Goal: Information Seeking & Learning: Learn about a topic

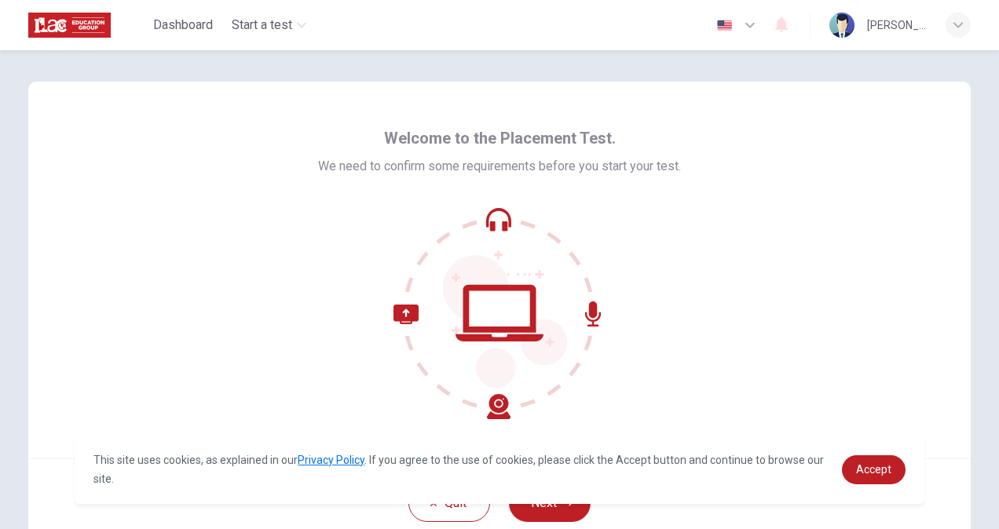
scroll to position [94, 0]
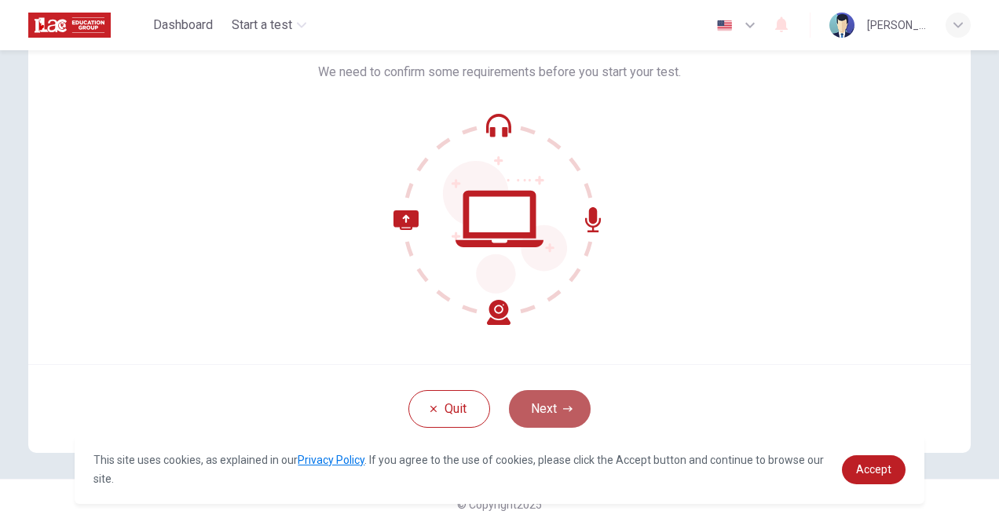
click at [563, 407] on icon "button" at bounding box center [567, 409] width 9 height 9
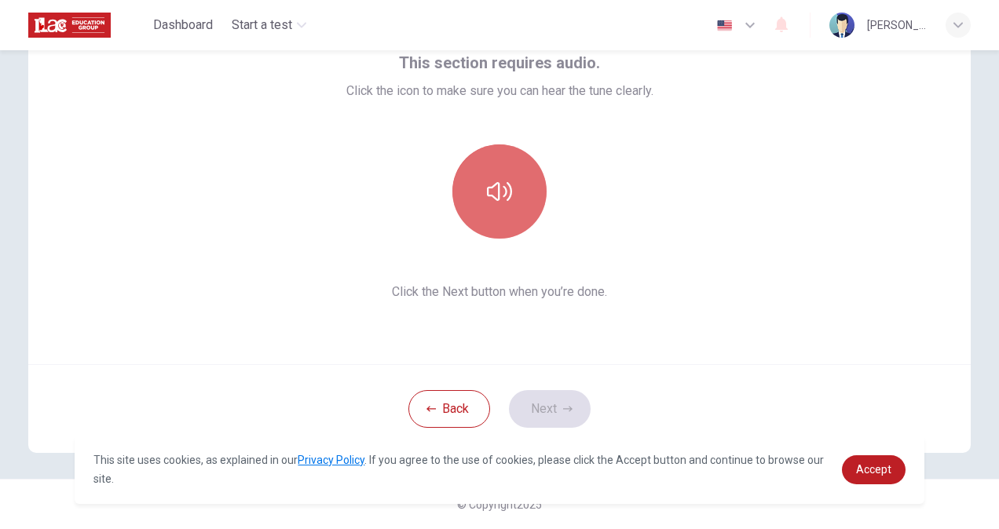
click at [503, 233] on button "button" at bounding box center [499, 192] width 94 height 94
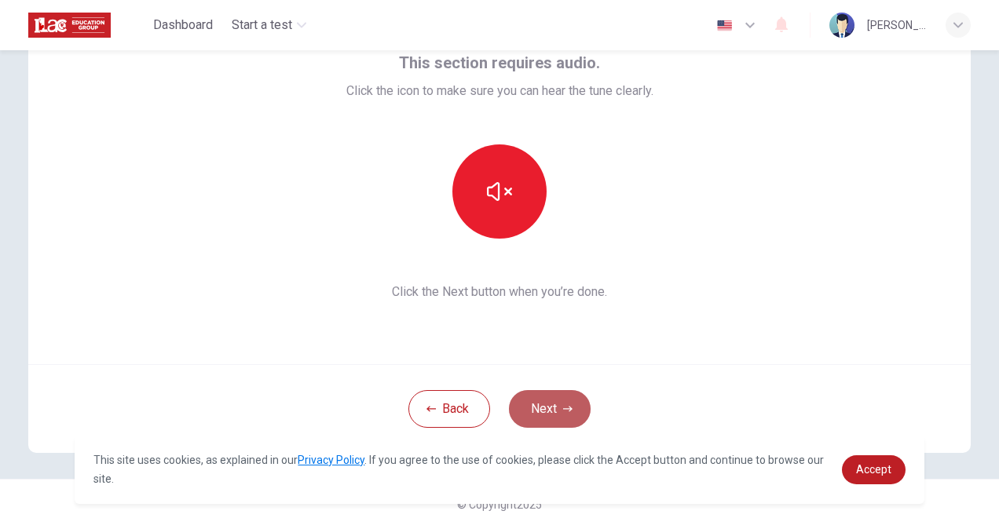
click at [563, 407] on icon "button" at bounding box center [567, 409] width 9 height 9
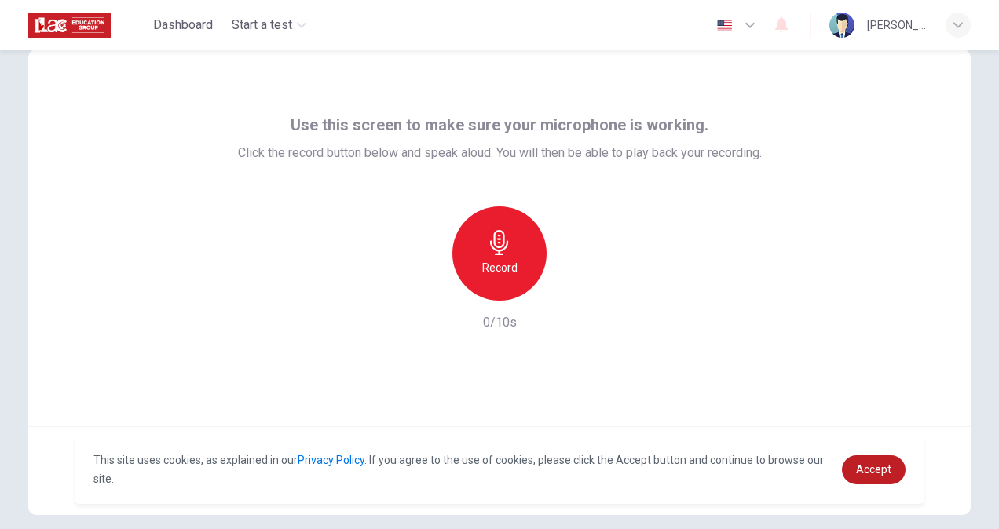
scroll to position [29, 0]
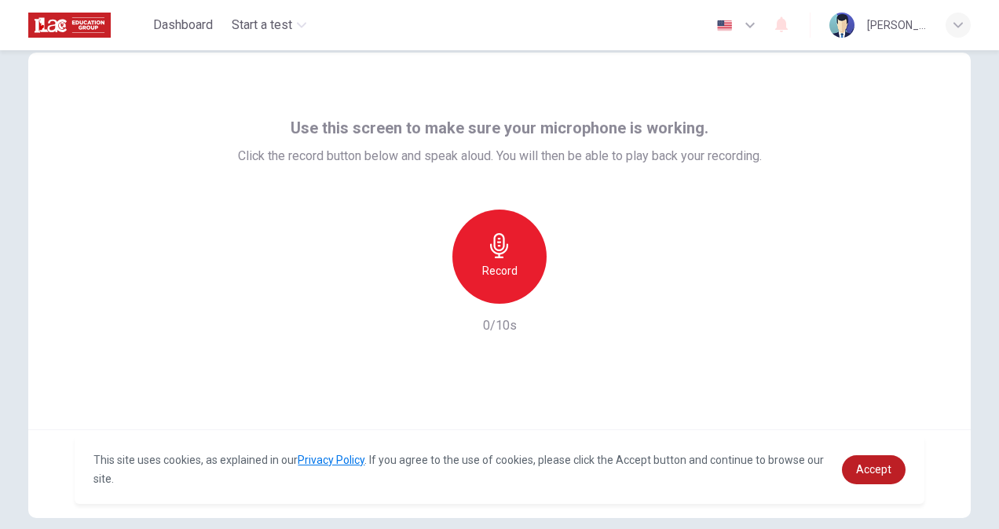
click at [503, 245] on icon "button" at bounding box center [499, 245] width 18 height 25
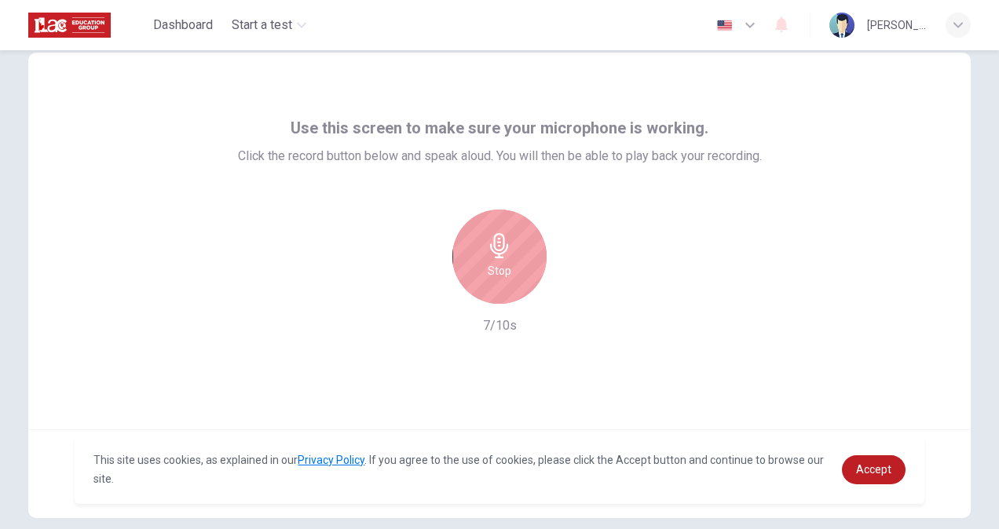
scroll to position [94, 0]
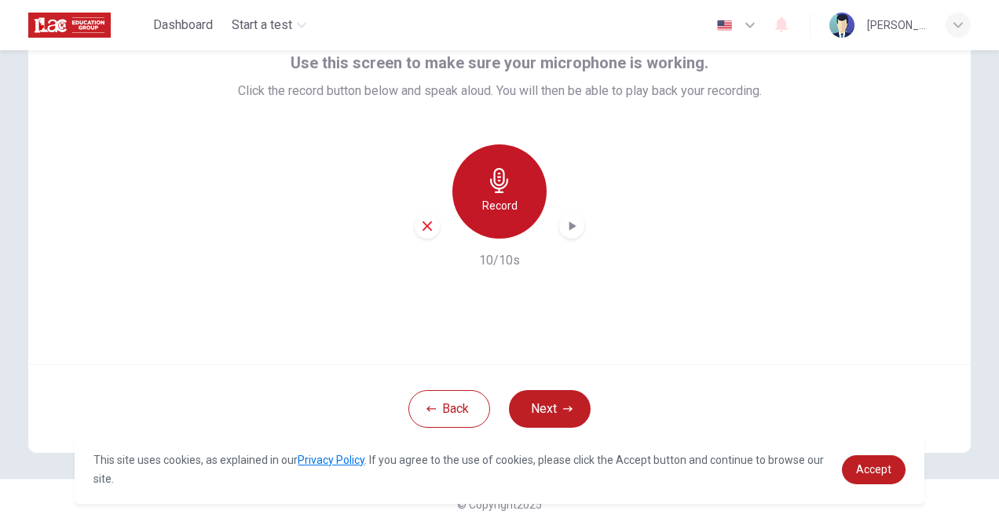
click at [506, 209] on h6 "Record" at bounding box center [499, 205] width 35 height 19
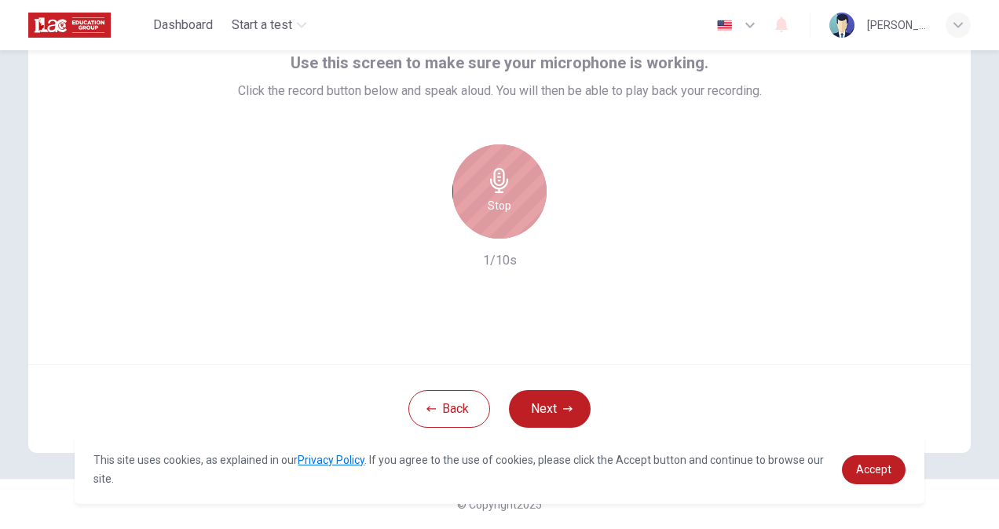
click at [506, 209] on h6 "Stop" at bounding box center [500, 205] width 24 height 19
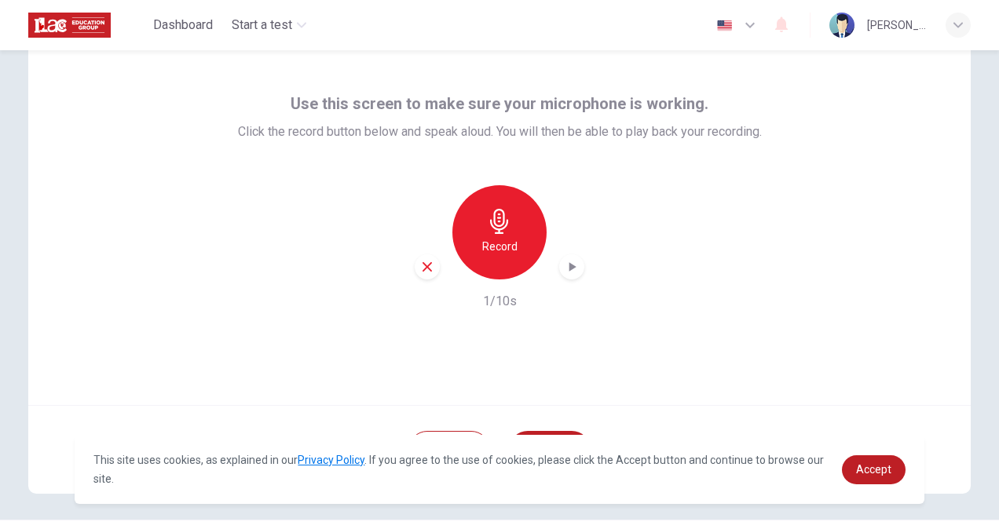
scroll to position [53, 0]
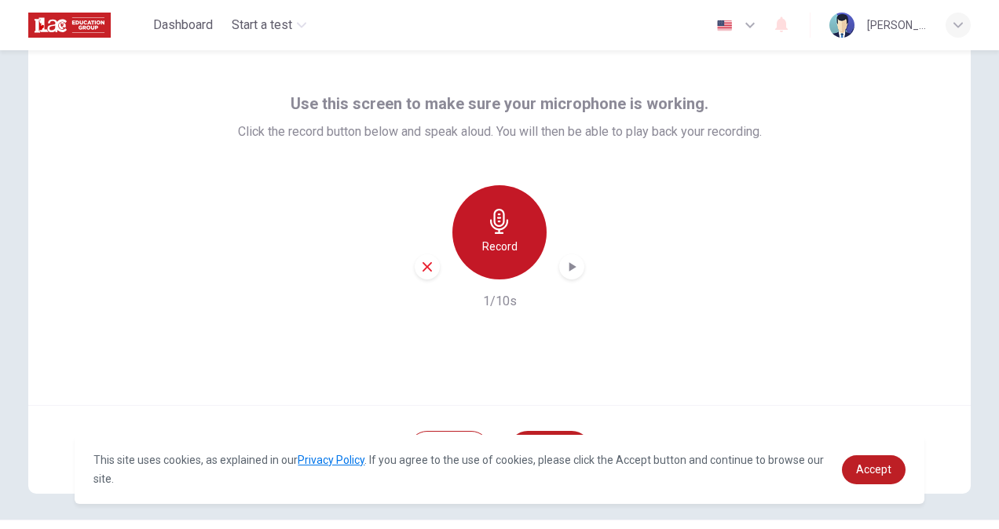
click at [509, 255] on h6 "Record" at bounding box center [499, 246] width 35 height 19
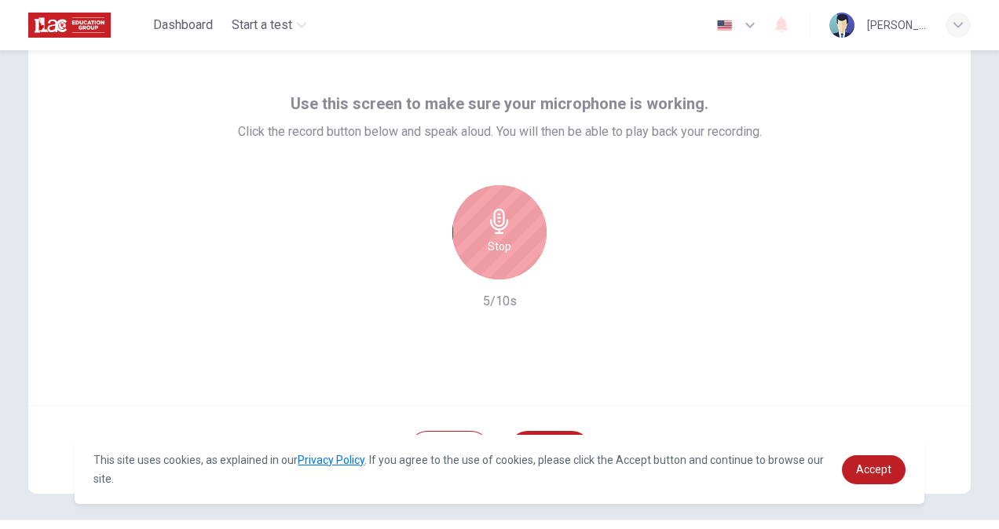
scroll to position [94, 0]
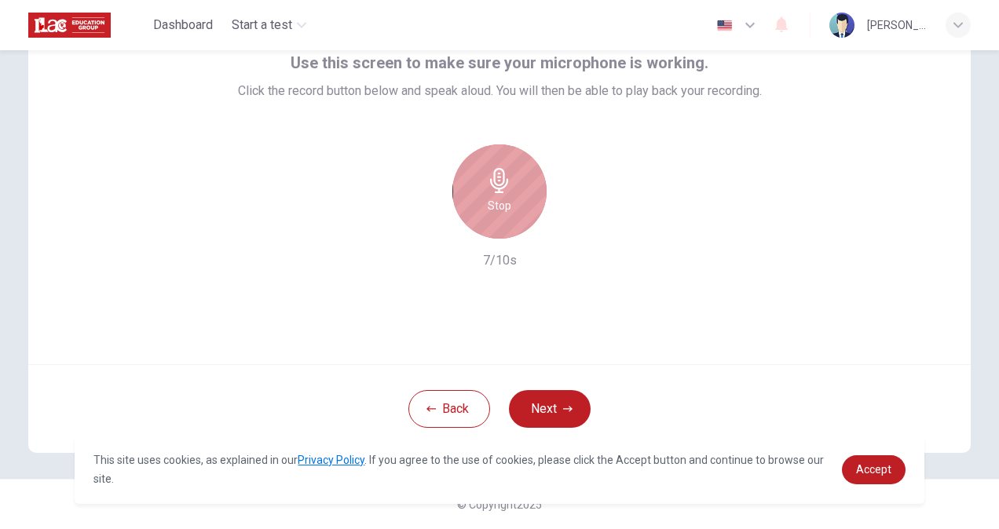
click at [501, 214] on h6 "Stop" at bounding box center [500, 205] width 24 height 19
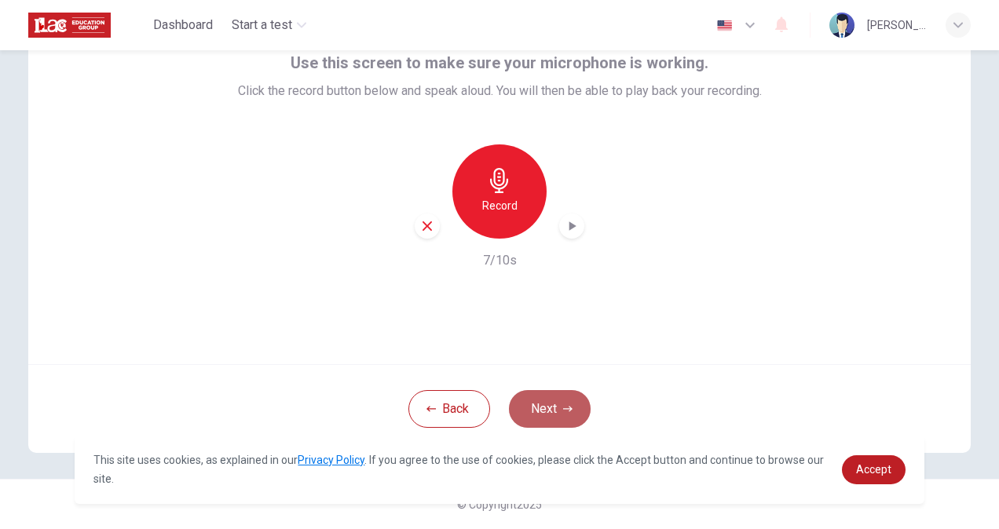
click at [540, 404] on button "Next" at bounding box center [550, 409] width 82 height 38
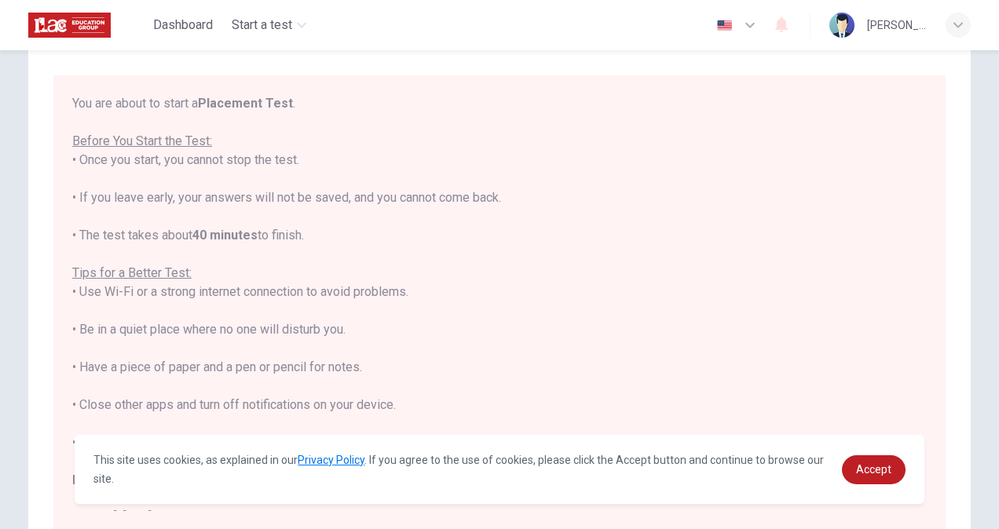
scroll to position [17, 0]
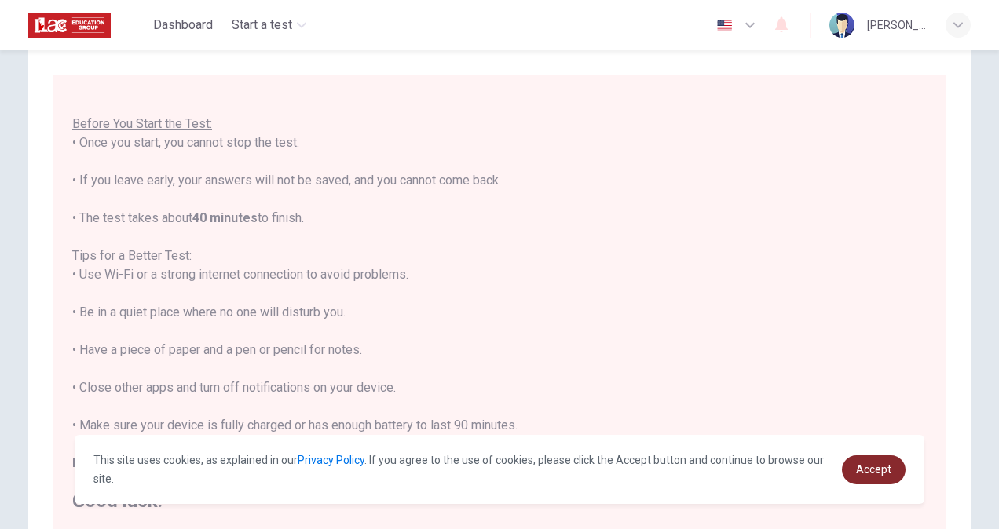
click at [876, 476] on link "Accept" at bounding box center [874, 470] width 64 height 29
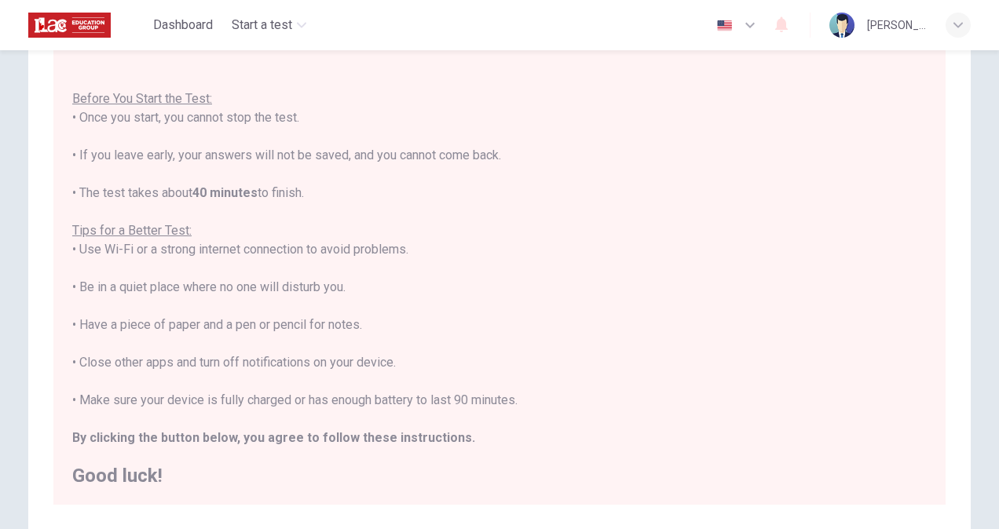
click at [573, 317] on div "You are about to start a Placement Test . Before You Start the Test: • Once you…" at bounding box center [499, 269] width 855 height 434
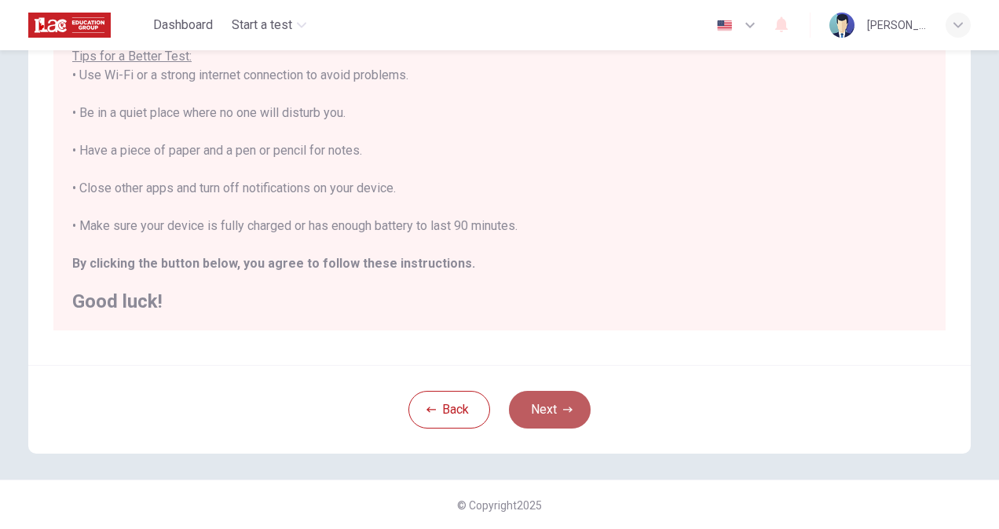
click at [548, 416] on button "Next" at bounding box center [550, 410] width 82 height 38
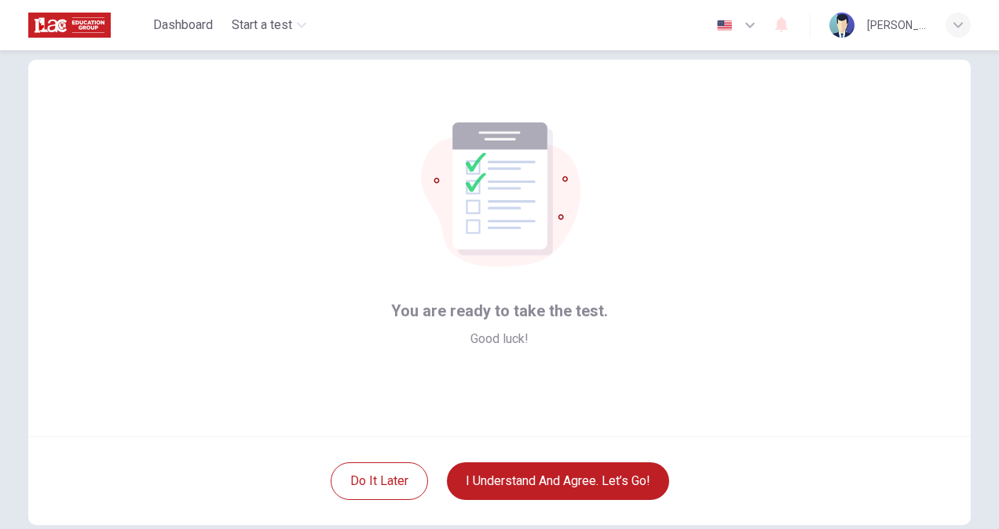
scroll to position [22, 0]
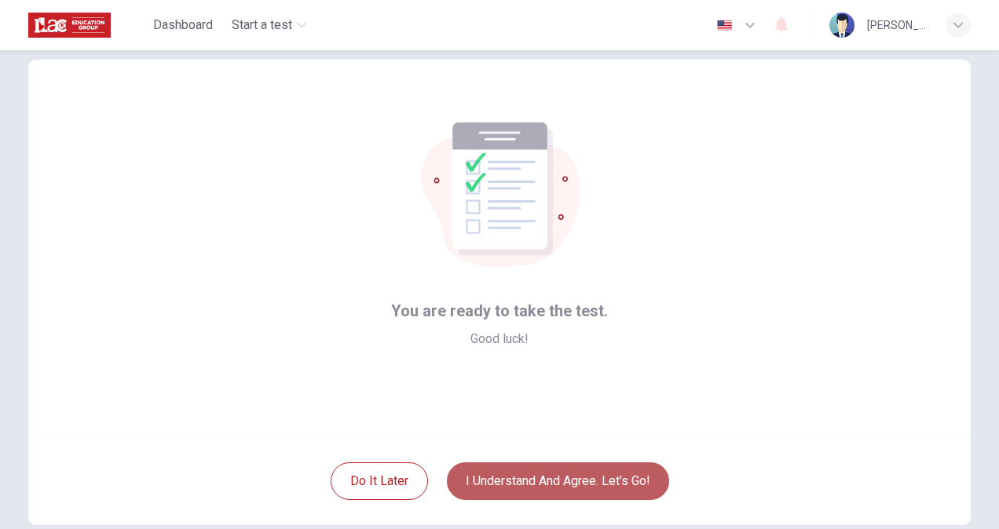
click at [495, 472] on button "I understand and agree. Let’s go!" at bounding box center [558, 482] width 222 height 38
click at [558, 479] on button "I understand and agree. Let’s go!" at bounding box center [558, 482] width 222 height 38
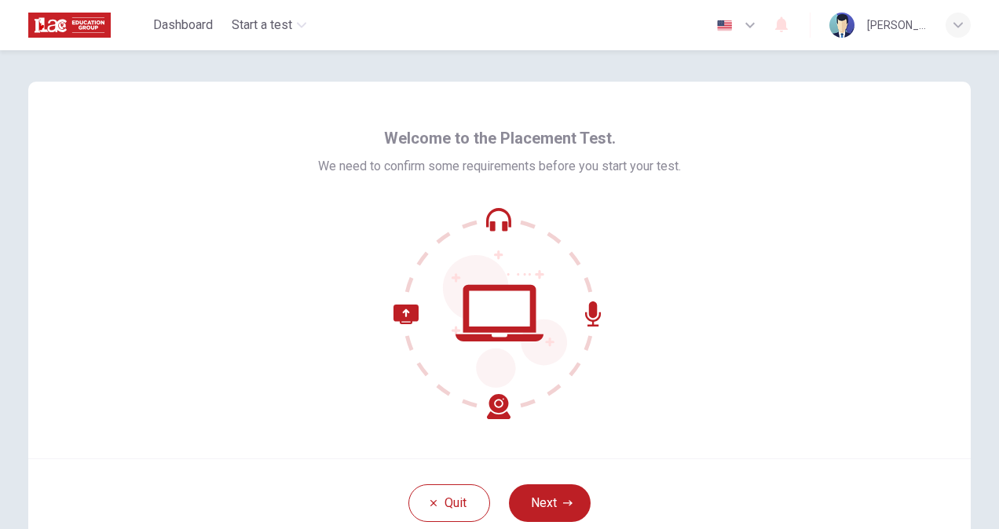
click at [702, 370] on div "Welcome to the Placement Test. We need to confirm some requirements before you …" at bounding box center [499, 270] width 943 height 377
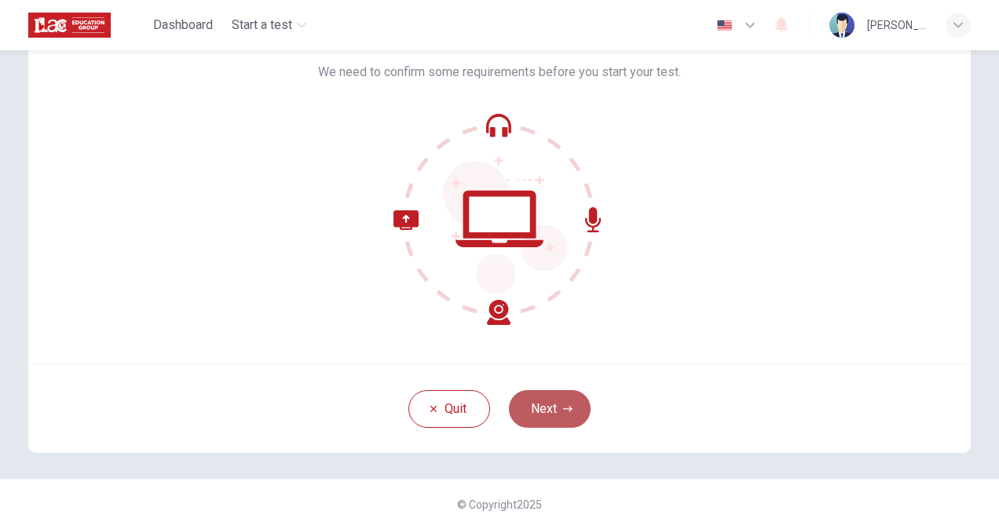
click at [563, 408] on icon "button" at bounding box center [567, 408] width 9 height 5
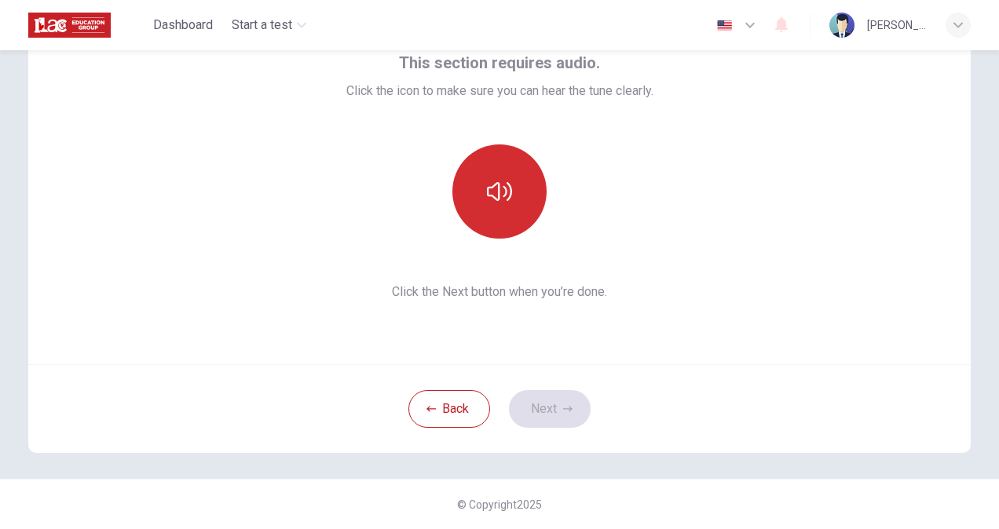
click at [506, 196] on icon "button" at bounding box center [499, 191] width 25 height 19
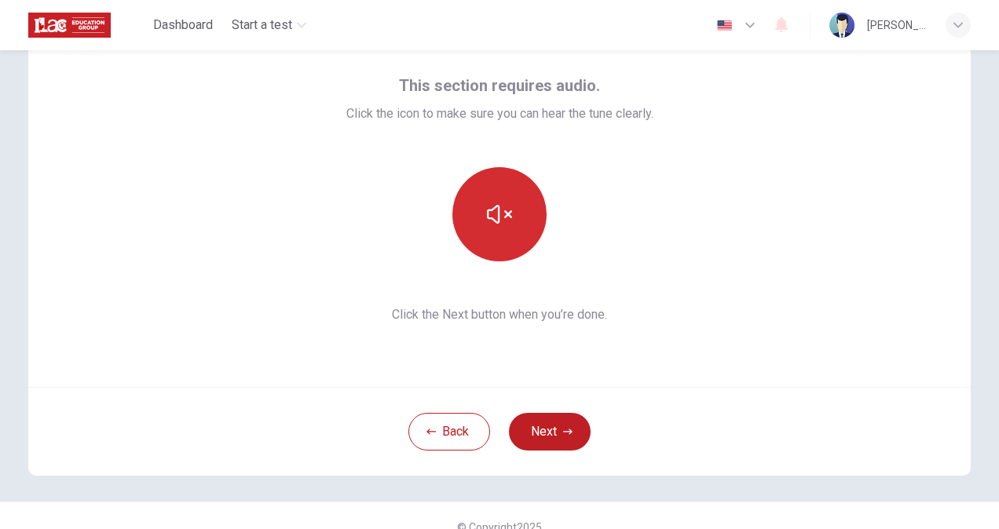
scroll to position [71, 0]
click at [542, 427] on button "Next" at bounding box center [550, 433] width 82 height 38
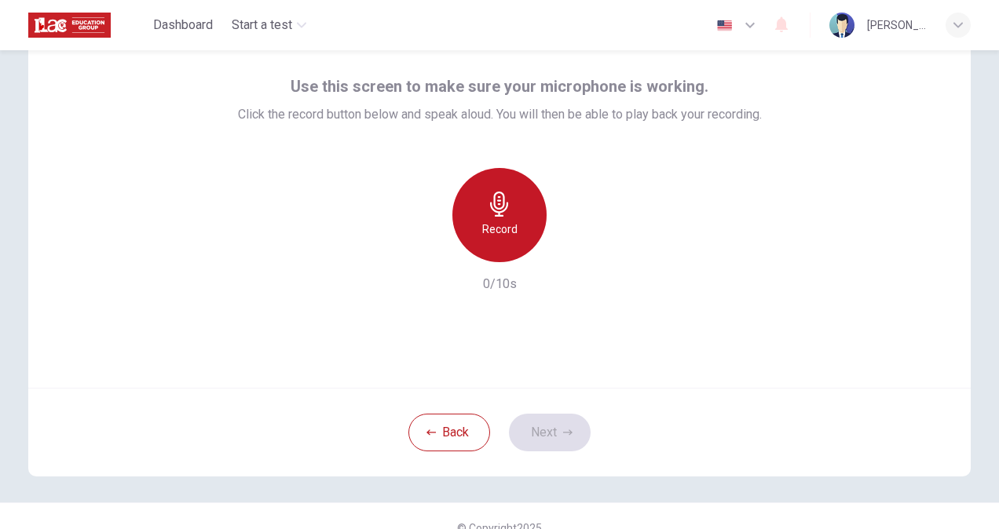
click at [503, 245] on div "Record" at bounding box center [499, 215] width 94 height 94
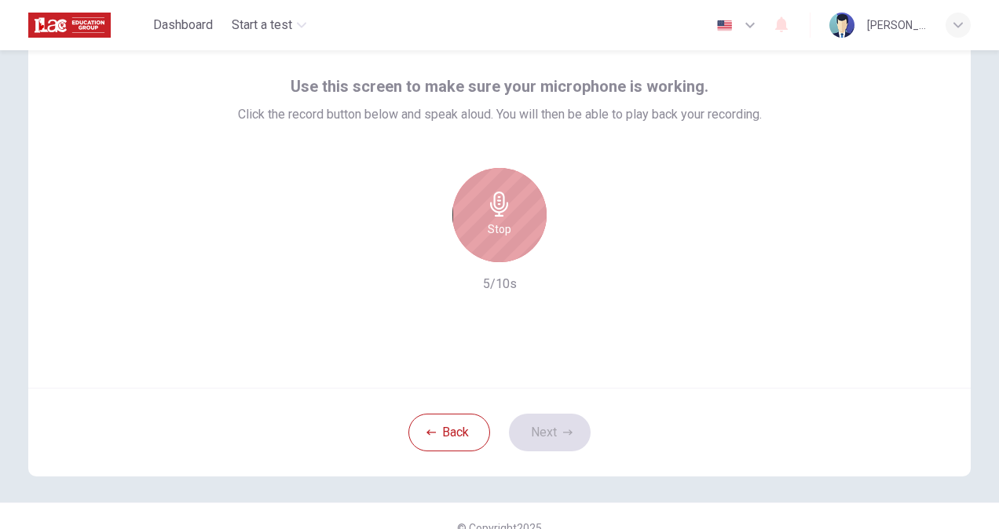
click at [503, 245] on div "Stop" at bounding box center [499, 215] width 94 height 94
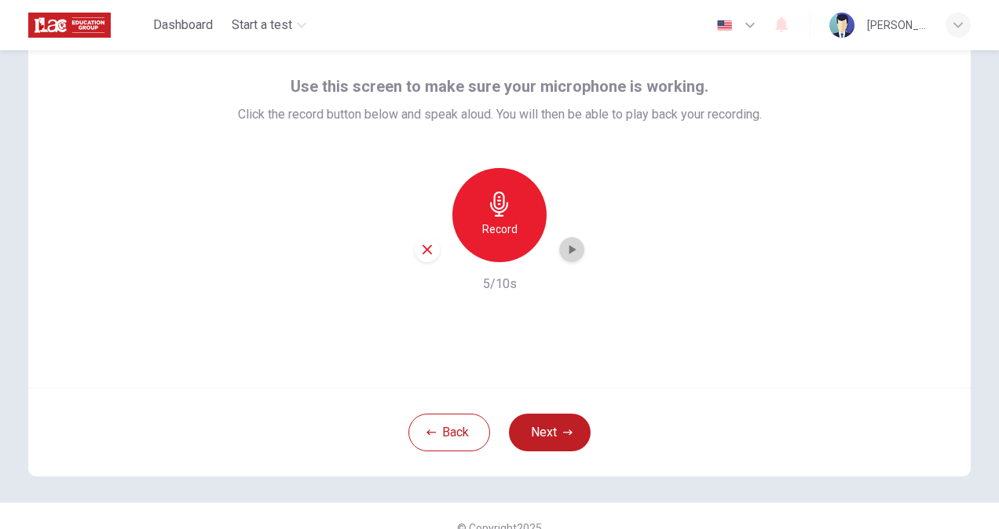
click at [566, 257] on icon "button" at bounding box center [572, 250] width 16 height 16
click at [564, 256] on icon "button" at bounding box center [572, 250] width 16 height 16
click at [535, 434] on button "Next" at bounding box center [550, 433] width 82 height 38
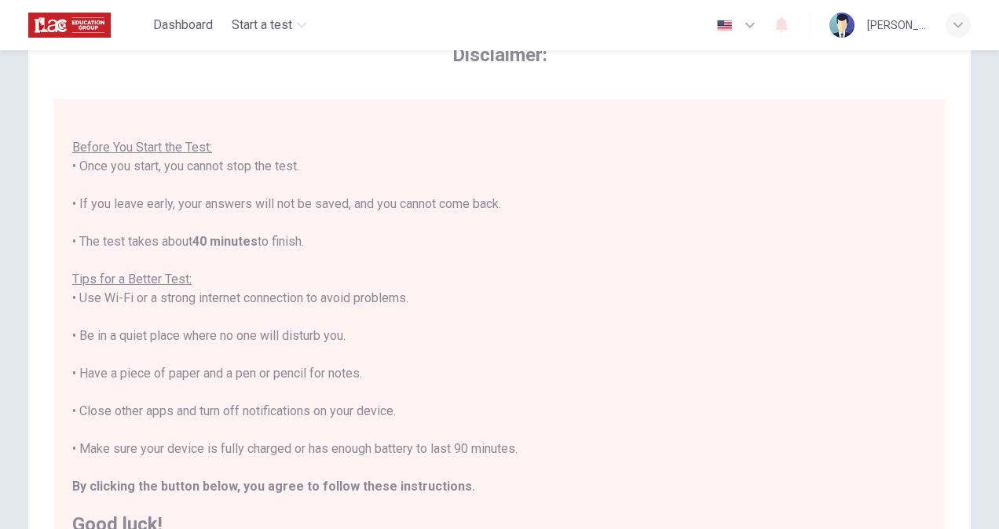
scroll to position [294, 0]
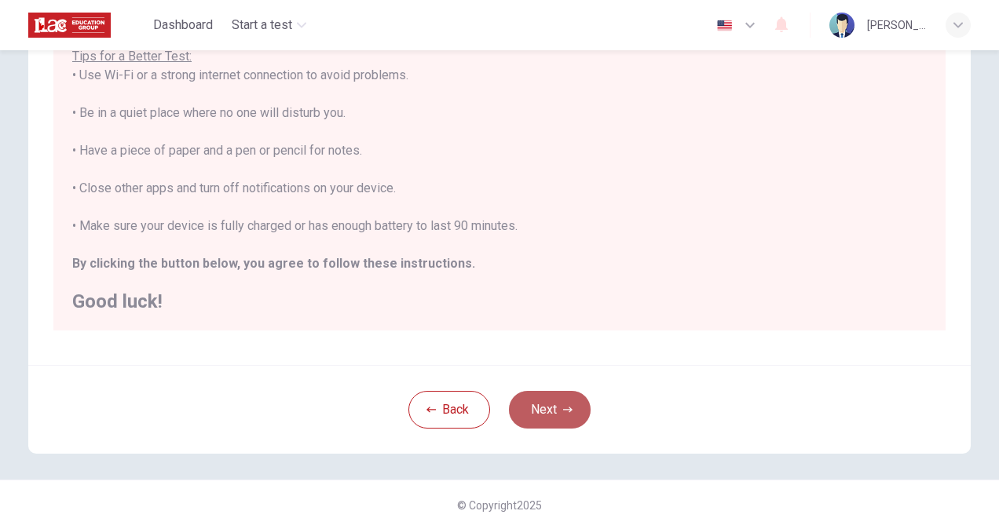
click at [547, 422] on button "Next" at bounding box center [550, 410] width 82 height 38
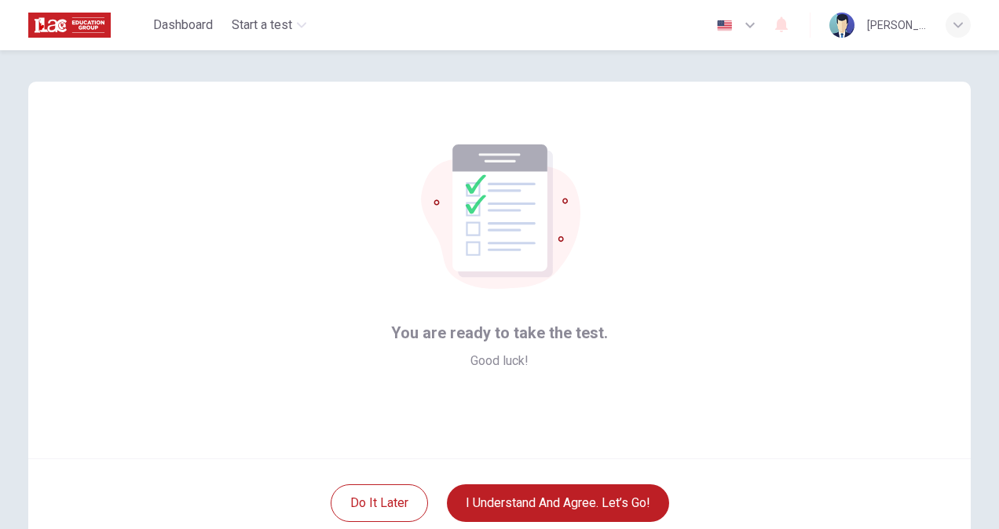
scroll to position [94, 0]
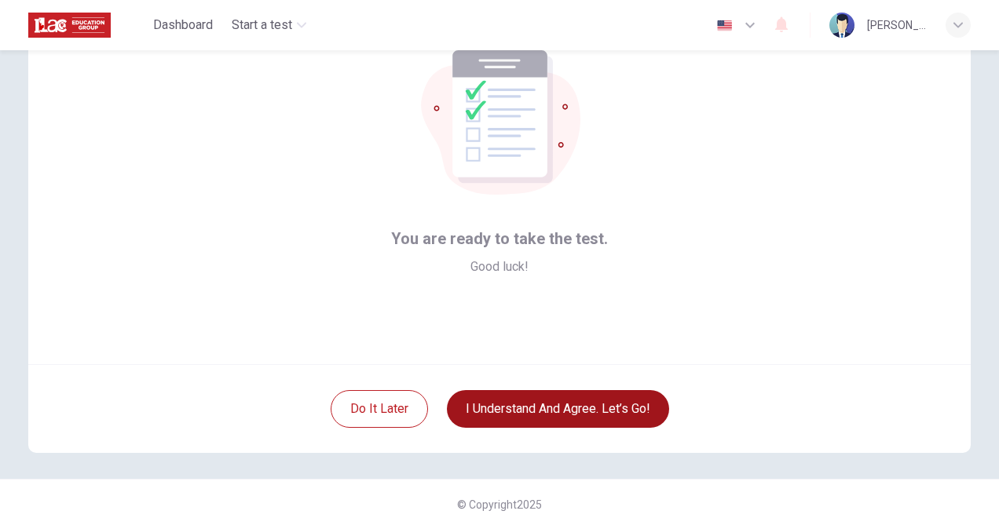
click at [531, 408] on button "I understand and agree. Let’s go!" at bounding box center [558, 409] width 222 height 38
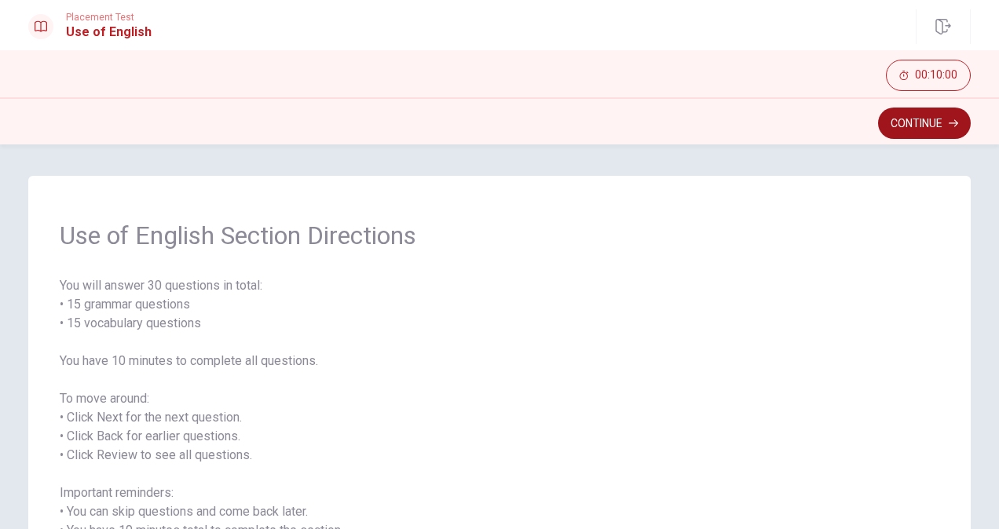
click at [906, 121] on button "Continue" at bounding box center [924, 123] width 93 height 31
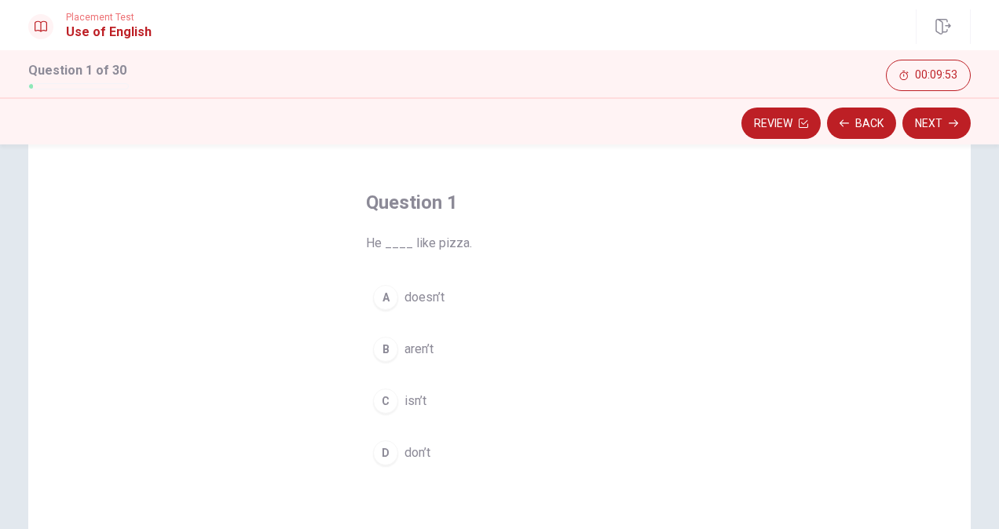
scroll to position [53, 0]
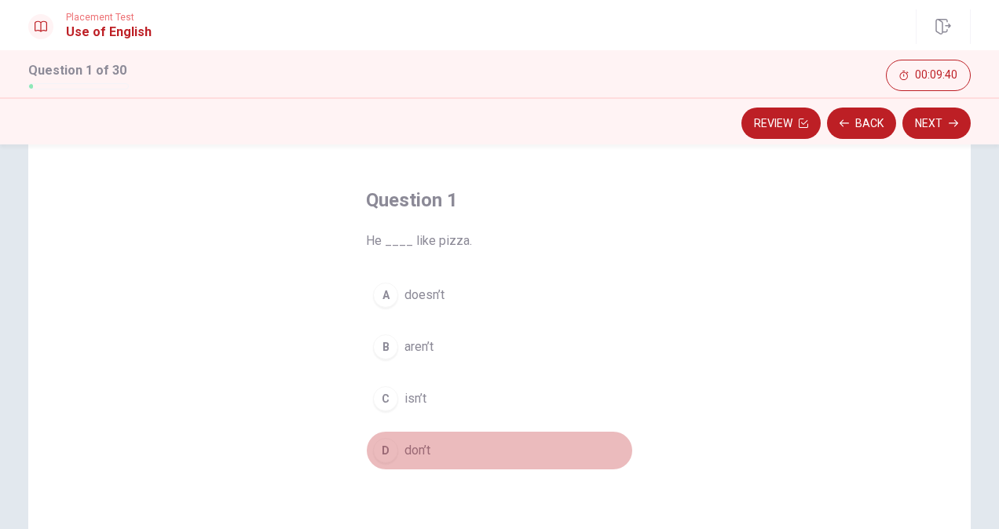
click at [383, 450] on div "D" at bounding box center [385, 450] width 25 height 25
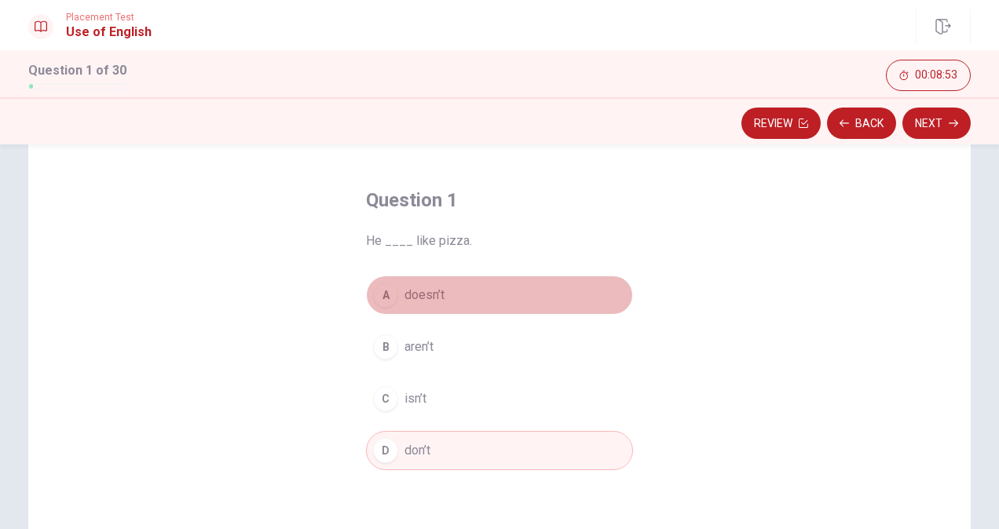
click at [413, 306] on button "A doesn’t" at bounding box center [499, 295] width 267 height 39
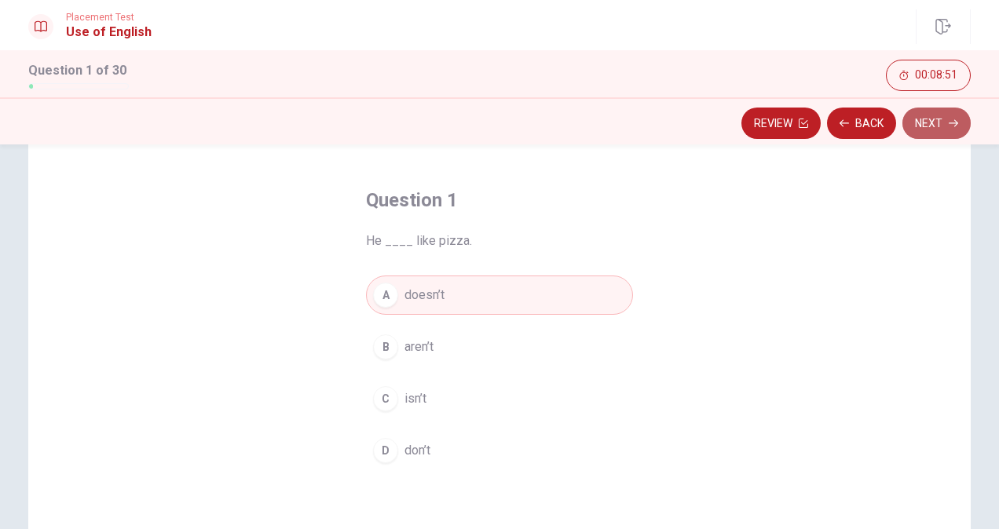
click at [942, 113] on button "Next" at bounding box center [937, 123] width 68 height 31
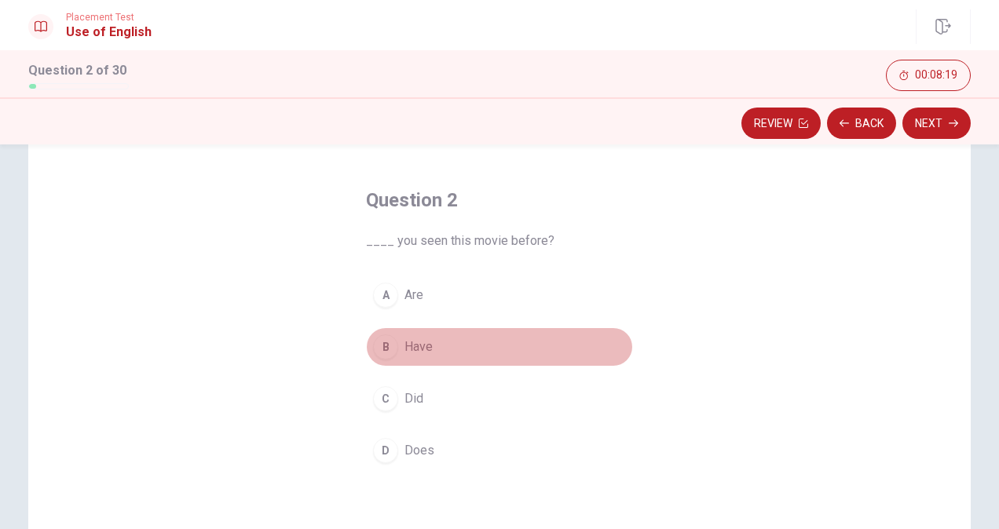
click at [398, 346] on button "B Have" at bounding box center [499, 347] width 267 height 39
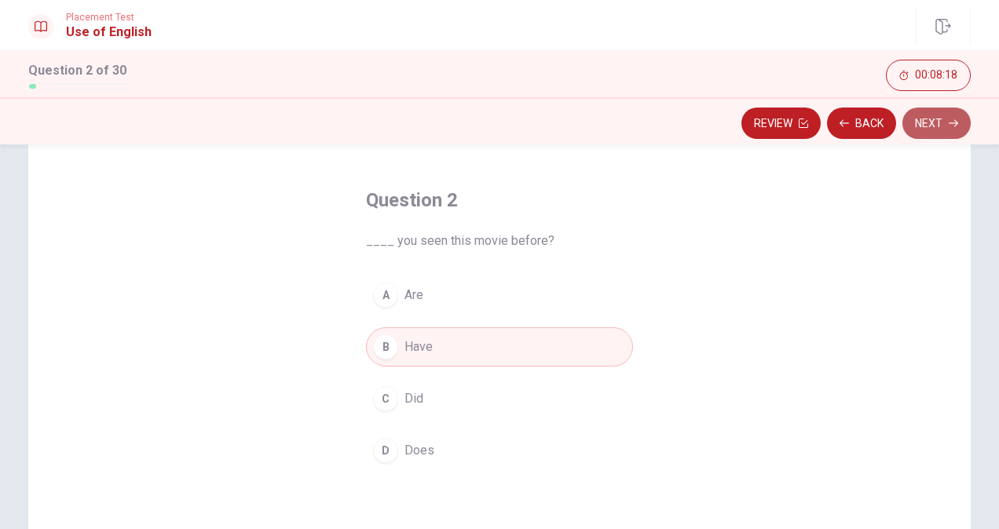
click at [963, 112] on button "Next" at bounding box center [937, 123] width 68 height 31
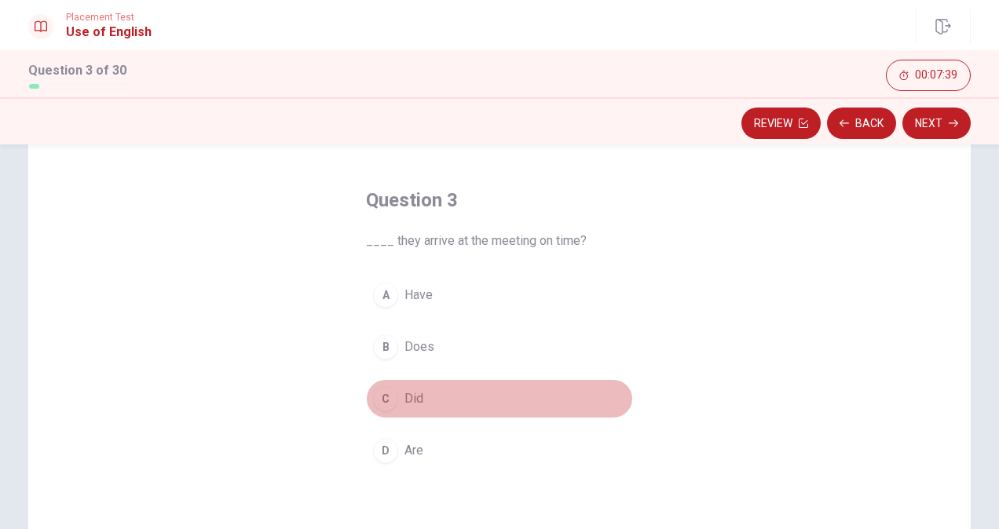
click at [405, 403] on span "Did" at bounding box center [414, 399] width 19 height 19
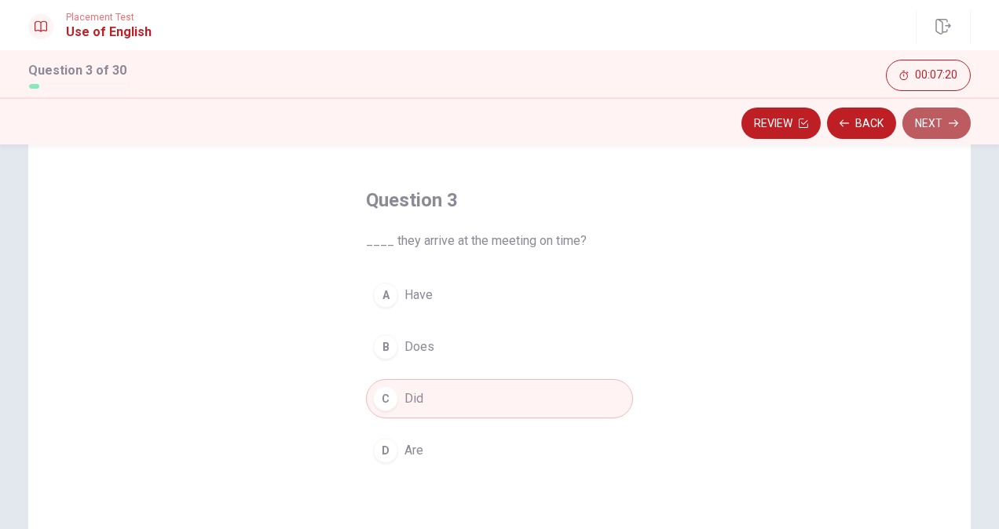
click at [952, 123] on icon "button" at bounding box center [953, 123] width 9 height 7
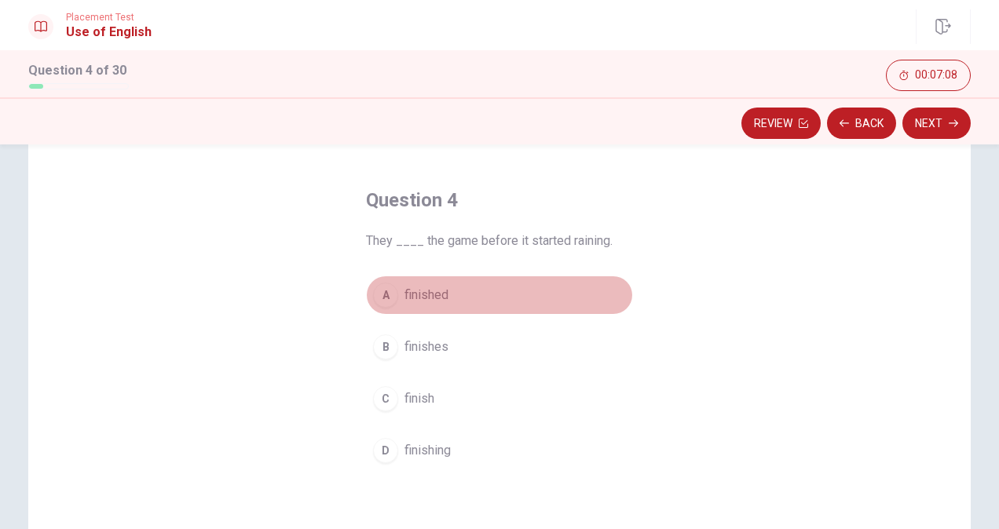
click at [420, 297] on span "finished" at bounding box center [427, 295] width 44 height 19
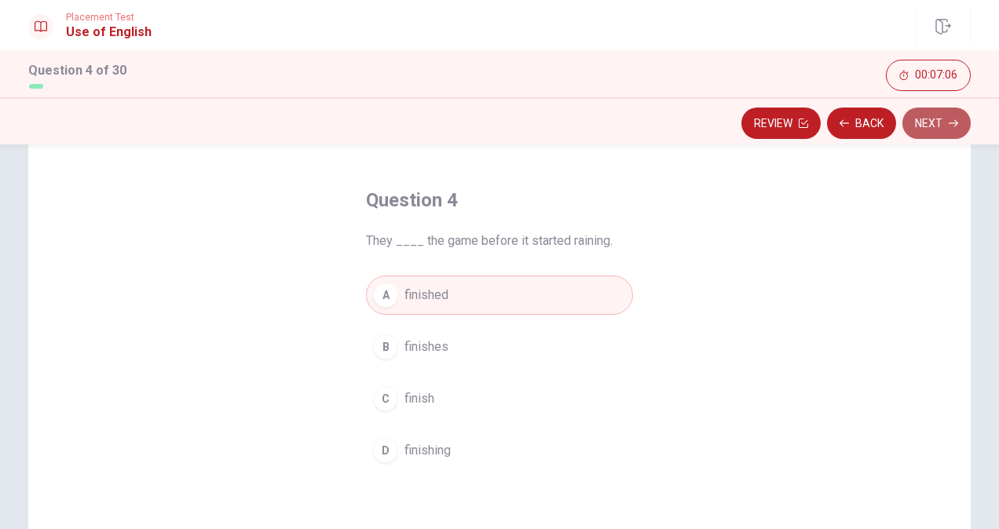
click at [935, 123] on button "Next" at bounding box center [937, 123] width 68 height 31
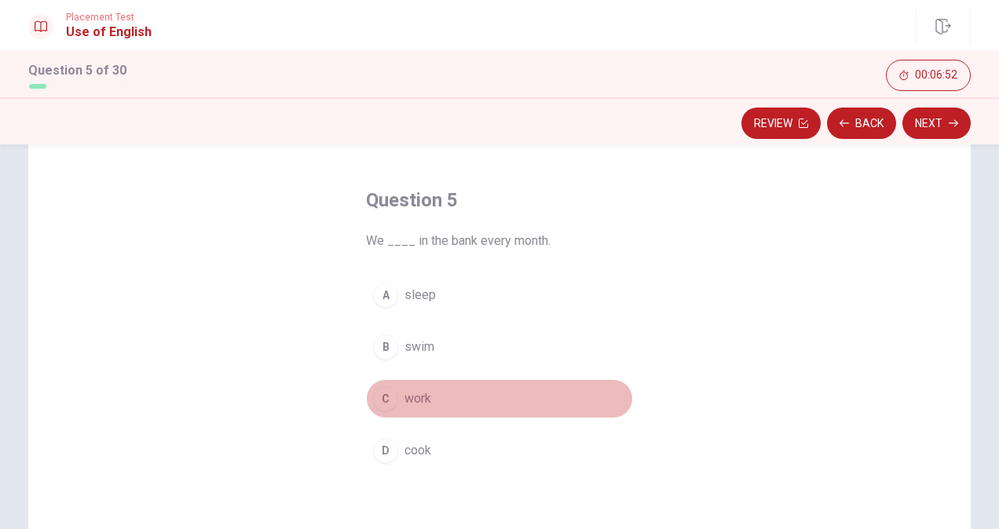
click at [408, 397] on span "work" at bounding box center [418, 399] width 27 height 19
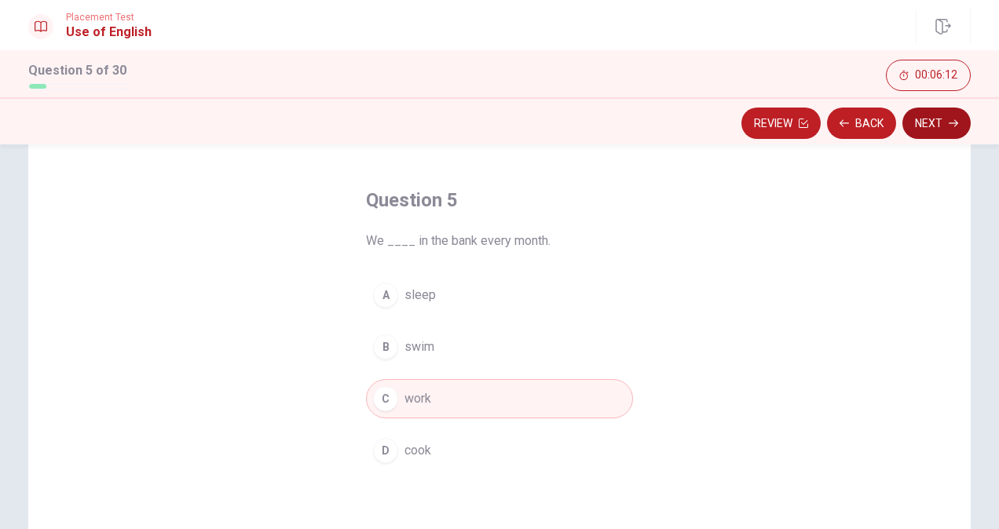
click at [924, 134] on button "Next" at bounding box center [937, 123] width 68 height 31
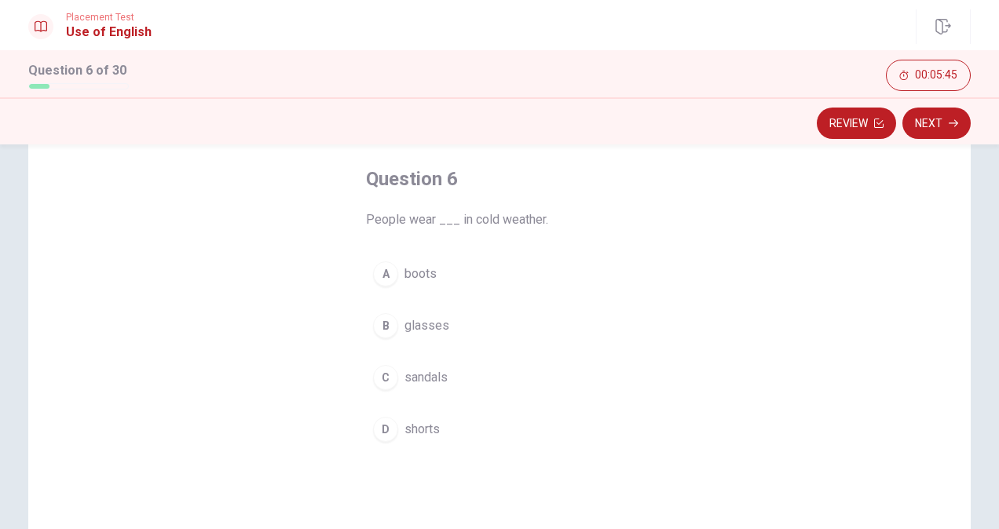
scroll to position [73, 0]
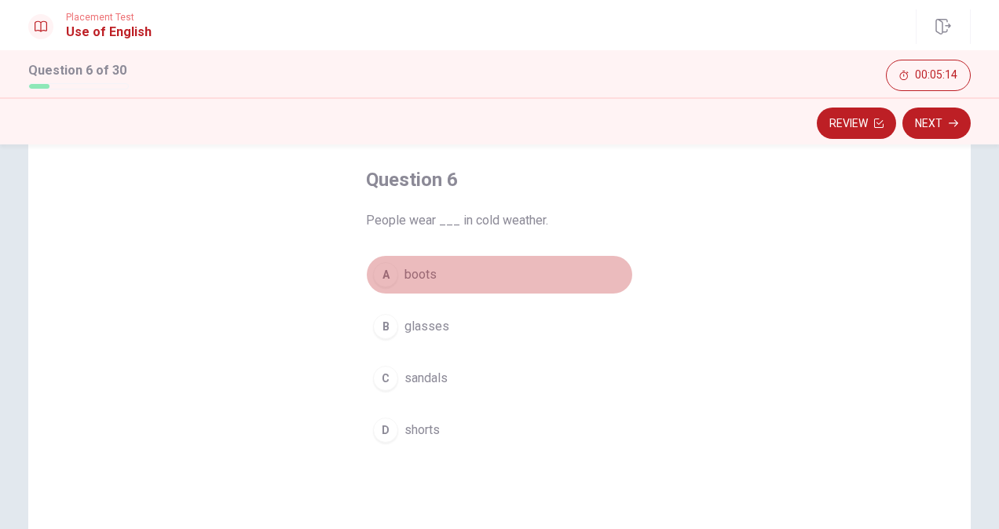
click at [434, 291] on button "A boots" at bounding box center [499, 274] width 267 height 39
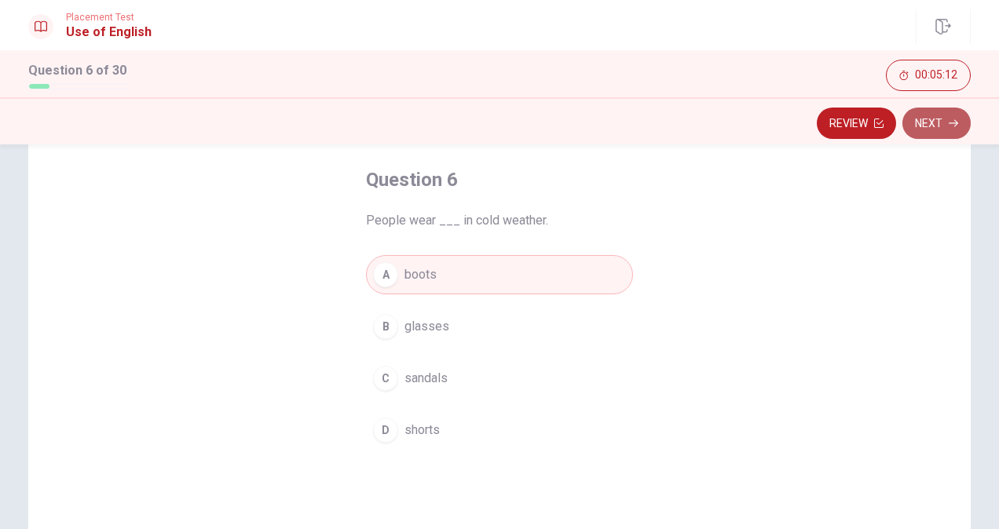
click at [927, 130] on button "Next" at bounding box center [937, 123] width 68 height 31
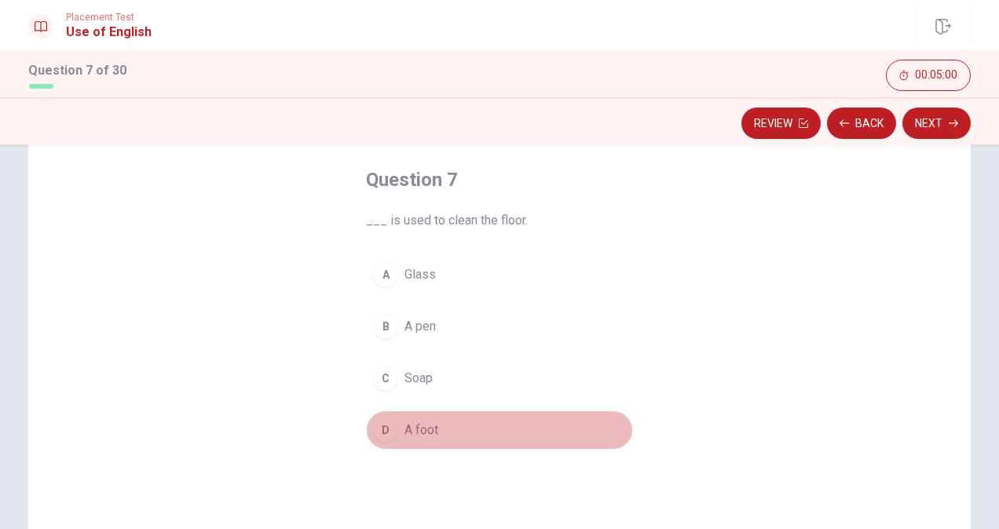
click at [424, 426] on span "A foot" at bounding box center [422, 430] width 34 height 19
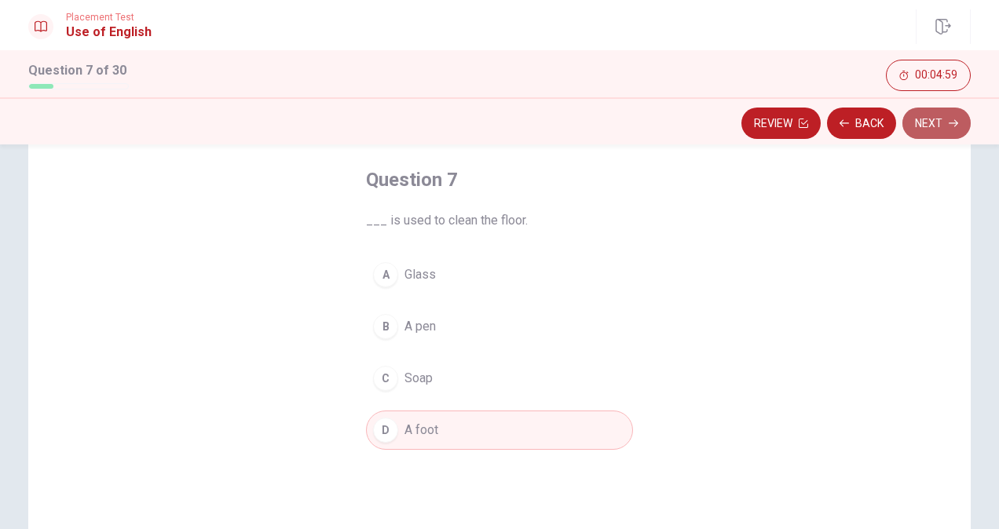
click at [954, 124] on icon "button" at bounding box center [953, 123] width 9 height 9
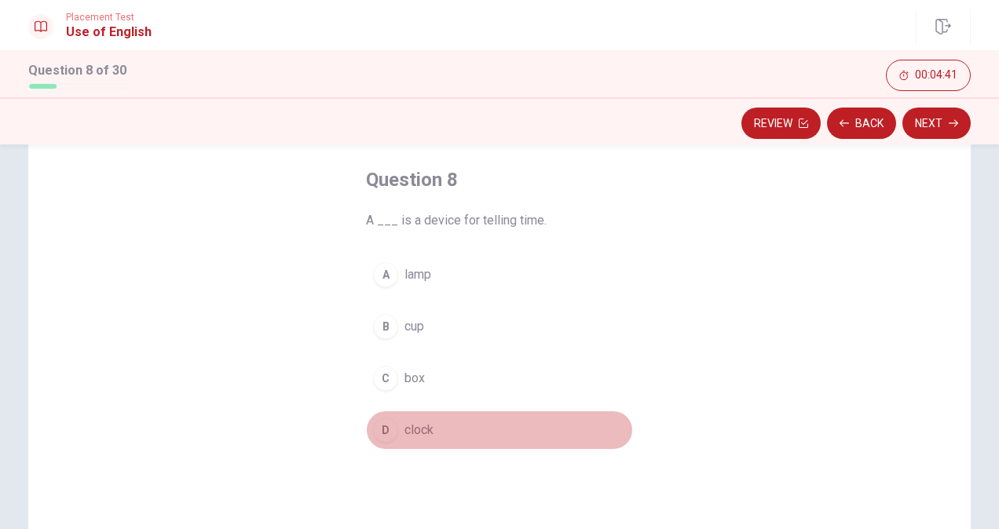
click at [402, 440] on button "D clock" at bounding box center [499, 430] width 267 height 39
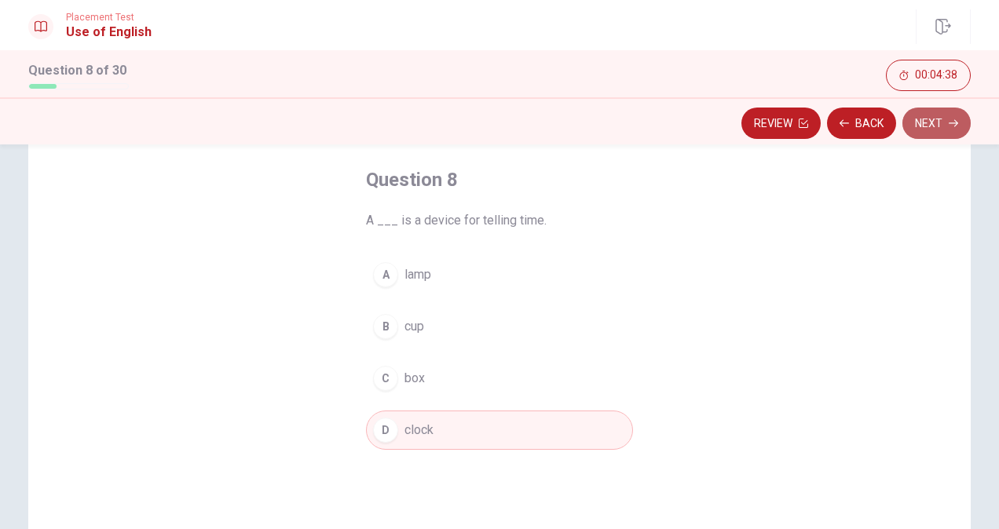
click at [944, 122] on button "Next" at bounding box center [937, 123] width 68 height 31
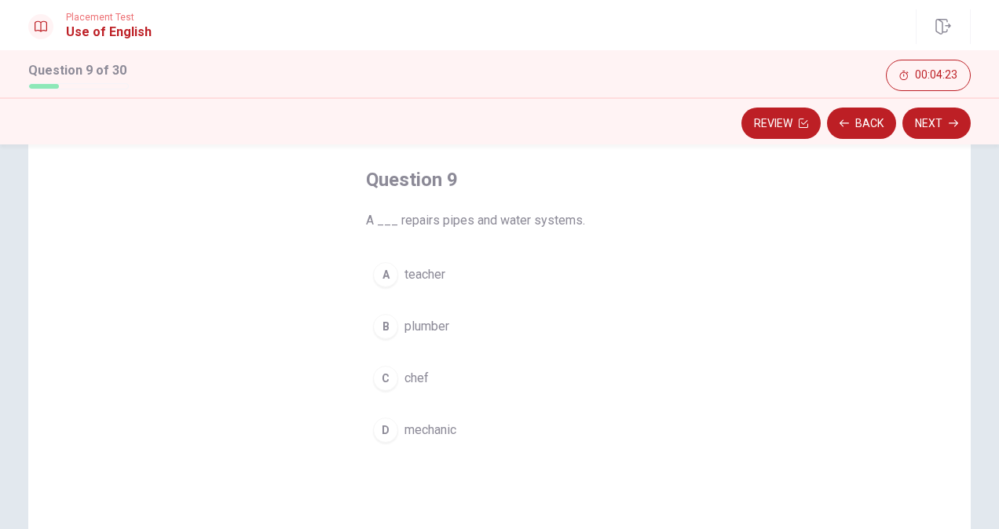
click at [441, 426] on span "mechanic" at bounding box center [431, 430] width 52 height 19
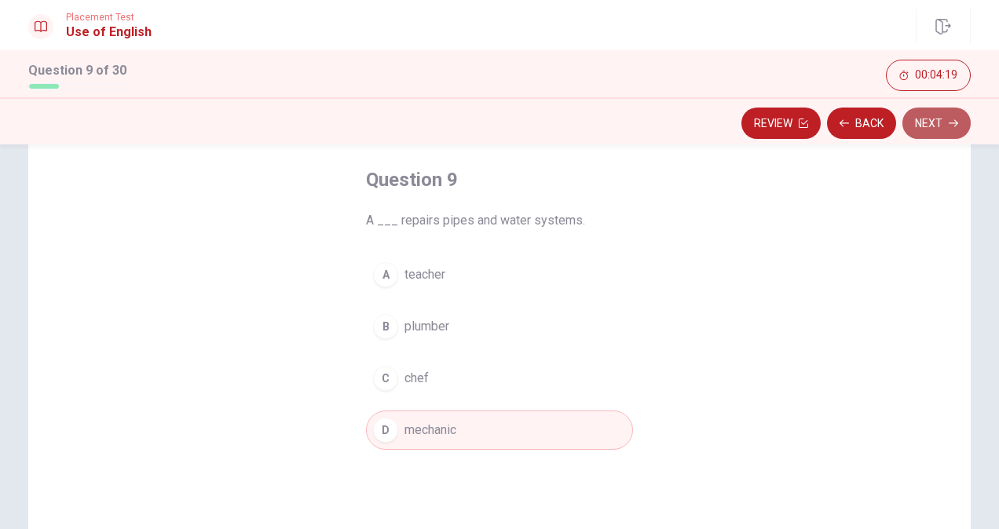
click at [943, 133] on button "Next" at bounding box center [937, 123] width 68 height 31
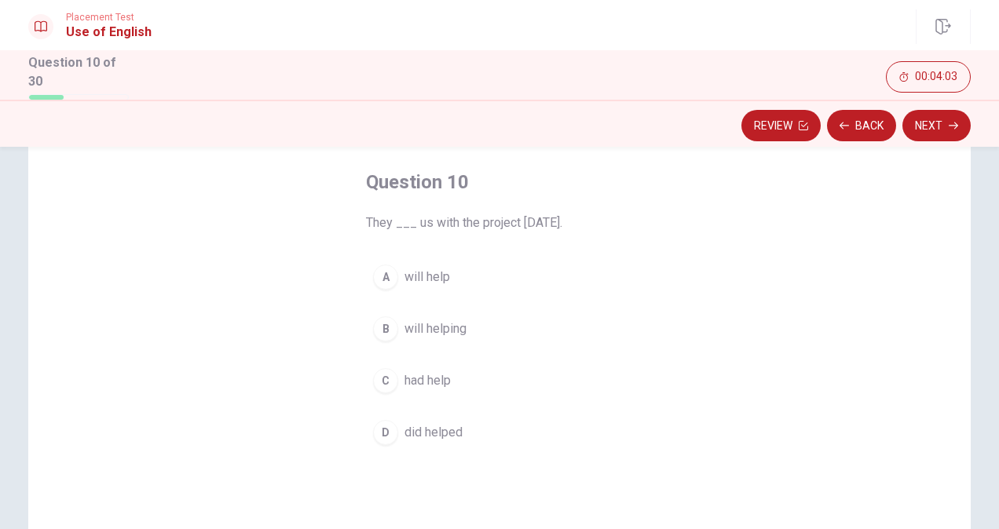
click at [418, 282] on span "will help" at bounding box center [428, 277] width 46 height 19
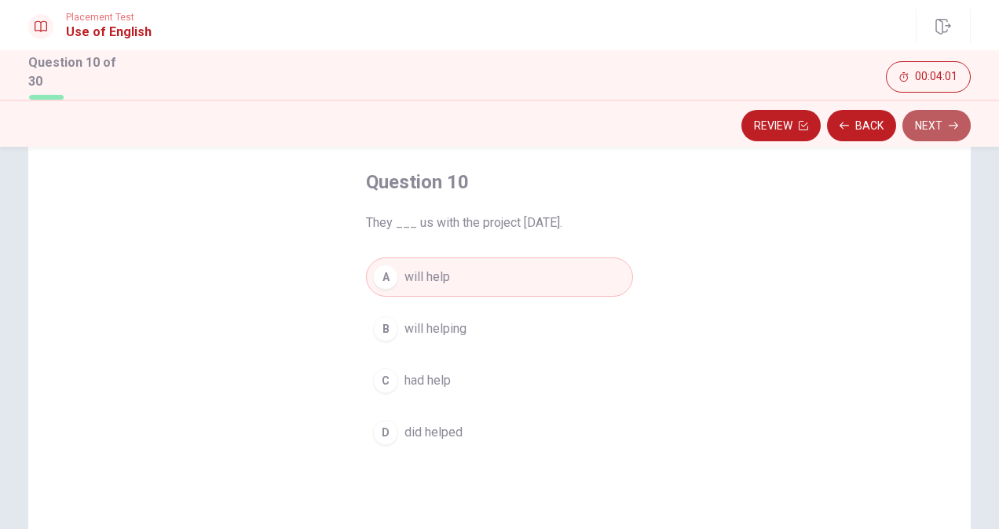
click at [955, 124] on icon "button" at bounding box center [953, 125] width 9 height 9
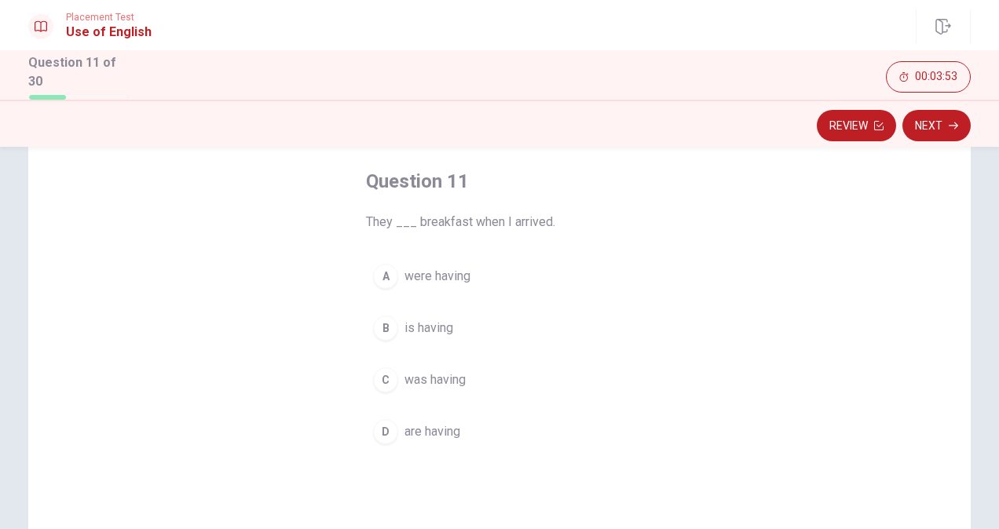
scroll to position [79, 0]
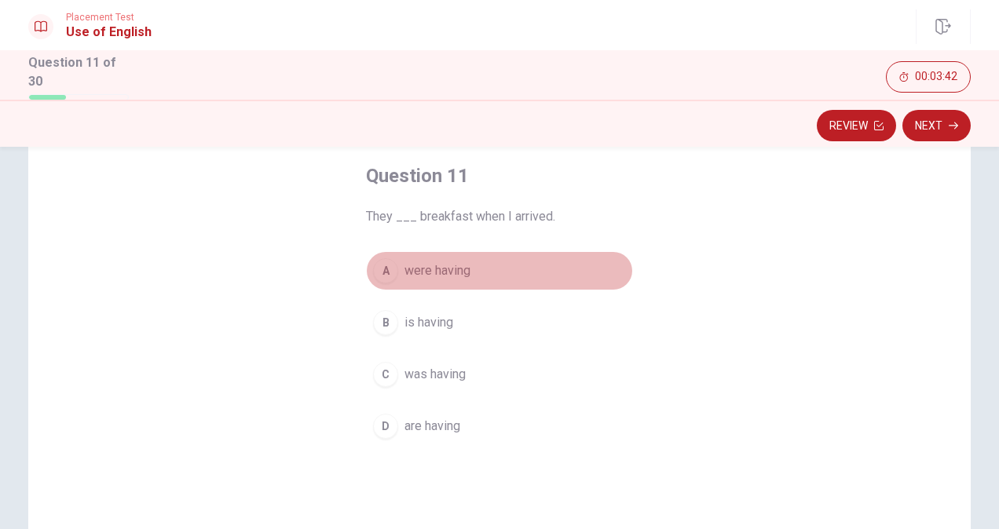
click at [456, 280] on button "A were having" at bounding box center [499, 270] width 267 height 39
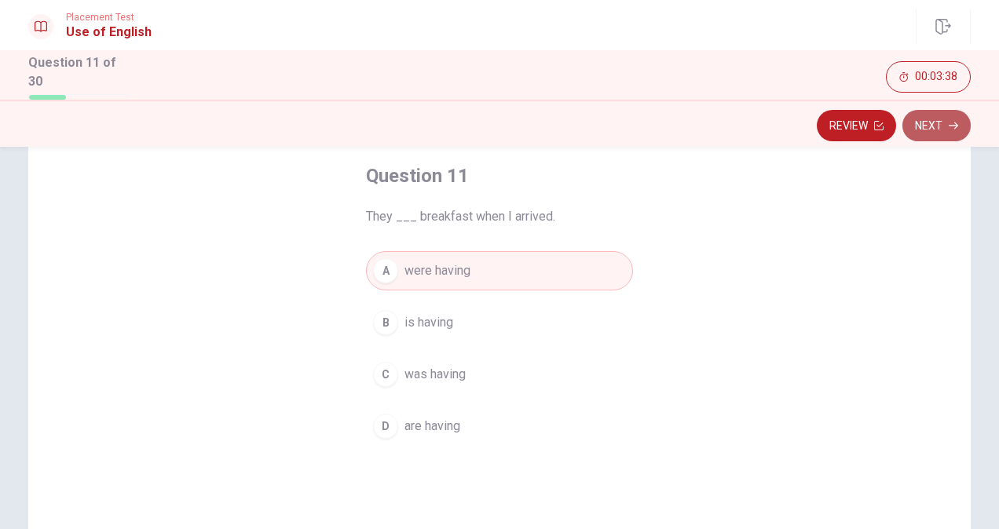
click at [945, 127] on button "Next" at bounding box center [937, 125] width 68 height 31
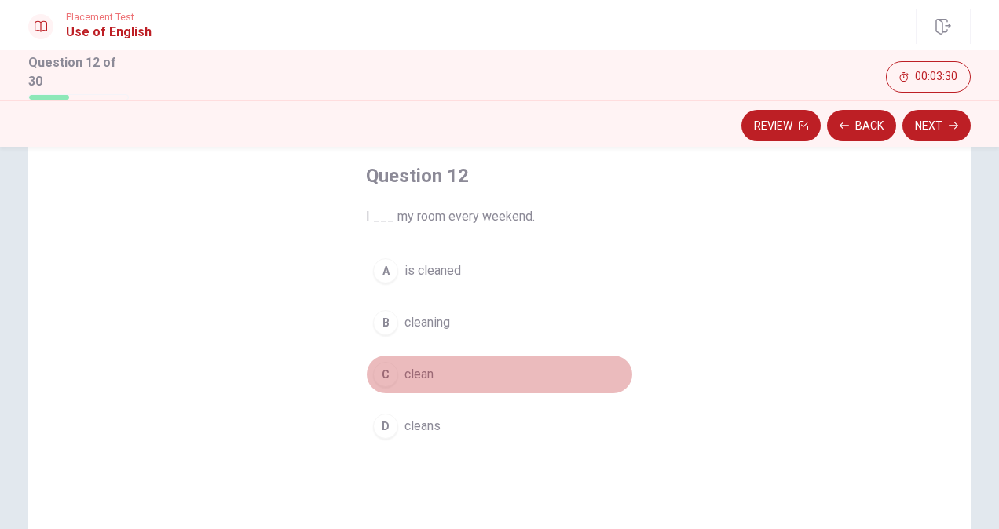
click at [416, 370] on span "clean" at bounding box center [419, 374] width 29 height 19
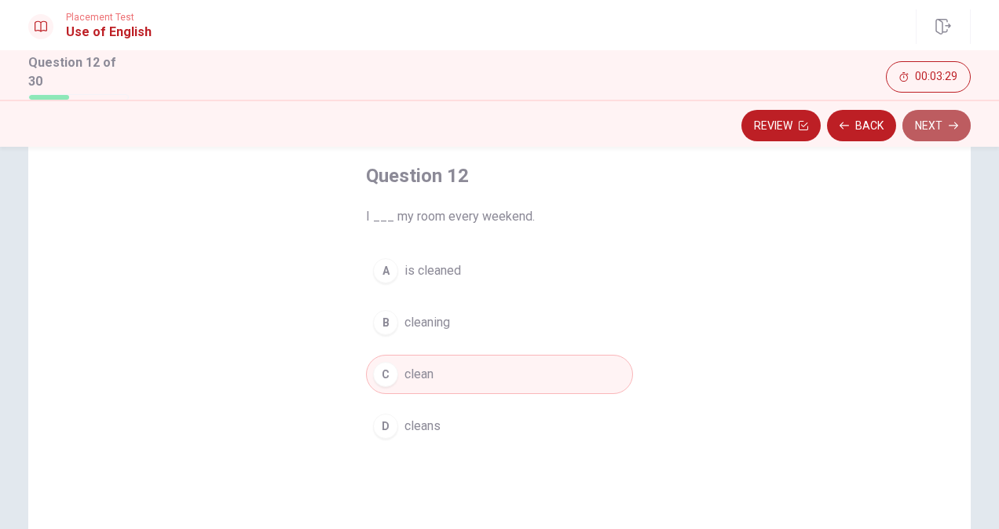
click at [947, 138] on button "Next" at bounding box center [937, 125] width 68 height 31
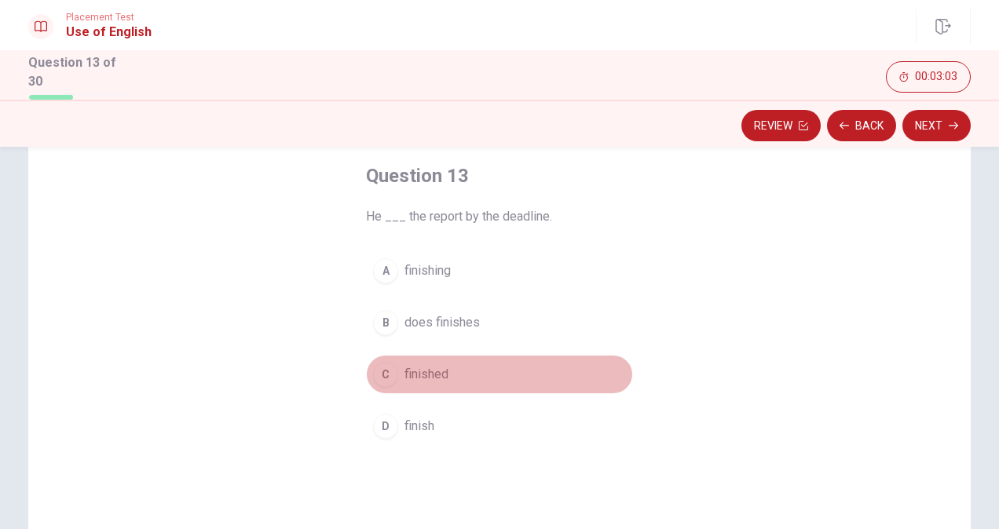
click at [412, 365] on span "finished" at bounding box center [427, 374] width 44 height 19
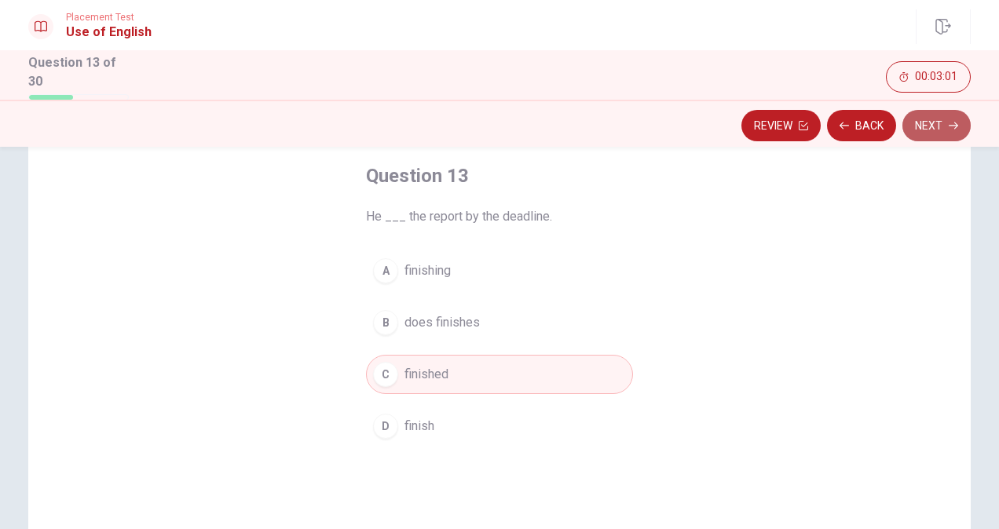
click at [947, 123] on button "Next" at bounding box center [937, 125] width 68 height 31
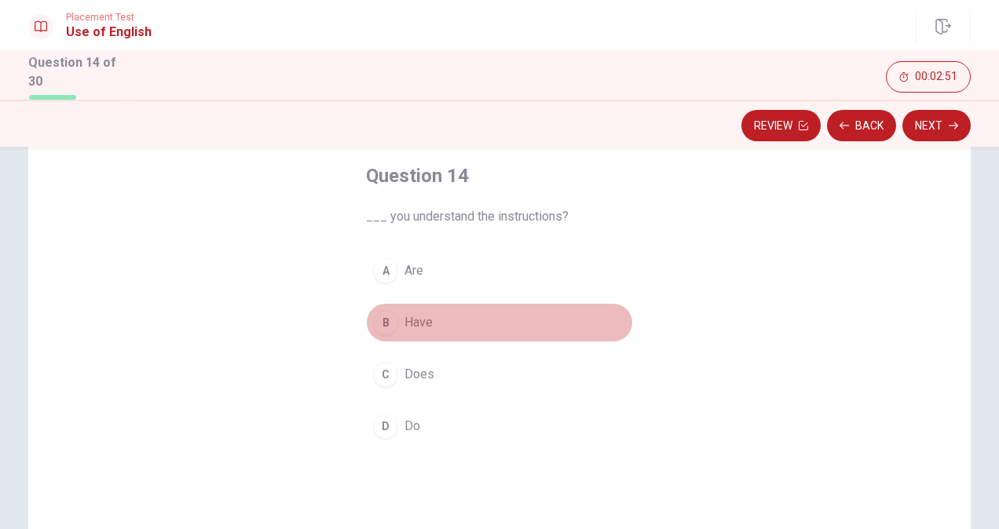
click at [414, 326] on span "Have" at bounding box center [419, 322] width 28 height 19
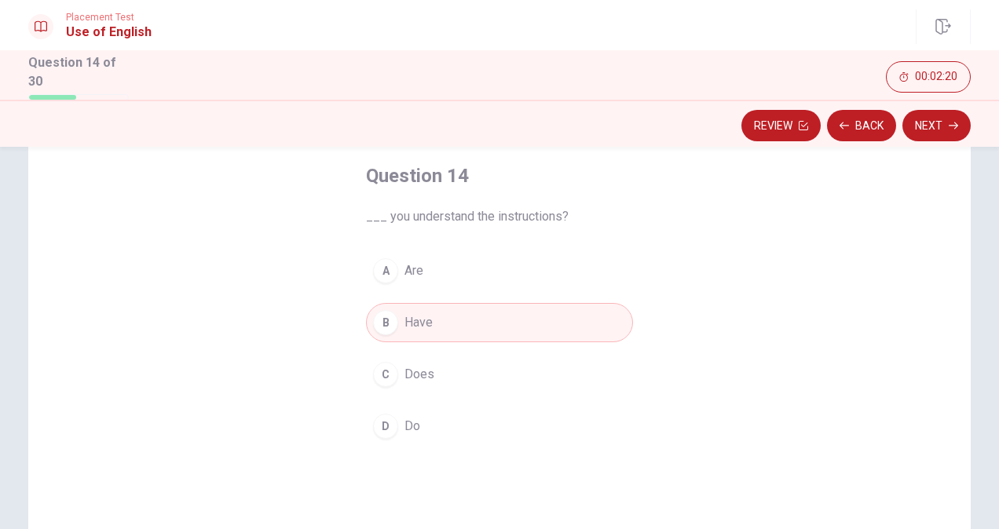
click at [461, 426] on button "D Do" at bounding box center [499, 426] width 267 height 39
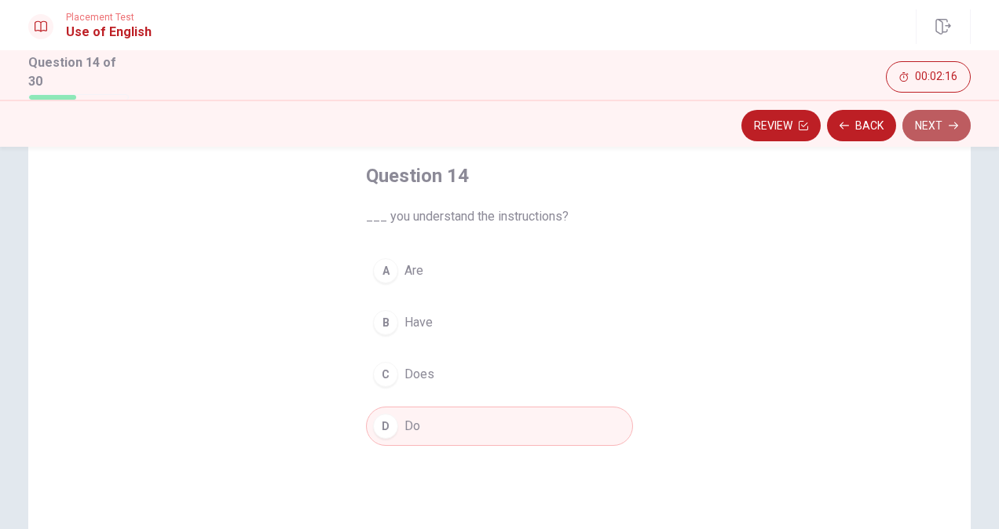
click at [924, 132] on button "Next" at bounding box center [937, 125] width 68 height 31
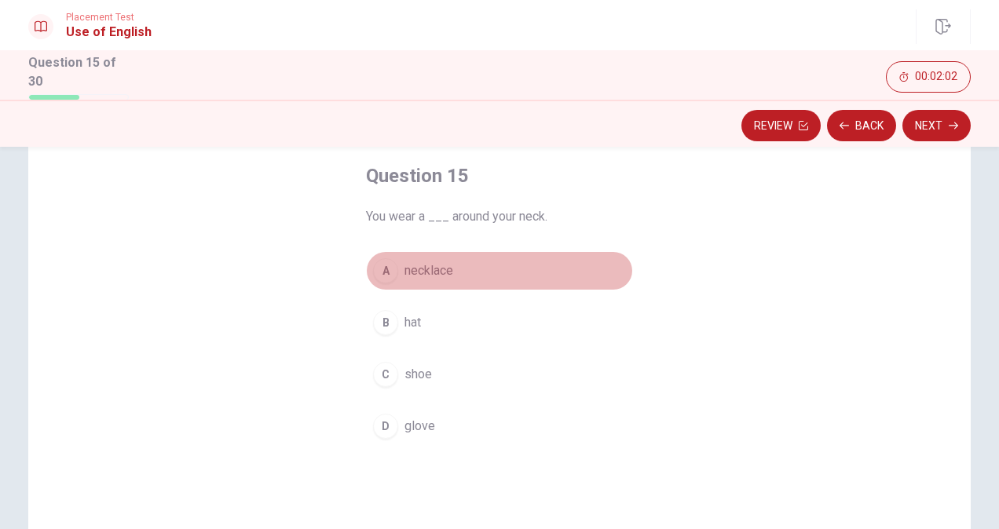
click at [446, 262] on span "necklace" at bounding box center [429, 271] width 49 height 19
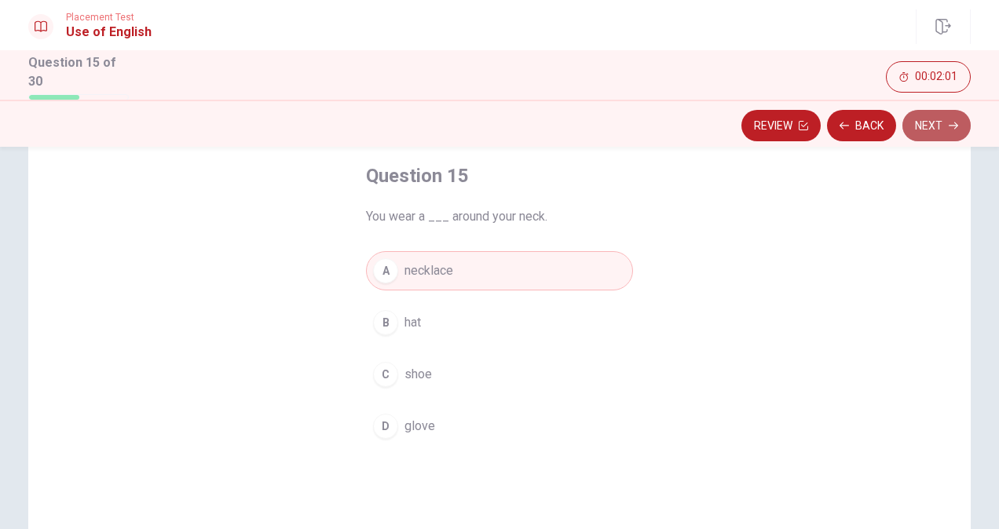
click at [935, 125] on button "Next" at bounding box center [937, 125] width 68 height 31
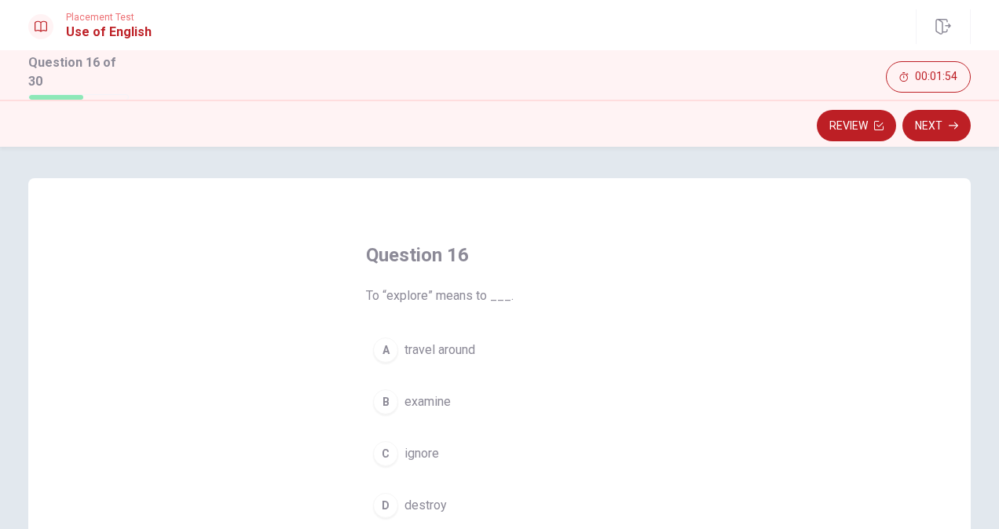
scroll to position [77, 0]
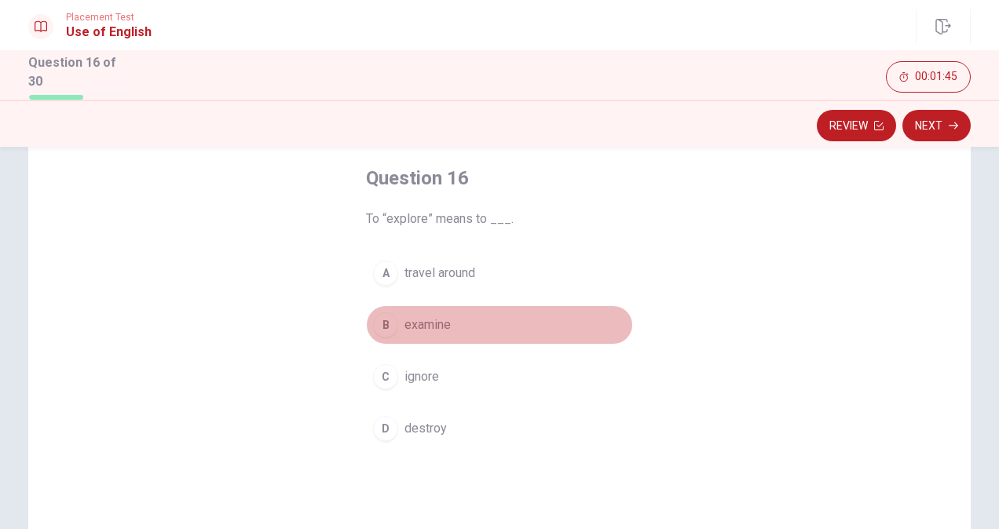
click at [419, 322] on span "examine" at bounding box center [428, 325] width 46 height 19
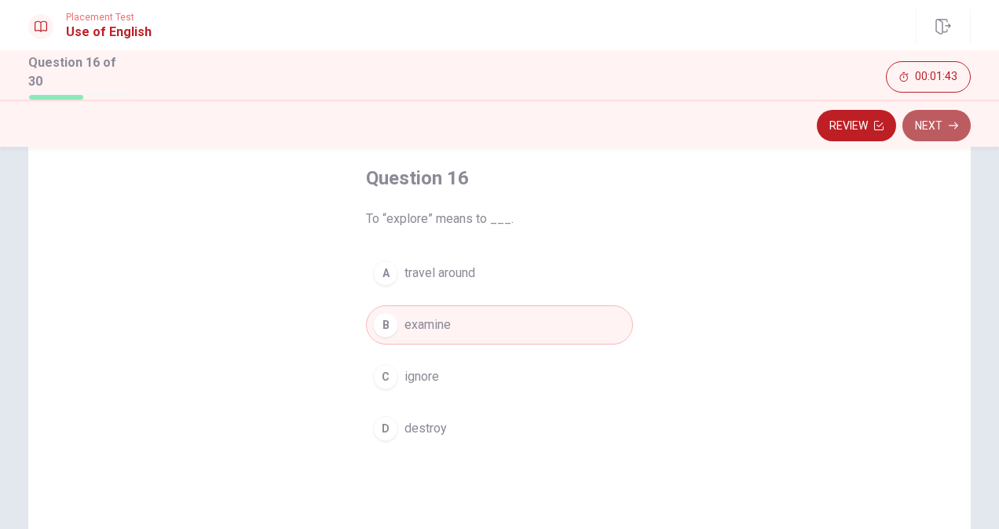
click at [924, 128] on button "Next" at bounding box center [937, 125] width 68 height 31
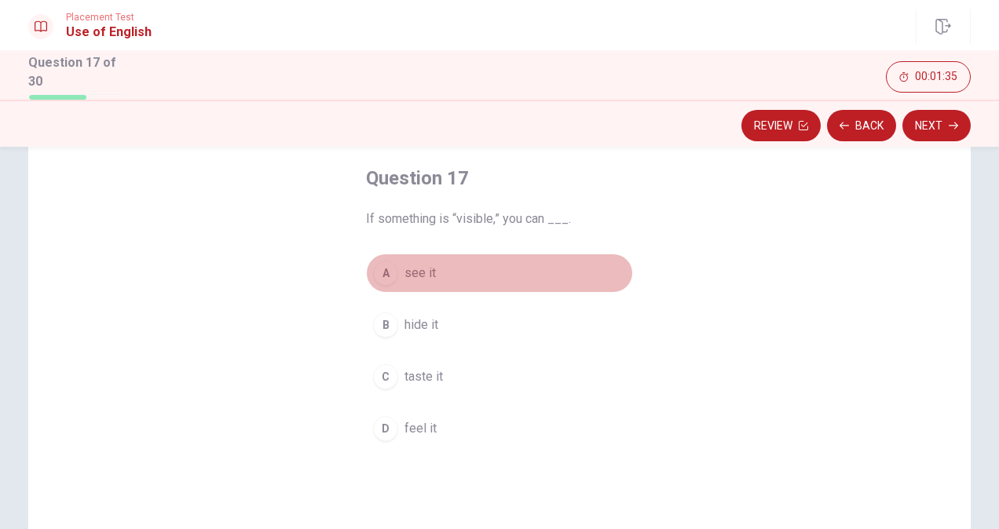
click at [418, 275] on span "see it" at bounding box center [420, 273] width 31 height 19
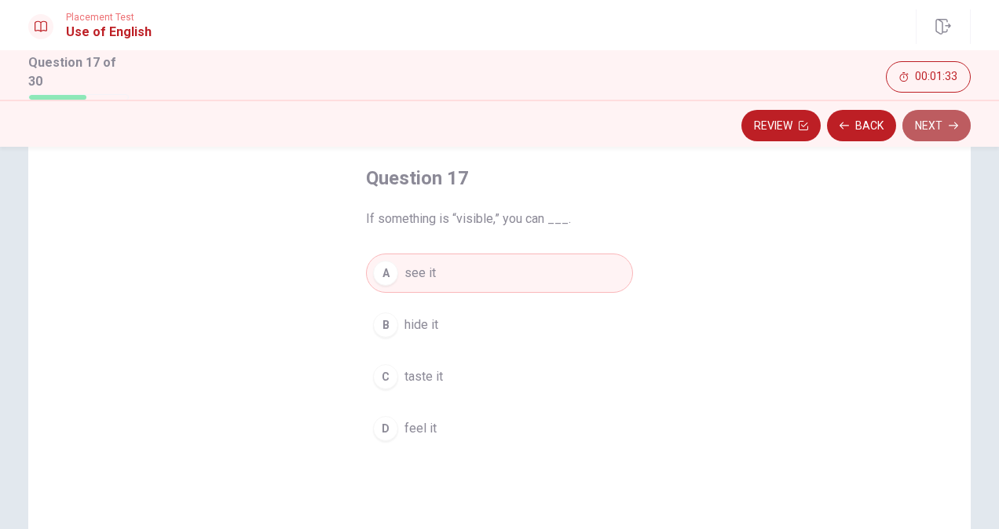
click at [954, 110] on button "Next" at bounding box center [937, 125] width 68 height 31
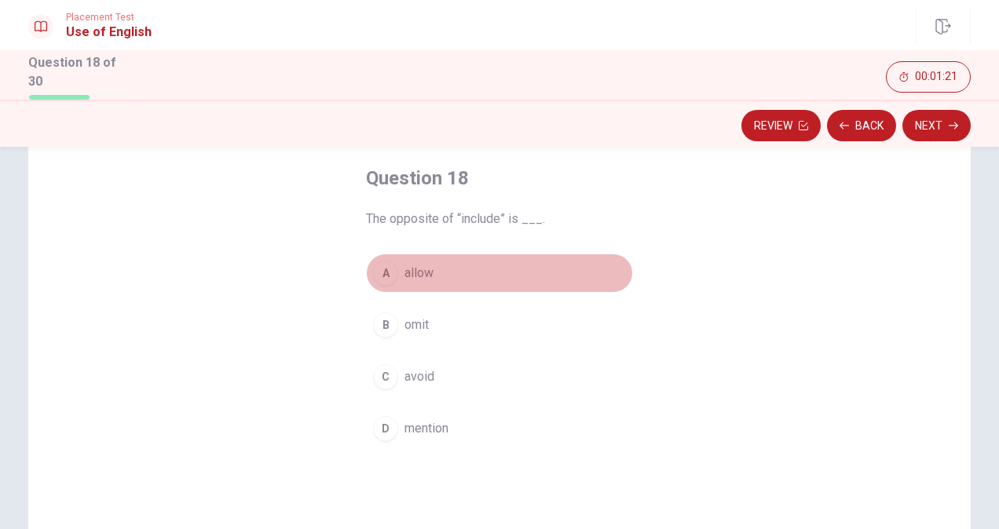
click at [413, 258] on button "A allow" at bounding box center [499, 273] width 267 height 39
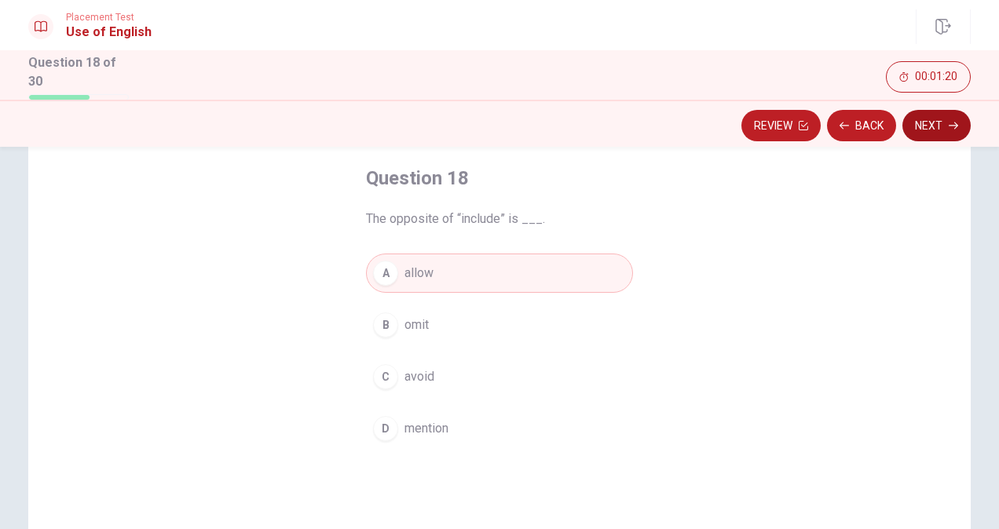
click at [937, 130] on button "Next" at bounding box center [937, 125] width 68 height 31
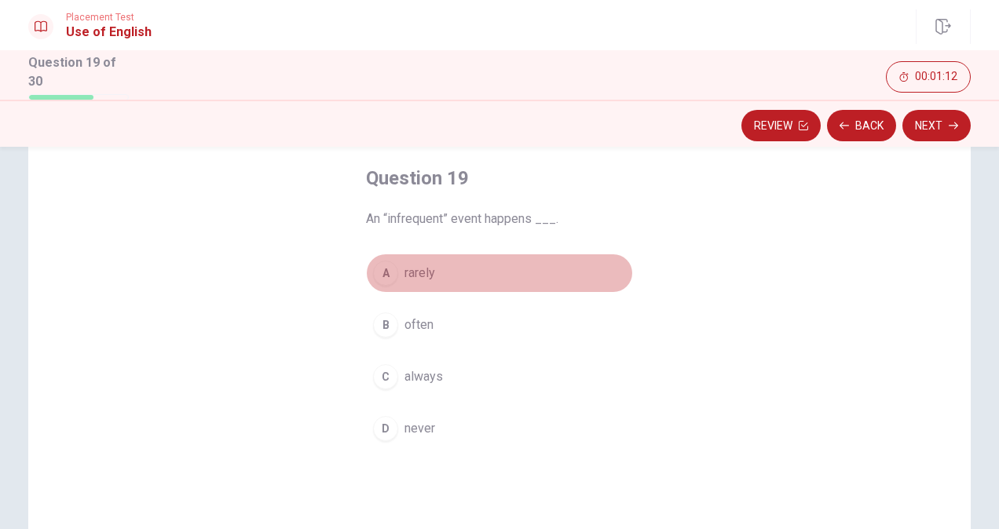
click at [405, 264] on span "rarely" at bounding box center [420, 273] width 31 height 19
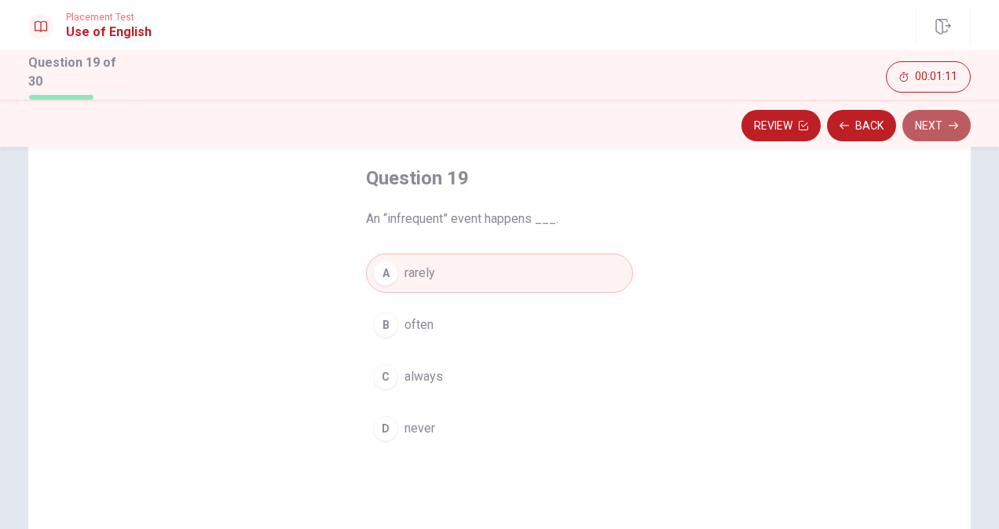
click at [943, 130] on button "Next" at bounding box center [937, 125] width 68 height 31
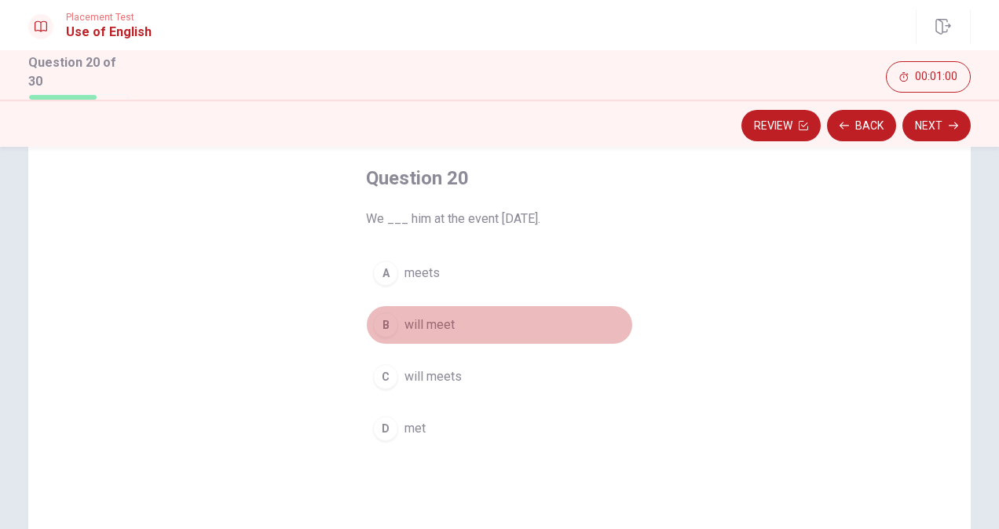
click at [438, 331] on button "B will meet" at bounding box center [499, 325] width 267 height 39
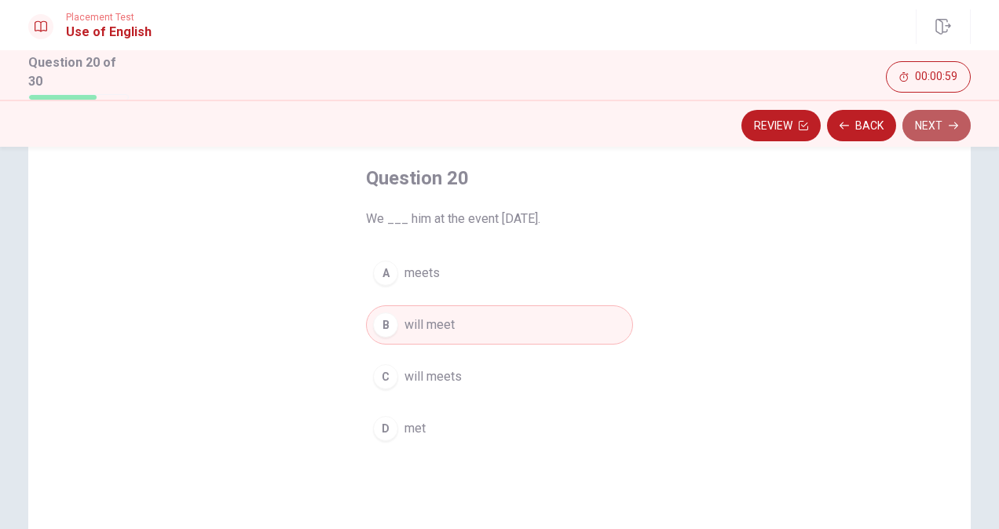
click at [952, 124] on icon "button" at bounding box center [953, 125] width 9 height 9
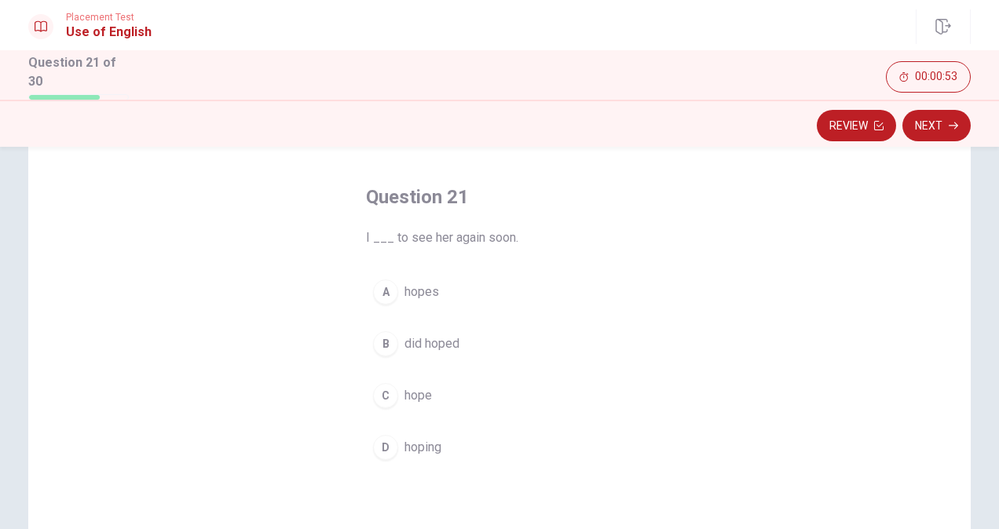
scroll to position [60, 0]
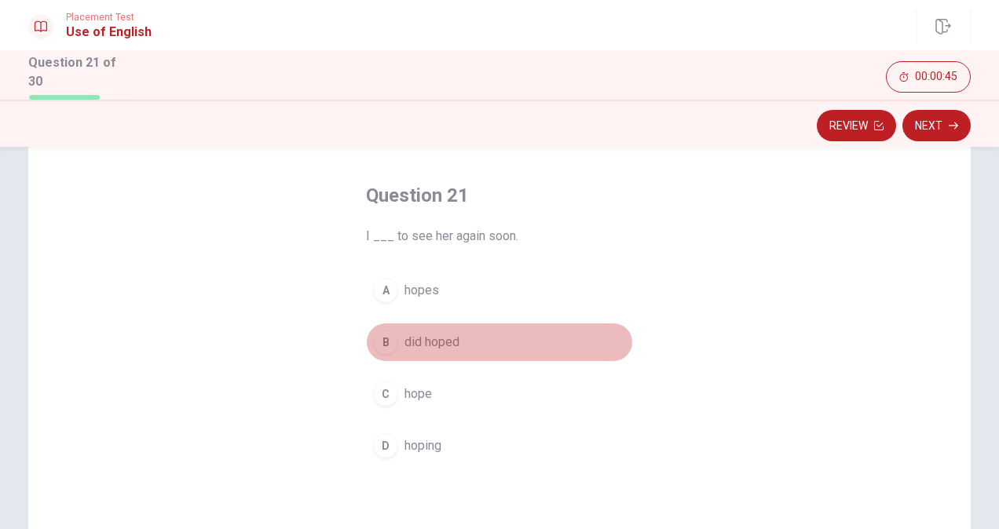
click at [429, 337] on span "did hoped" at bounding box center [432, 342] width 55 height 19
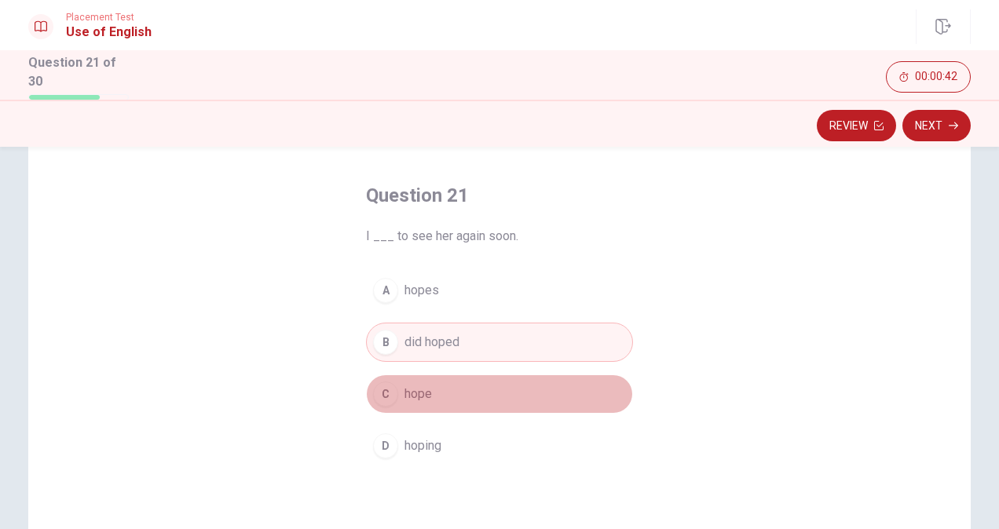
click at [439, 402] on button "C hope" at bounding box center [499, 394] width 267 height 39
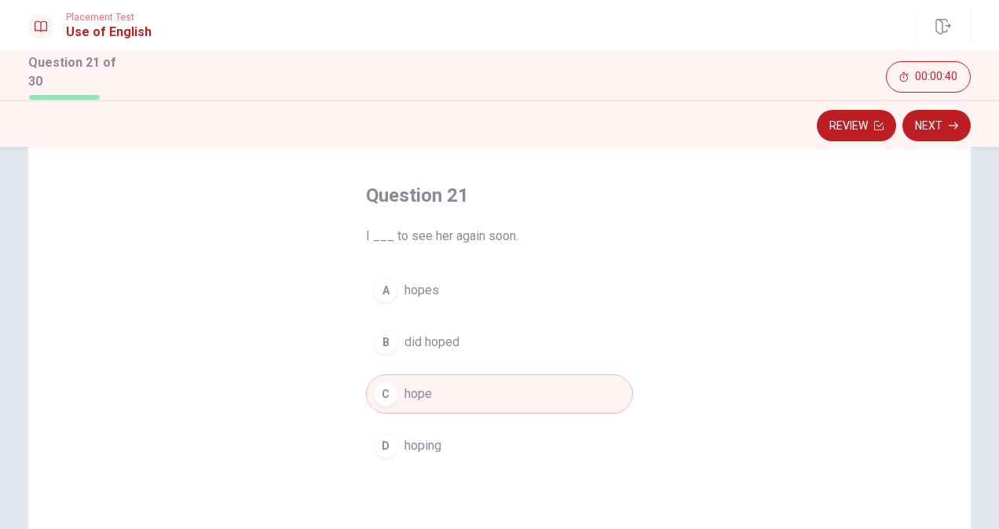
click at [972, 121] on div "Review Next" at bounding box center [499, 126] width 993 height 30
click at [949, 122] on icon "button" at bounding box center [953, 125] width 9 height 9
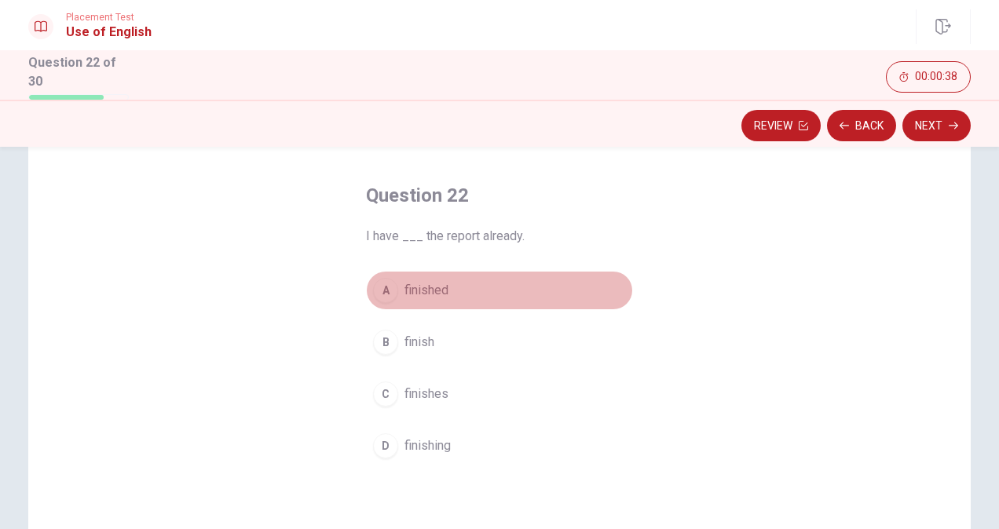
click at [415, 289] on span "finished" at bounding box center [427, 290] width 44 height 19
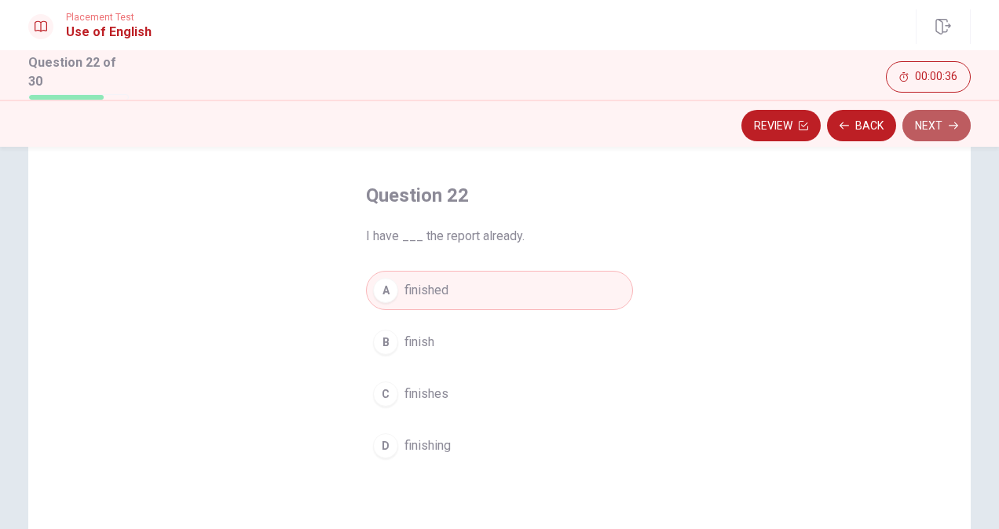
click at [936, 130] on button "Next" at bounding box center [937, 125] width 68 height 31
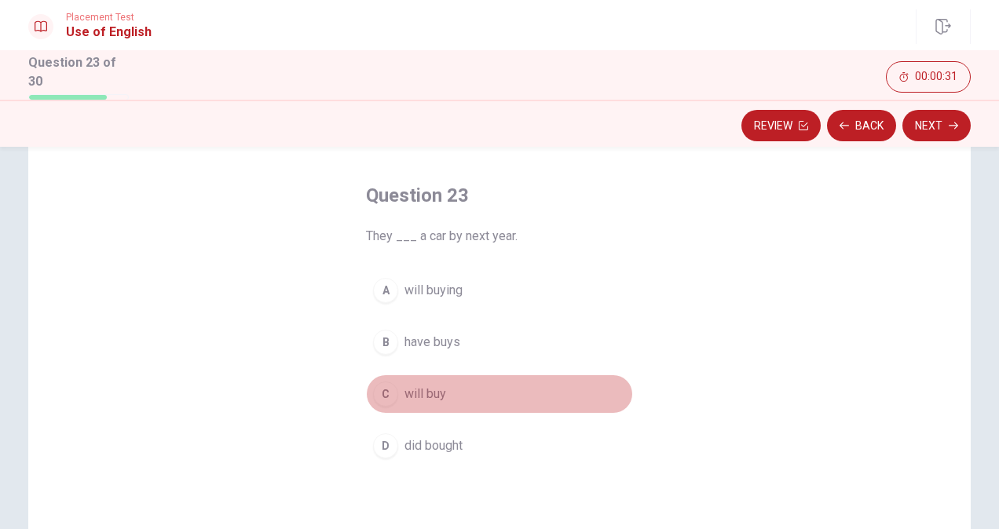
click at [432, 390] on span "will buy" at bounding box center [426, 394] width 42 height 19
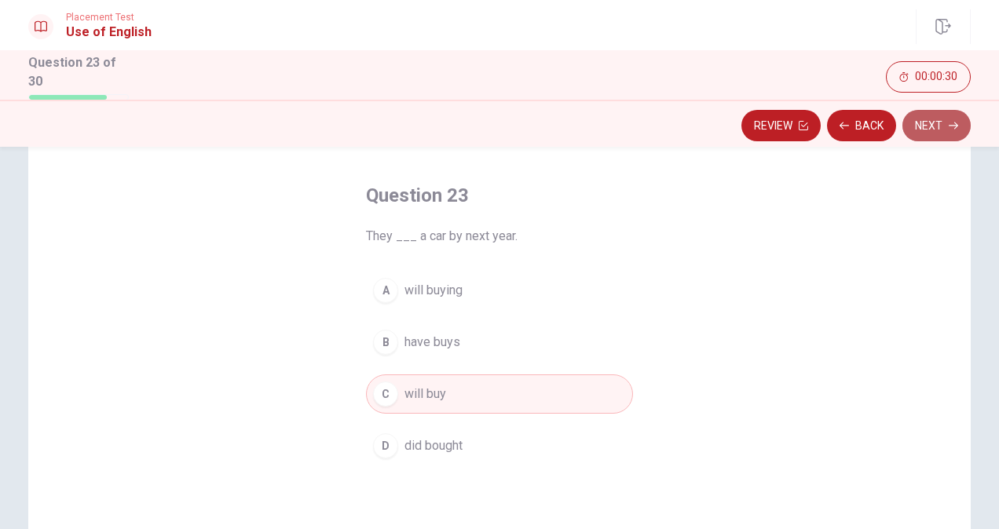
click at [939, 130] on button "Next" at bounding box center [937, 125] width 68 height 31
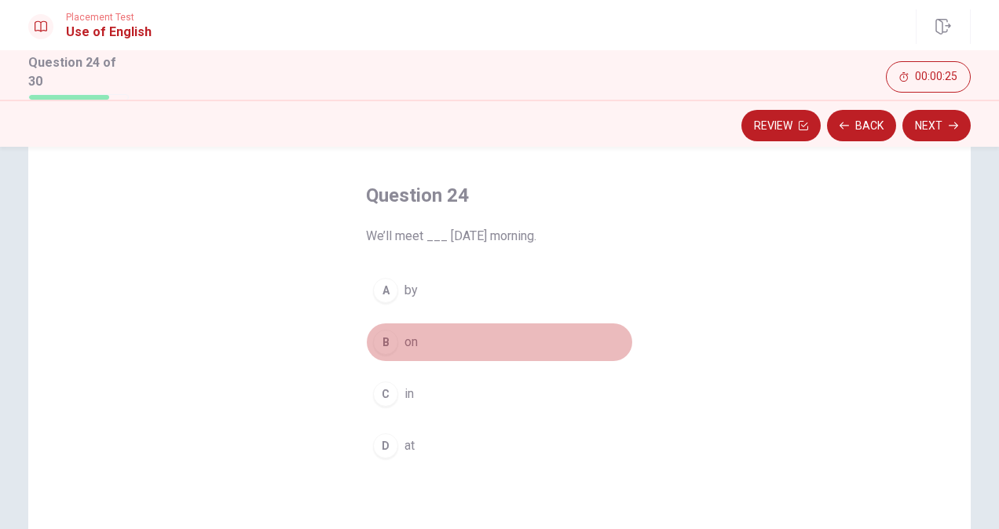
click at [411, 348] on span "on" at bounding box center [411, 342] width 13 height 19
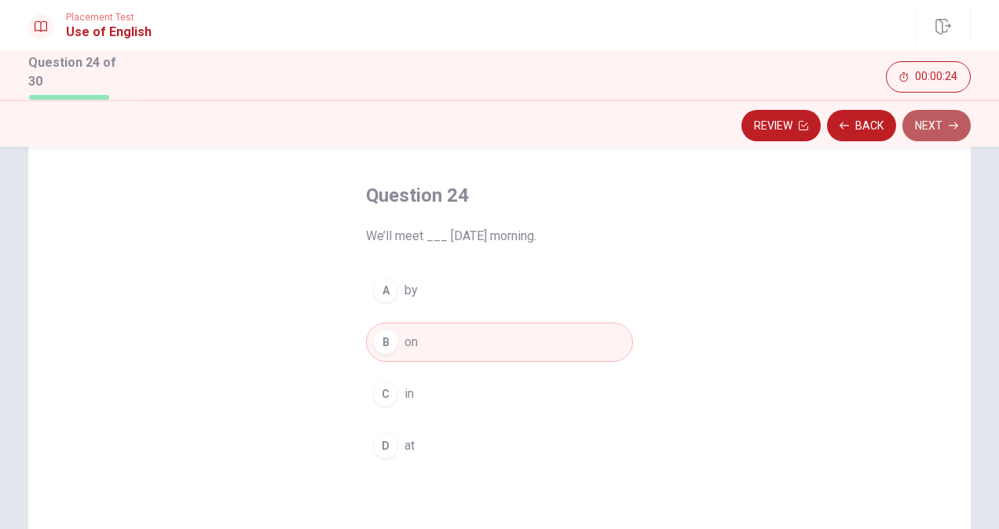
click at [930, 119] on button "Next" at bounding box center [937, 125] width 68 height 31
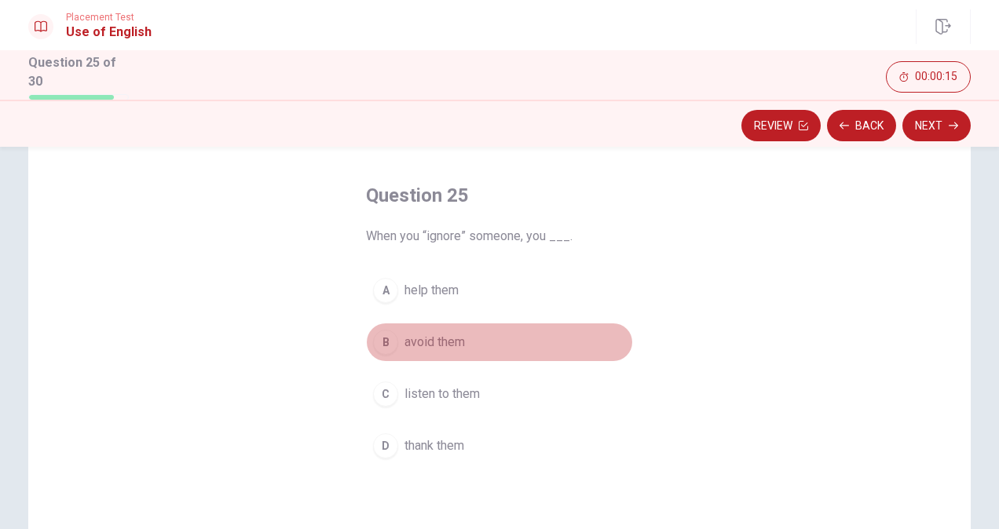
click at [440, 333] on span "avoid them" at bounding box center [435, 342] width 60 height 19
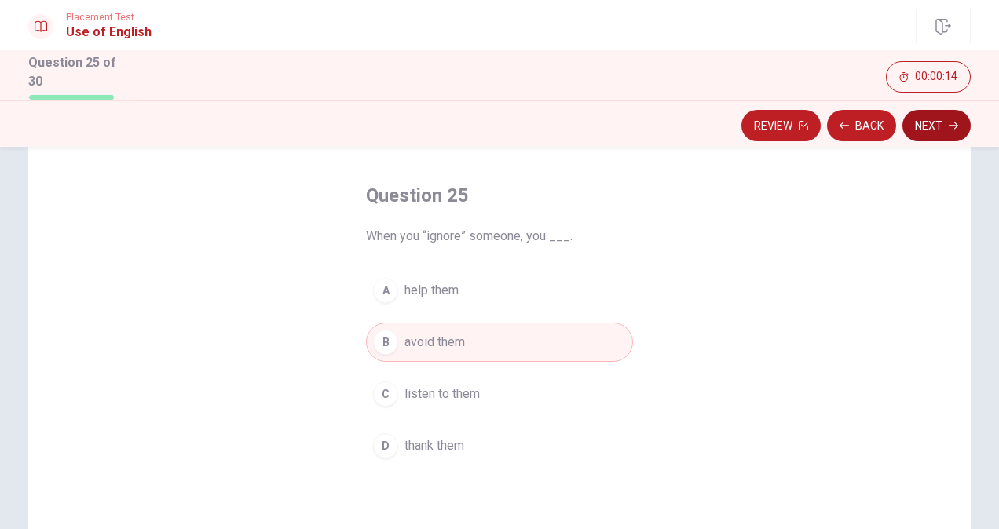
click at [946, 125] on button "Next" at bounding box center [937, 125] width 68 height 31
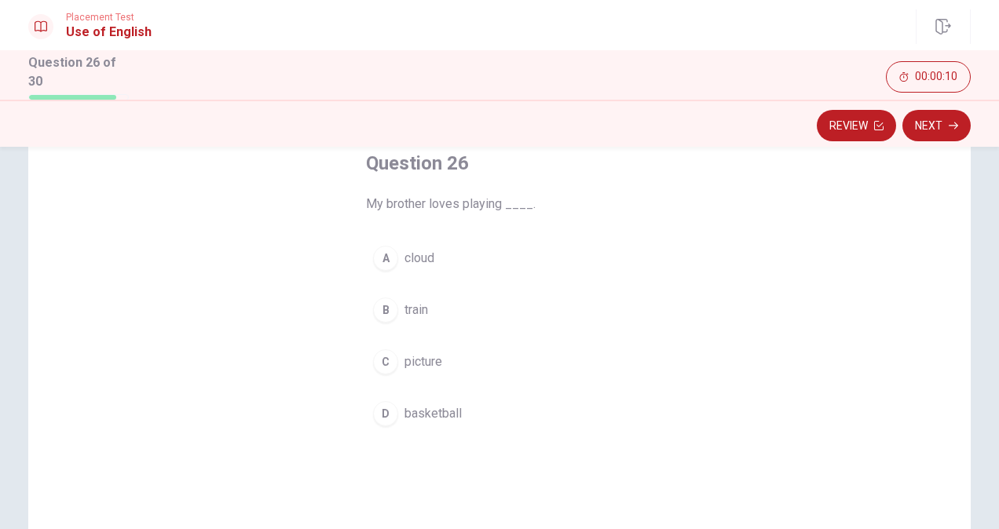
scroll to position [94, 0]
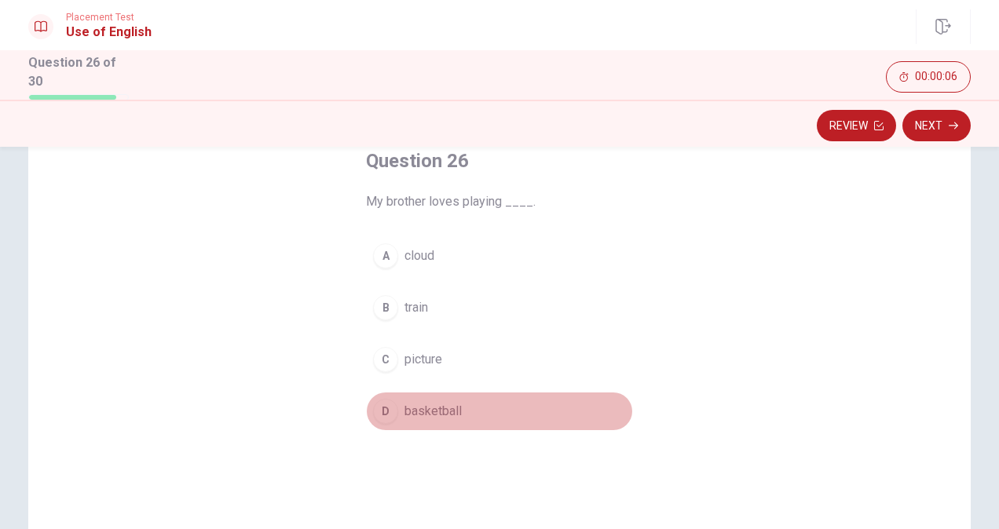
click at [415, 402] on span "basketball" at bounding box center [433, 411] width 57 height 19
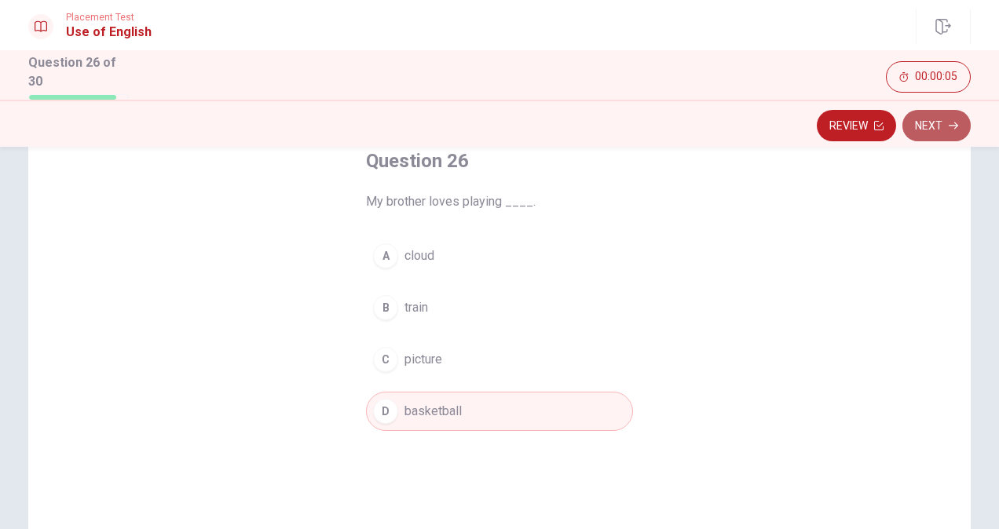
click at [960, 125] on button "Next" at bounding box center [937, 125] width 68 height 31
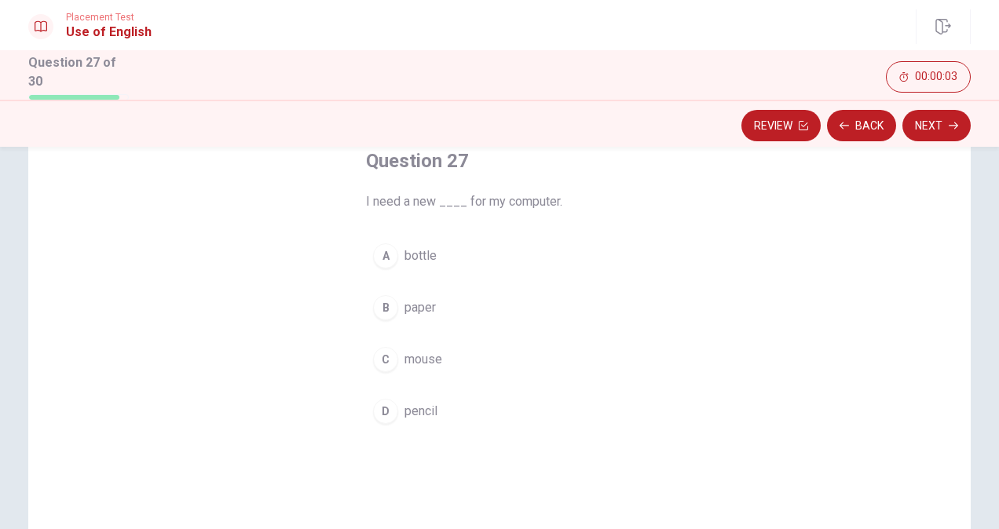
click at [427, 258] on span "bottle" at bounding box center [421, 256] width 32 height 19
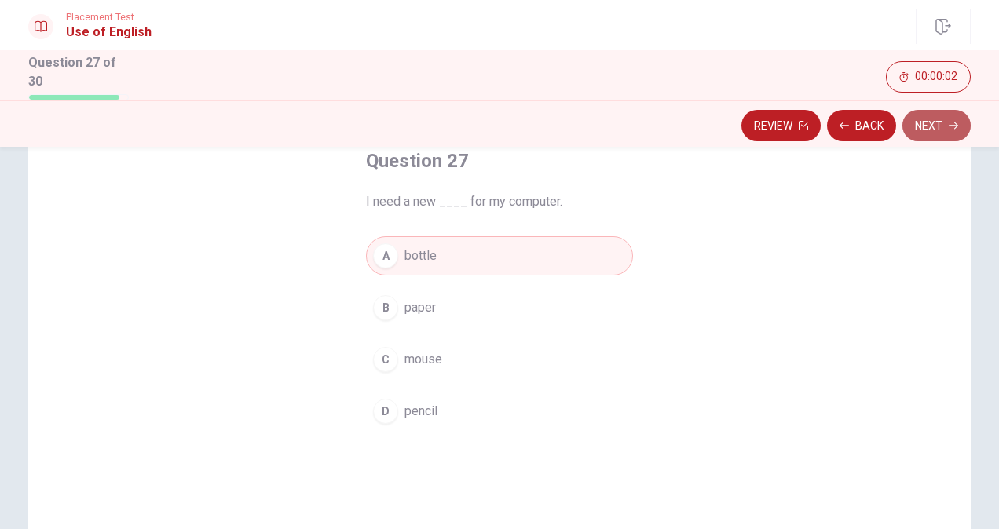
click at [945, 121] on button "Next" at bounding box center [937, 125] width 68 height 31
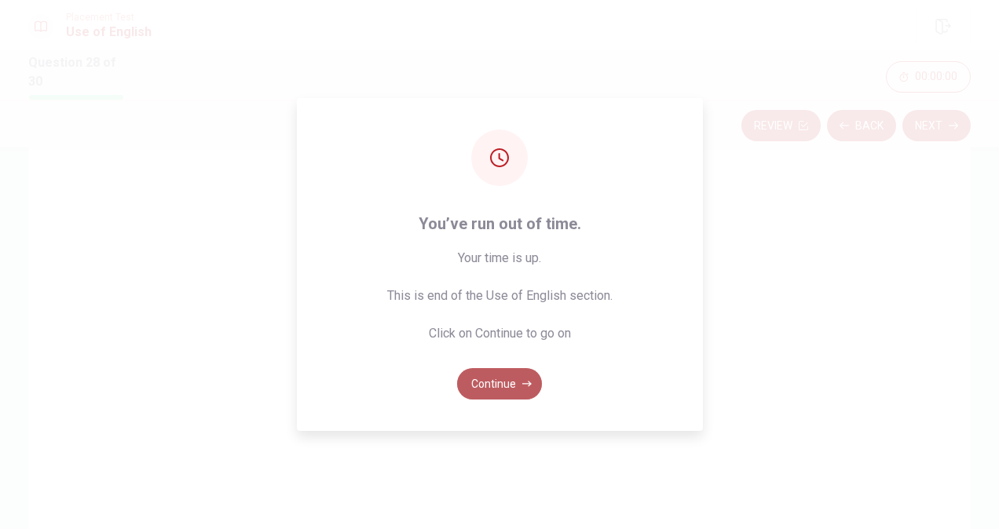
click at [517, 386] on button "Continue" at bounding box center [499, 383] width 85 height 31
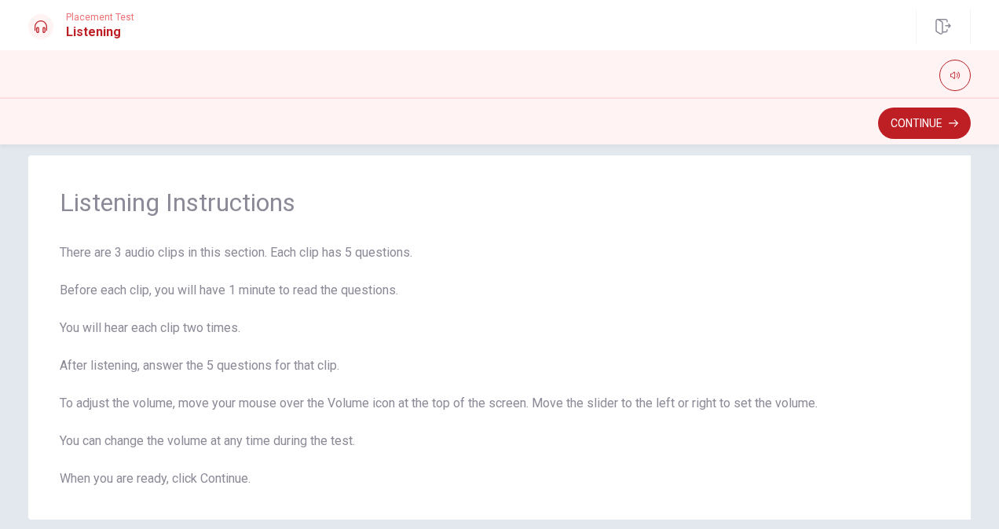
scroll to position [21, 0]
click at [927, 118] on button "Continue" at bounding box center [924, 123] width 93 height 31
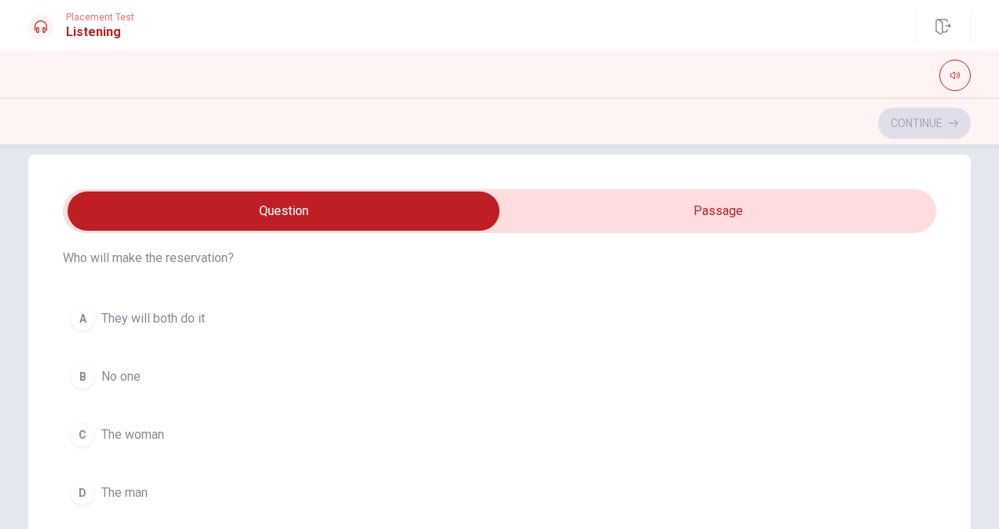
scroll to position [56, 0]
click at [772, 219] on input "checkbox" at bounding box center [283, 211] width 1310 height 39
checkbox input "true"
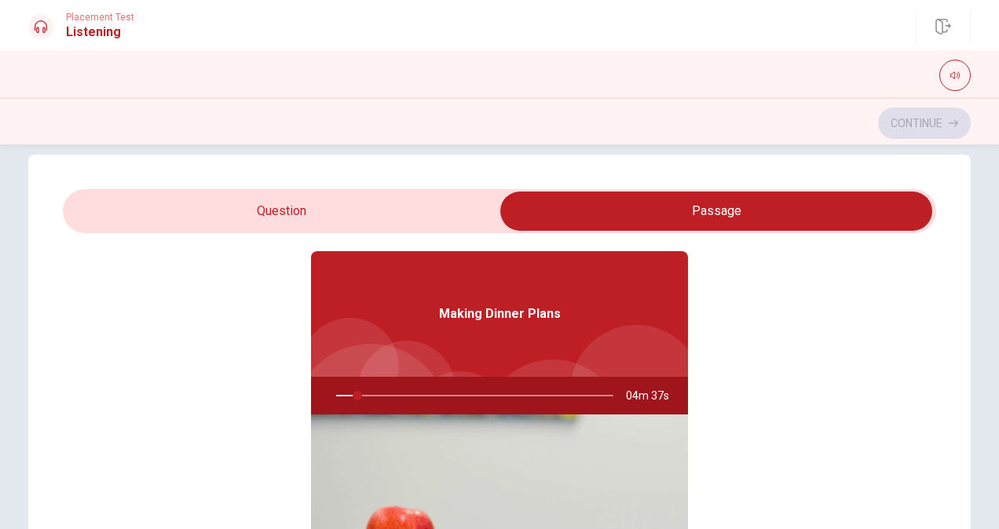
type input "8"
click at [396, 203] on input "checkbox" at bounding box center [716, 211] width 1310 height 39
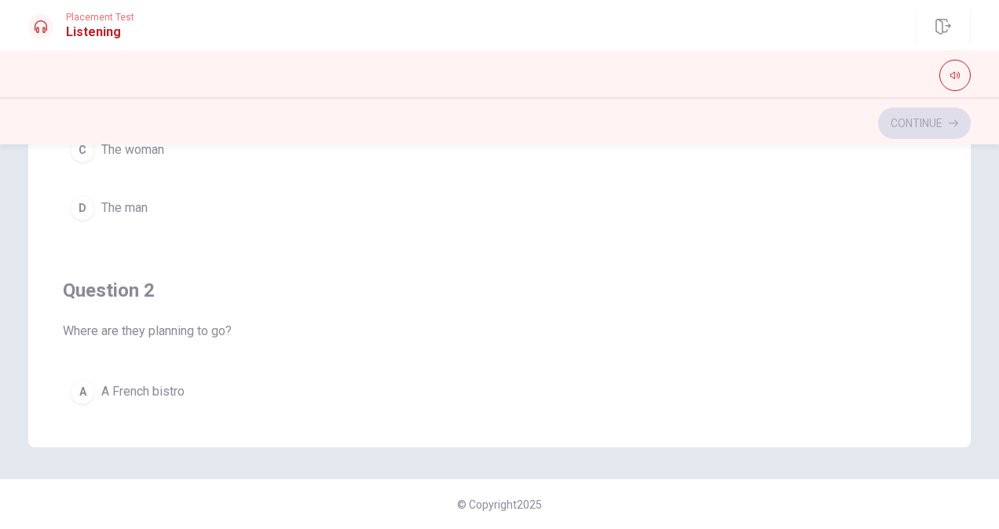
scroll to position [0, 0]
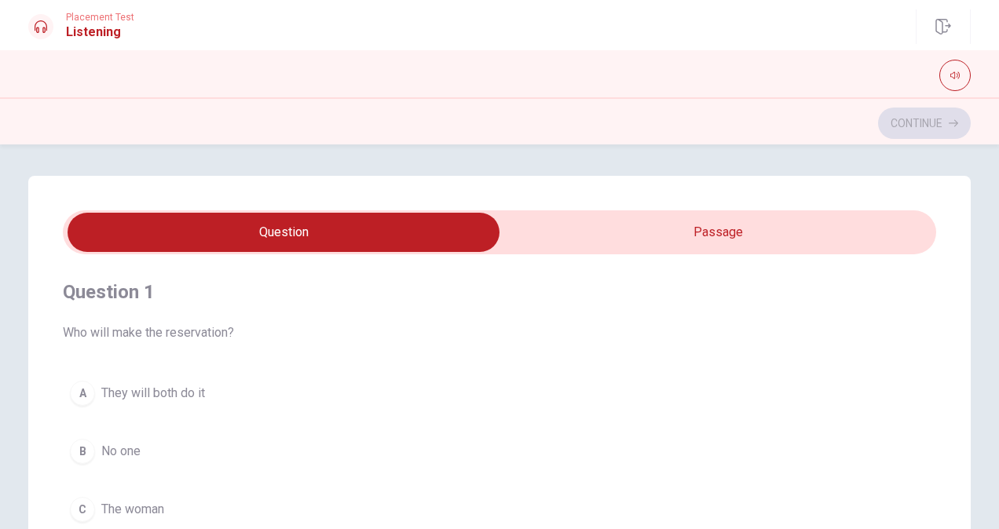
click at [656, 250] on input "checkbox" at bounding box center [283, 232] width 1310 height 39
checkbox input "true"
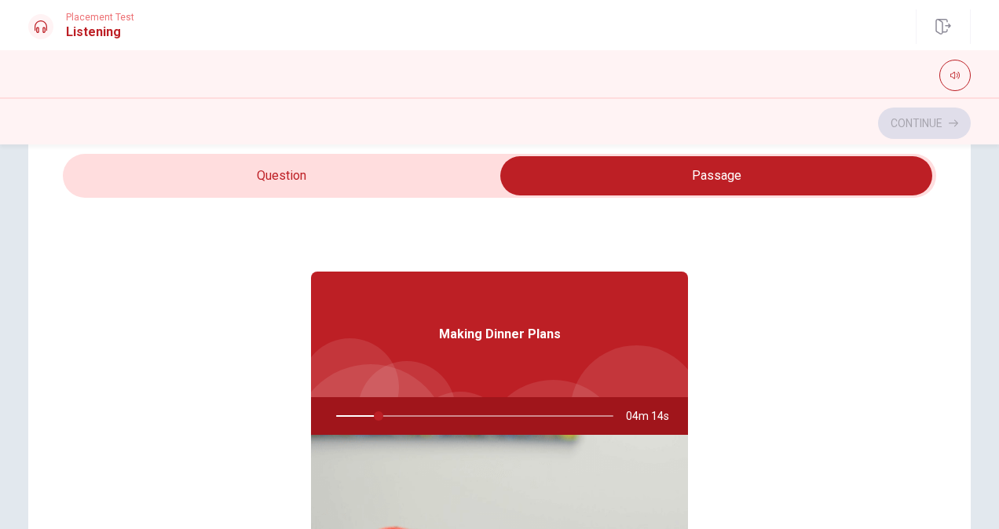
scroll to position [49, 0]
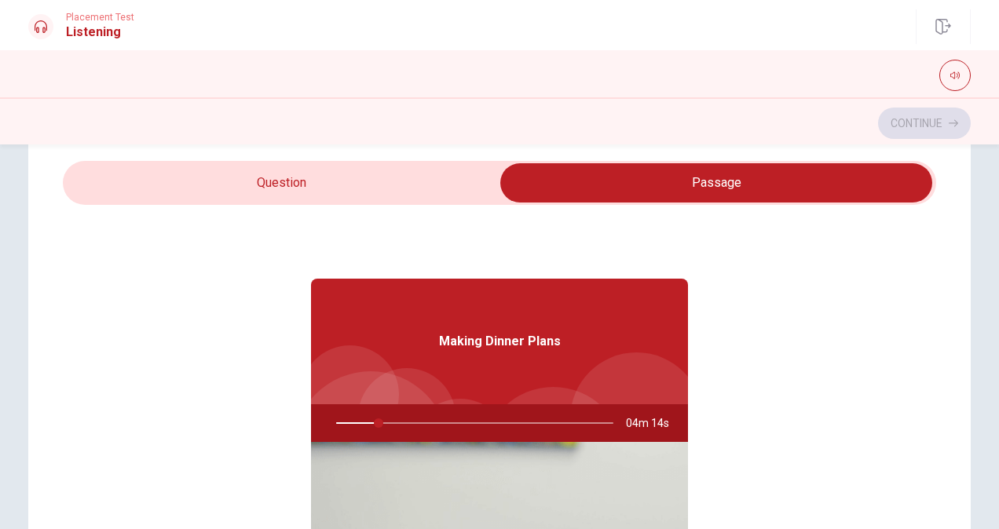
type input "16"
click at [346, 192] on input "checkbox" at bounding box center [716, 182] width 1310 height 39
checkbox input "false"
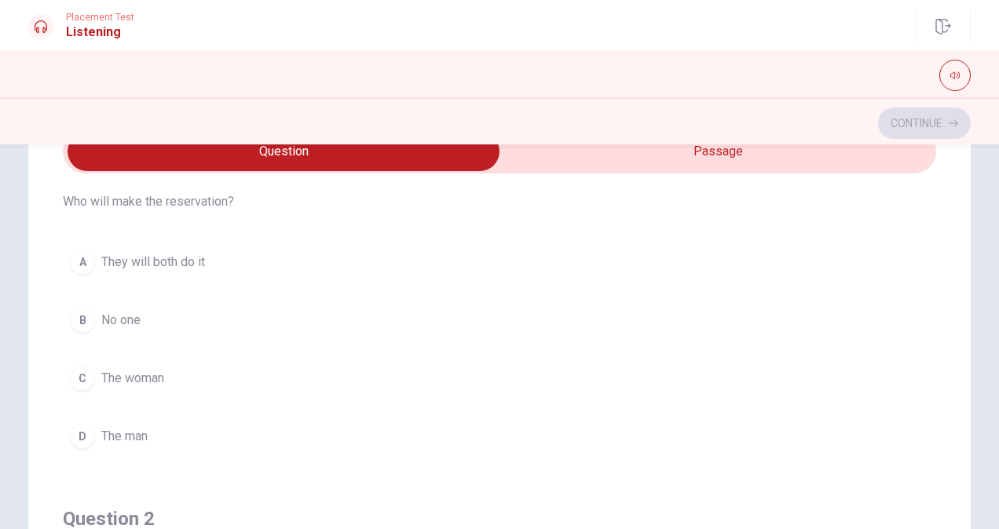
scroll to position [52, 0]
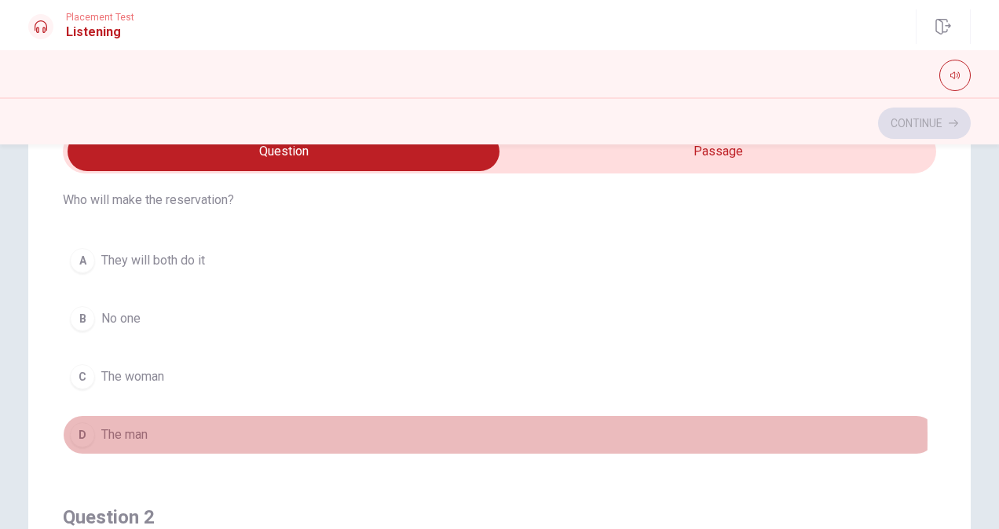
click at [75, 434] on div "D" at bounding box center [82, 435] width 25 height 25
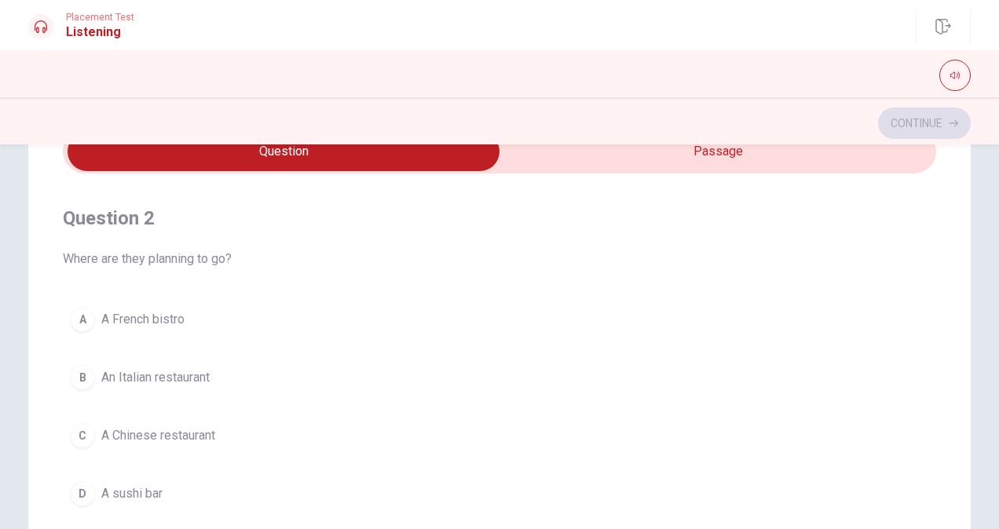
scroll to position [352, 0]
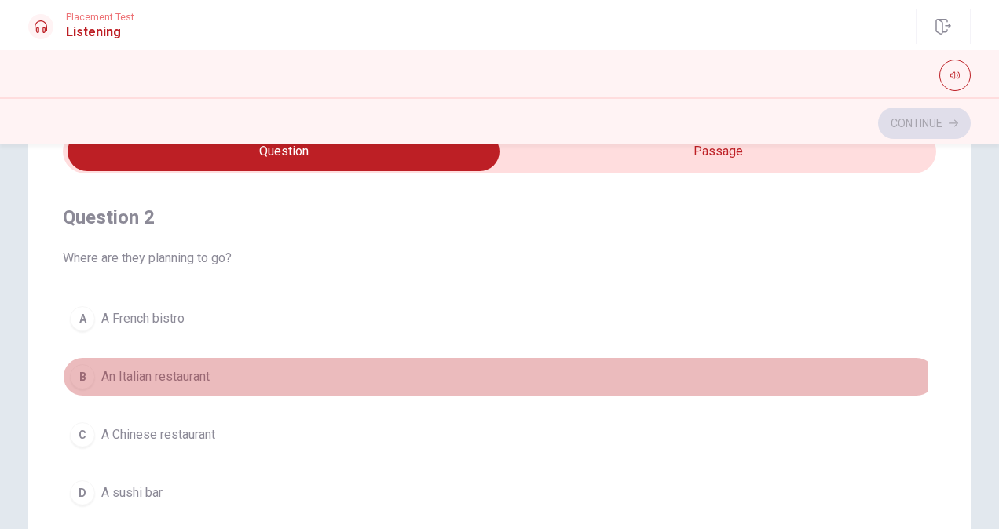
click at [71, 366] on div "B" at bounding box center [82, 376] width 25 height 25
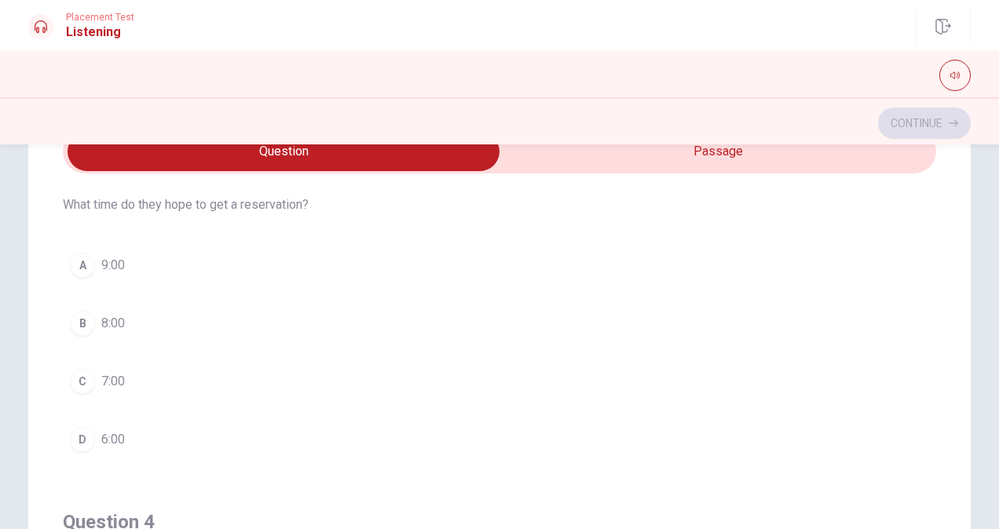
scroll to position [764, 0]
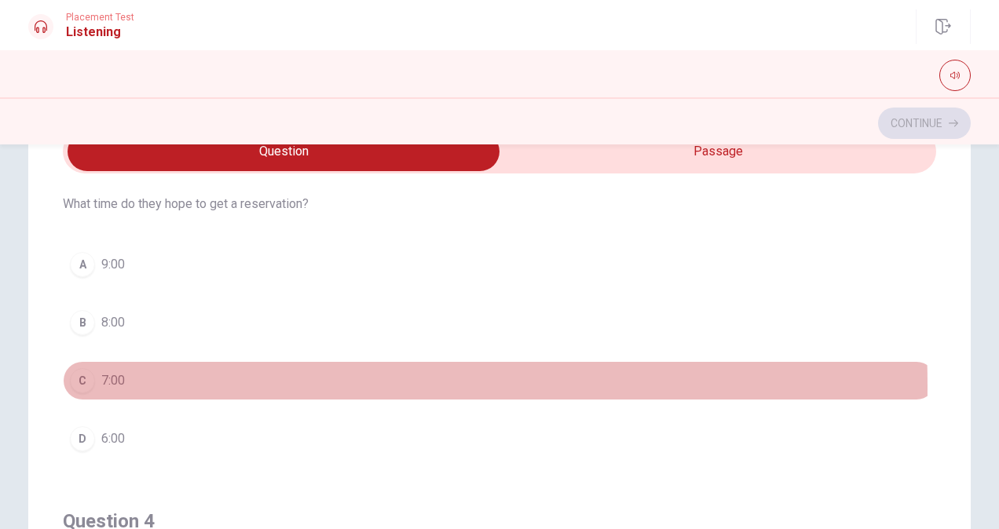
click at [80, 380] on div "C" at bounding box center [82, 380] width 25 height 25
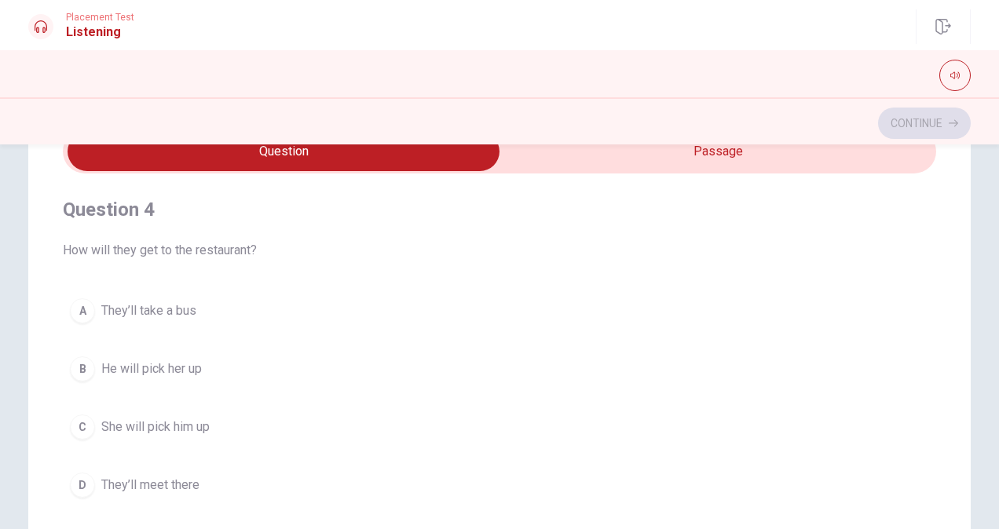
scroll to position [1077, 0]
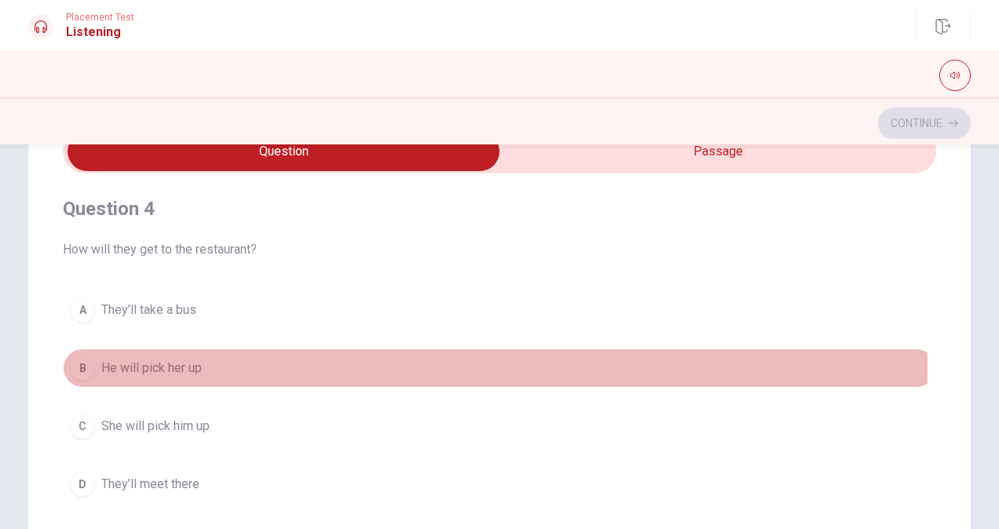
click at [75, 362] on div "B" at bounding box center [82, 368] width 25 height 25
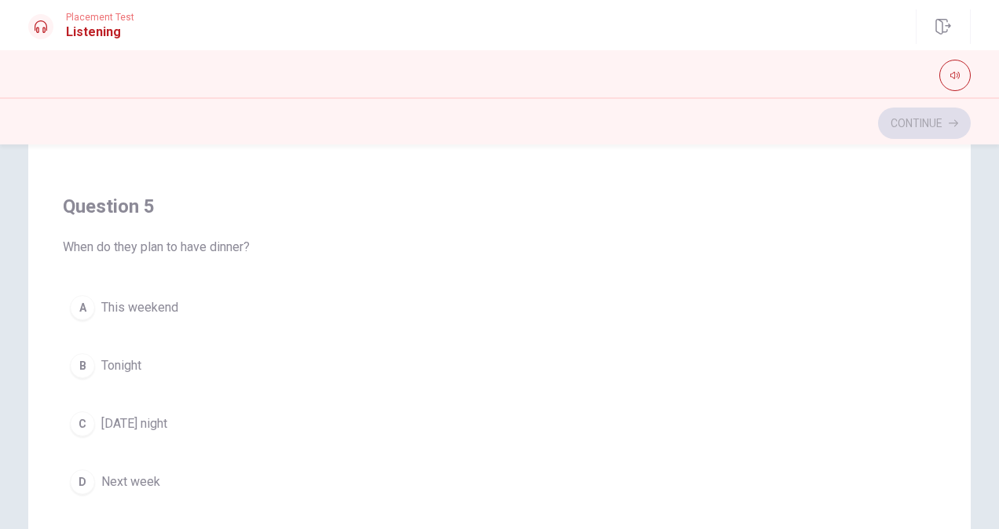
scroll to position [277, 0]
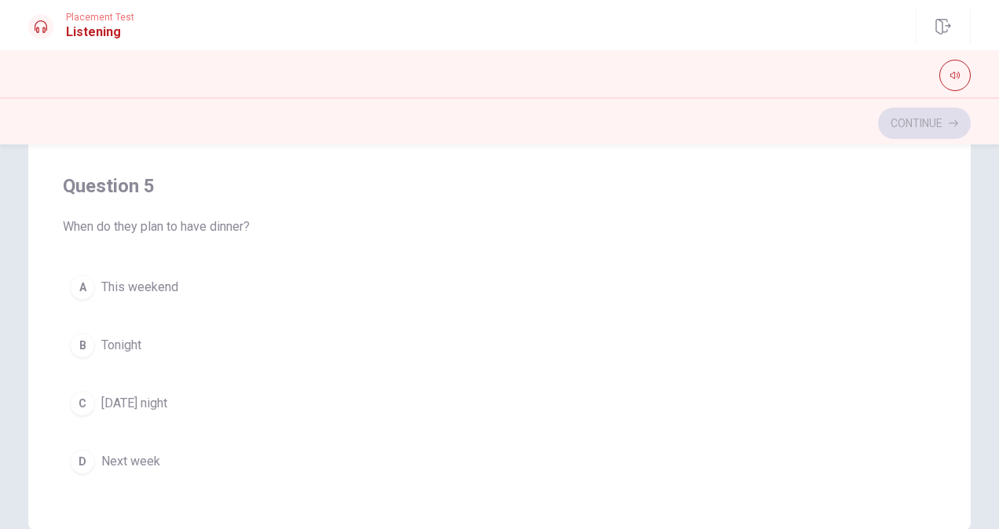
click at [158, 289] on button "A This weekend" at bounding box center [499, 287] width 873 height 39
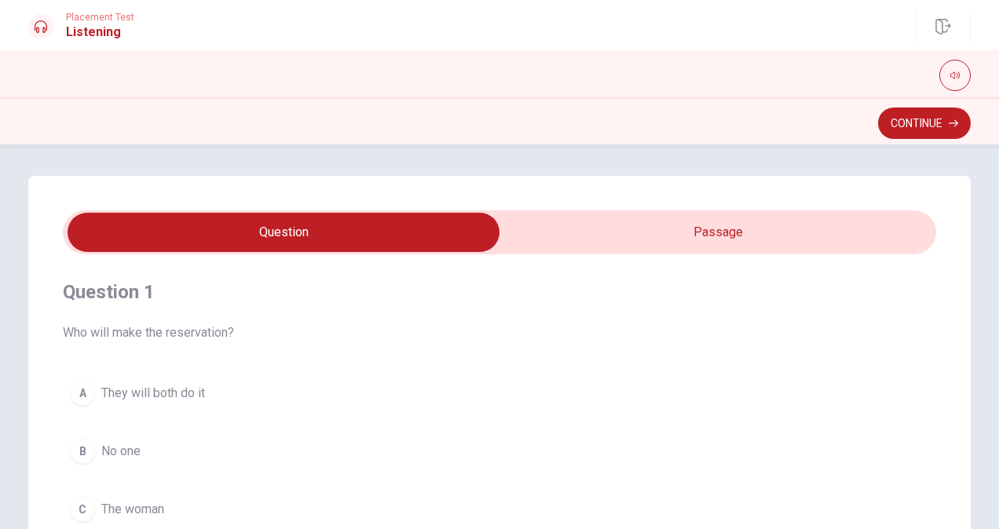
scroll to position [170, 0]
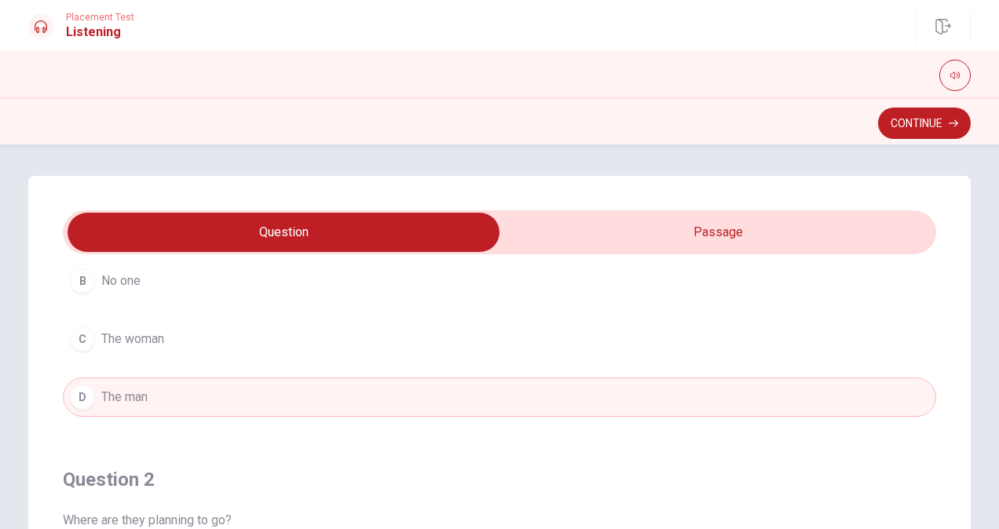
type input "77"
click at [723, 214] on input "checkbox" at bounding box center [283, 232] width 1310 height 39
checkbox input "true"
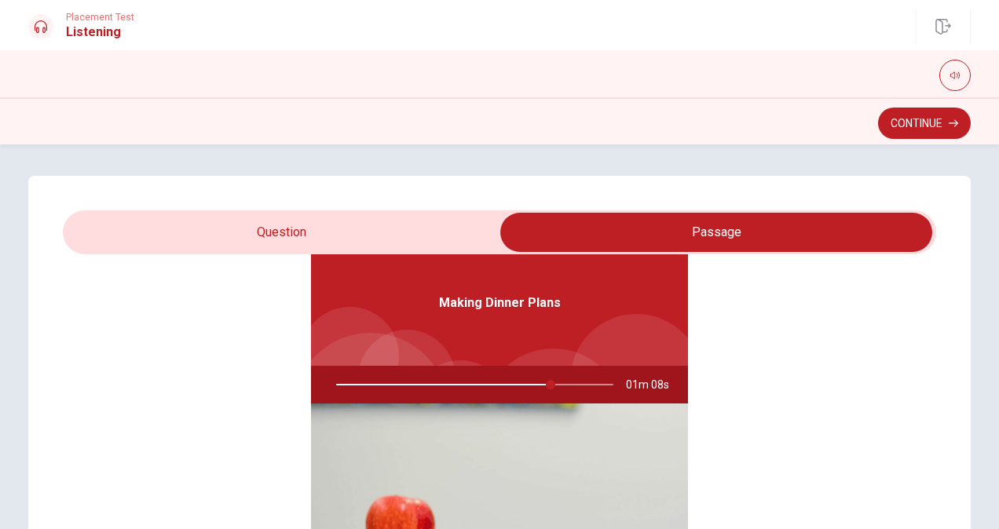
type input "78"
click at [448, 232] on input "checkbox" at bounding box center [716, 232] width 1310 height 39
checkbox input "false"
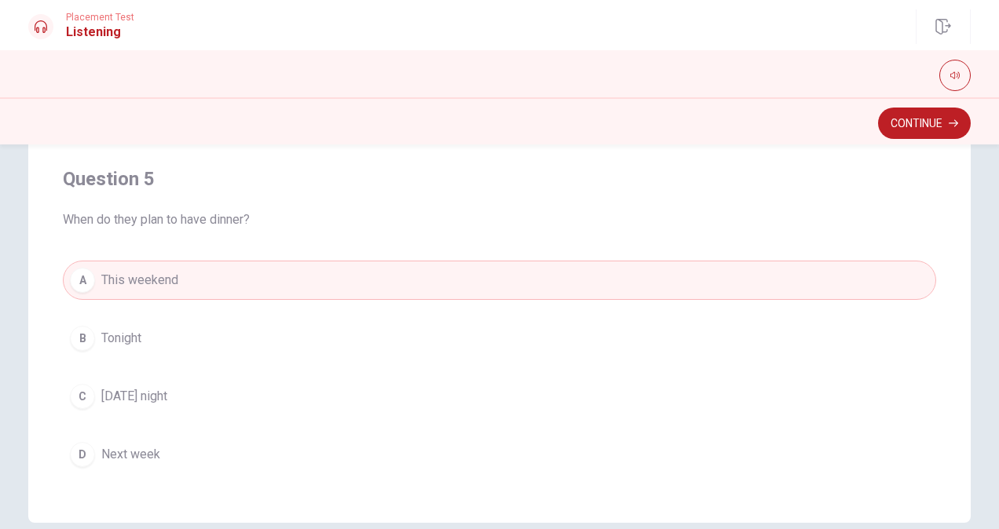
scroll to position [360, 0]
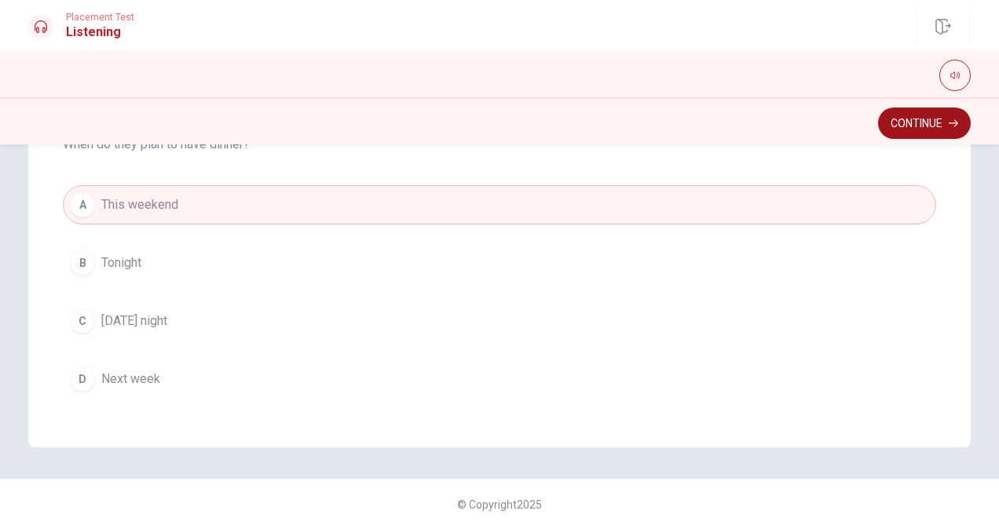
click at [892, 126] on button "Continue" at bounding box center [924, 123] width 93 height 31
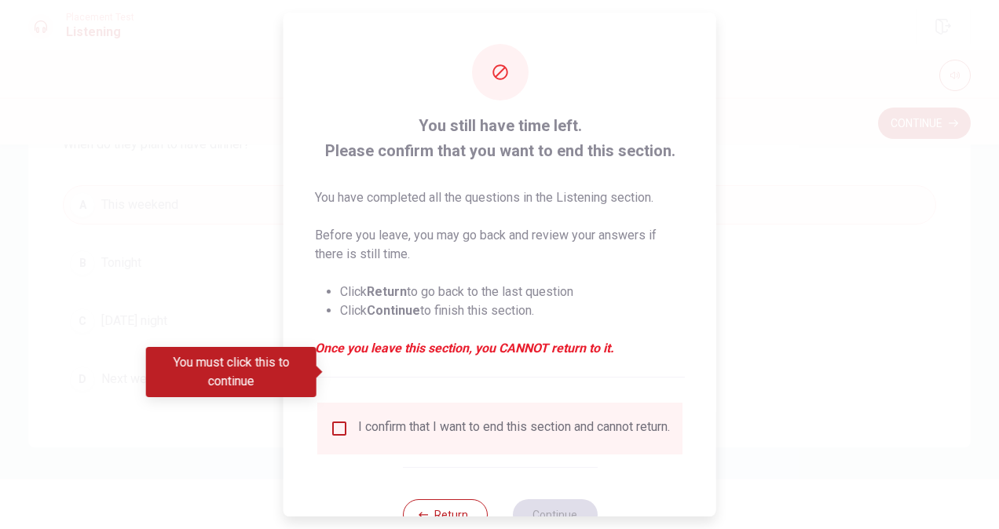
scroll to position [57, 0]
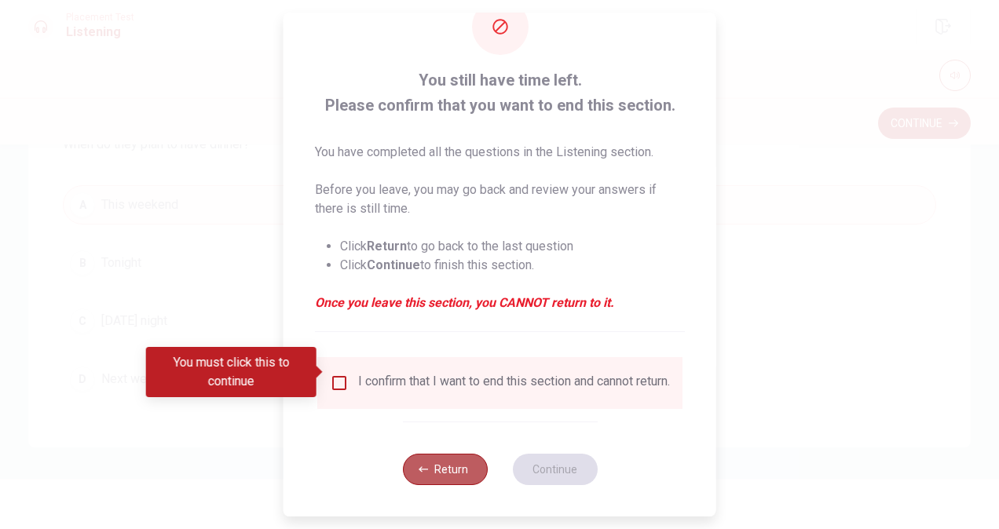
click at [469, 463] on button "Return" at bounding box center [444, 469] width 85 height 31
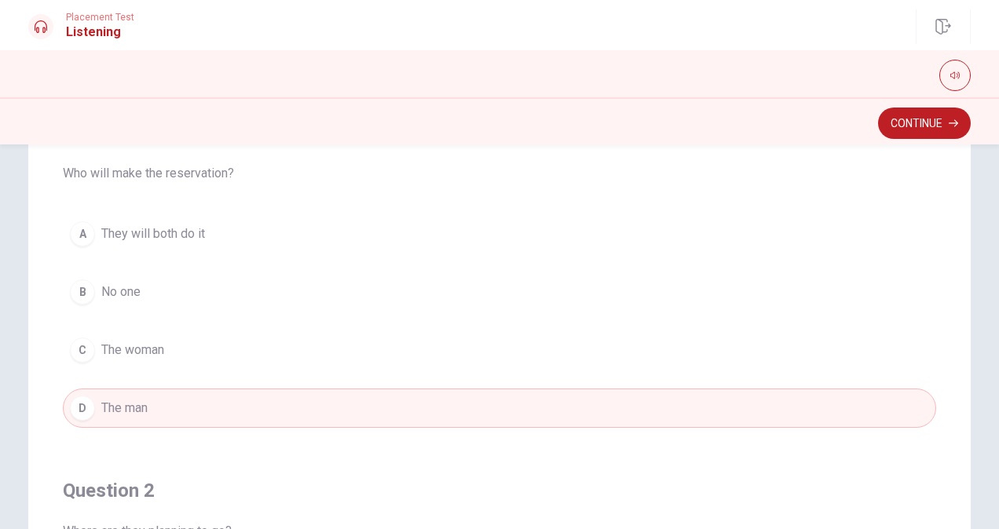
scroll to position [0, 0]
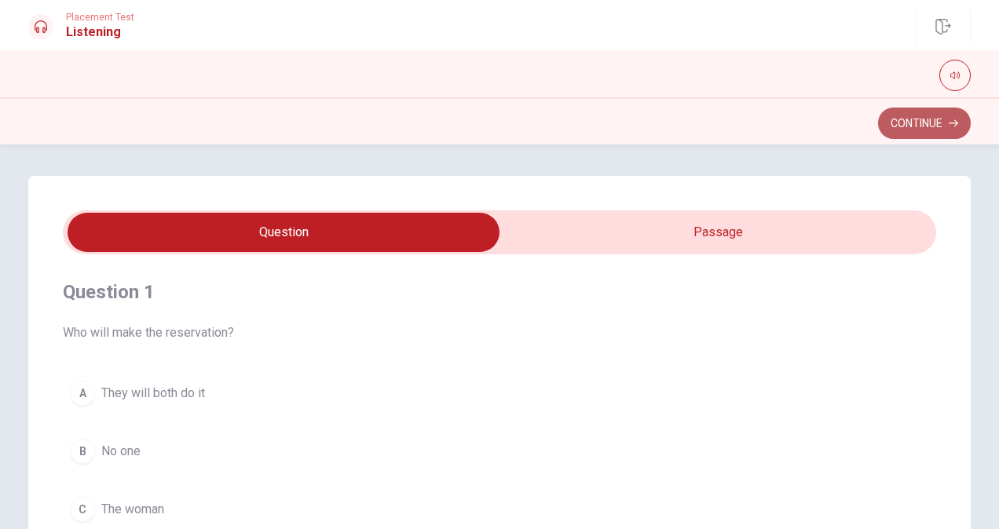
click at [954, 125] on icon "button" at bounding box center [953, 123] width 9 height 9
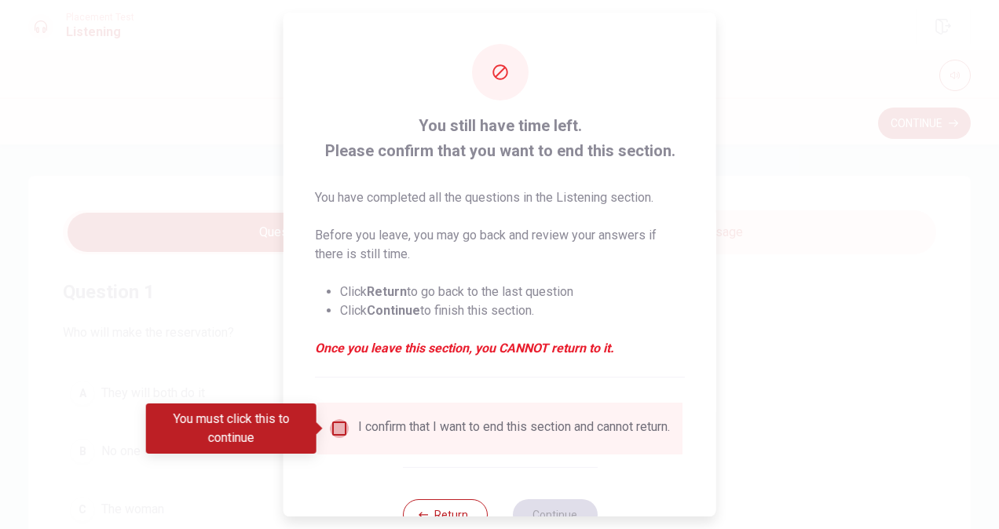
click at [339, 432] on input "You must click this to continue" at bounding box center [339, 428] width 19 height 19
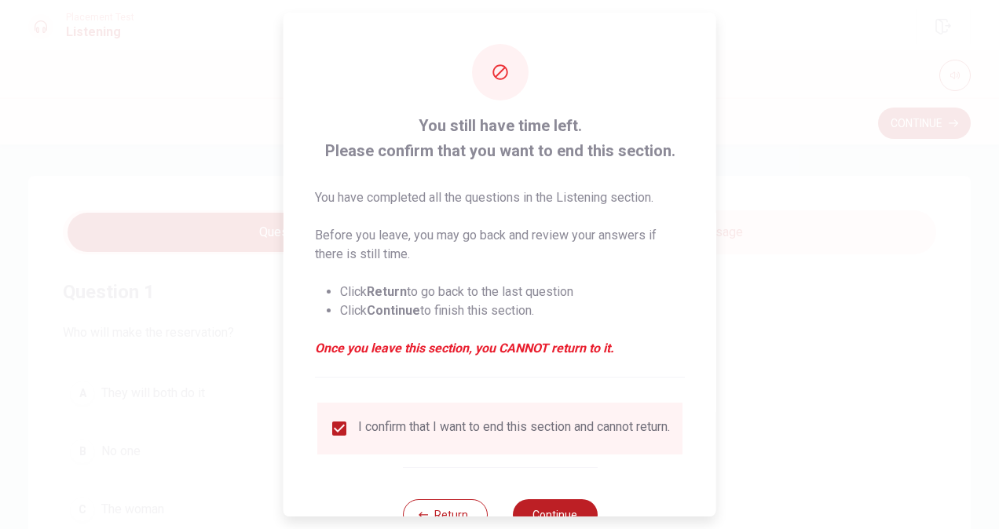
scroll to position [57, 0]
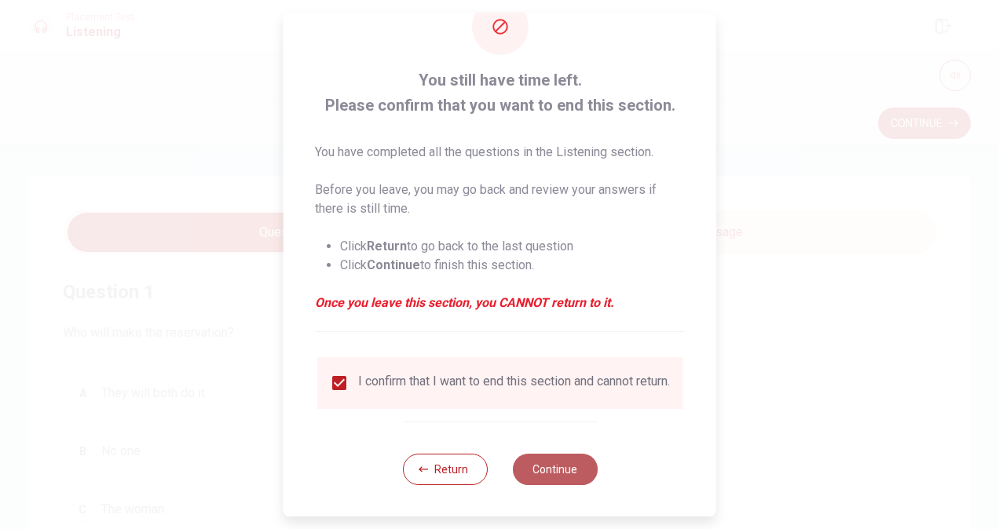
click at [558, 475] on button "Continue" at bounding box center [554, 469] width 85 height 31
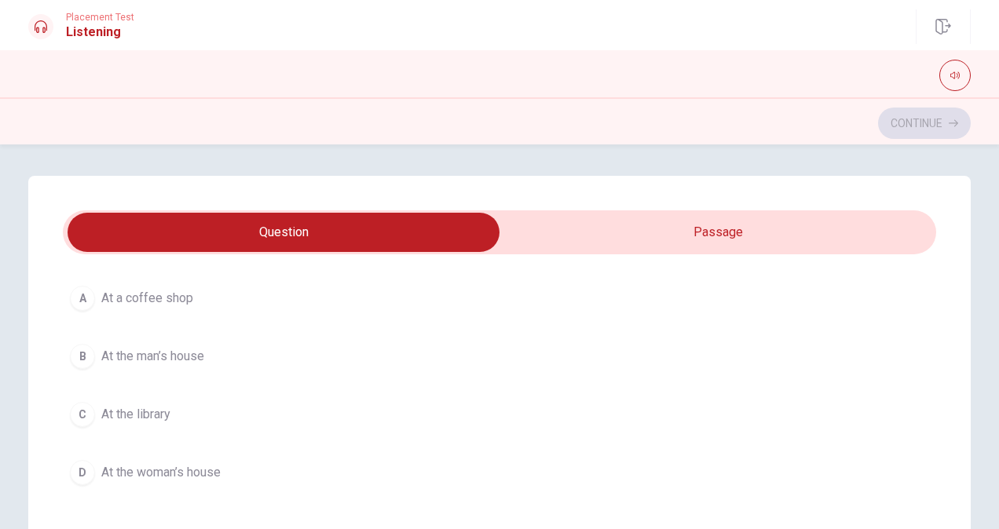
scroll to position [454, 0]
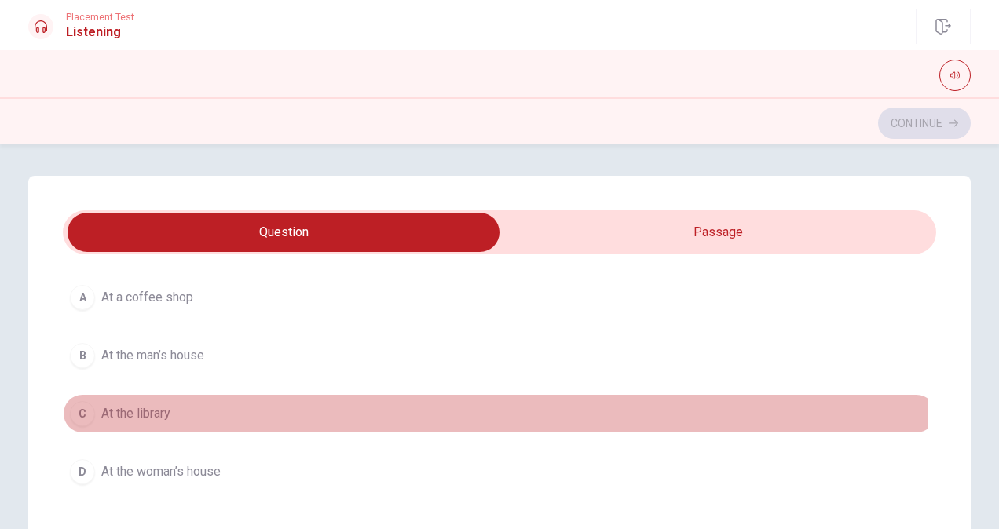
click at [388, 421] on button "C At the library" at bounding box center [499, 413] width 873 height 39
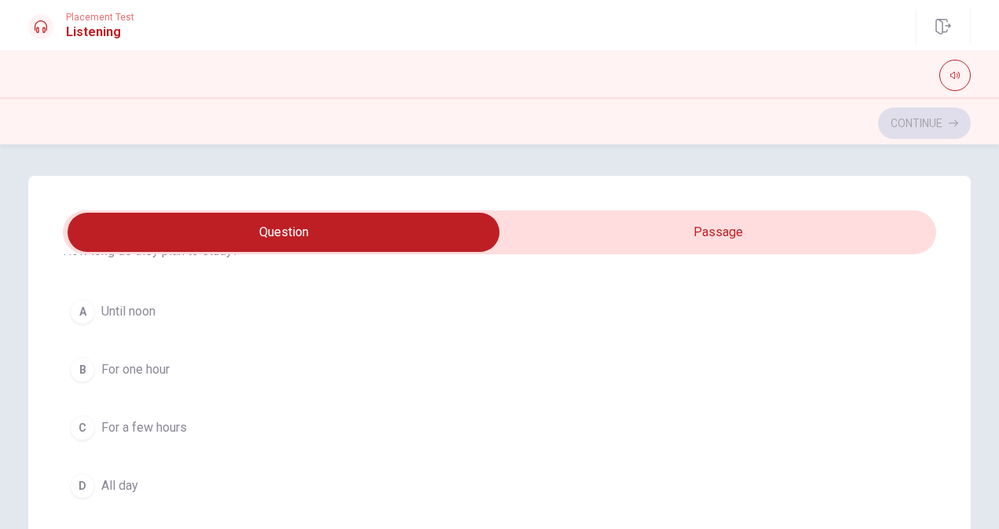
scroll to position [81, 0]
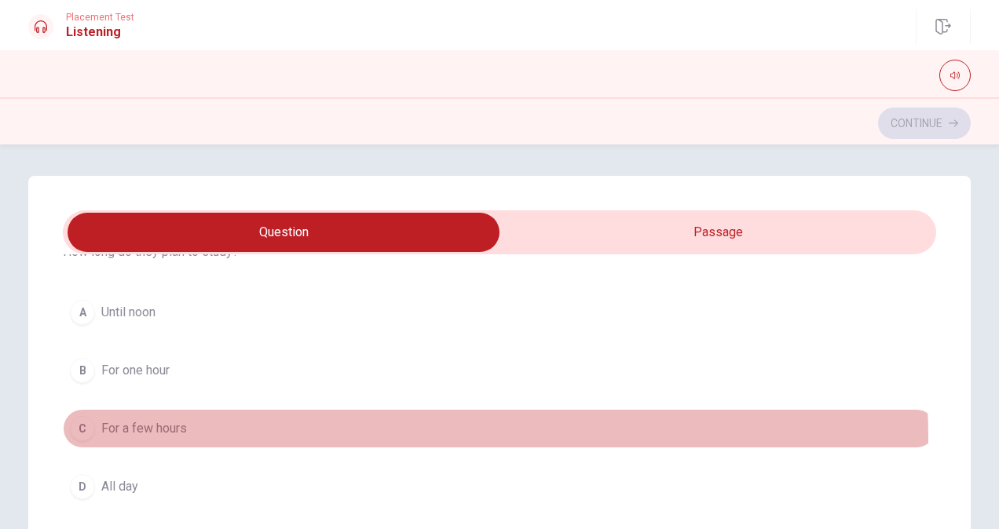
click at [298, 438] on button "C For a few hours" at bounding box center [499, 428] width 873 height 39
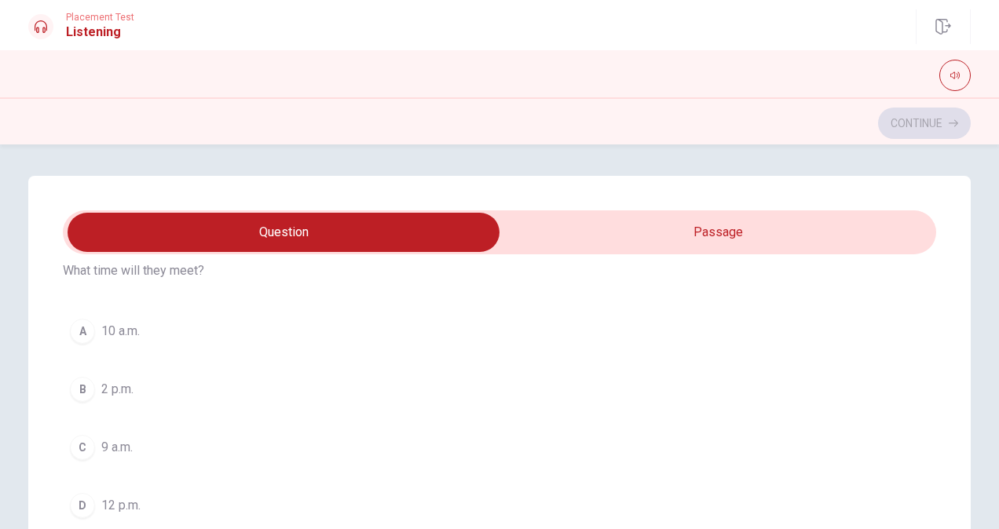
scroll to position [777, 0]
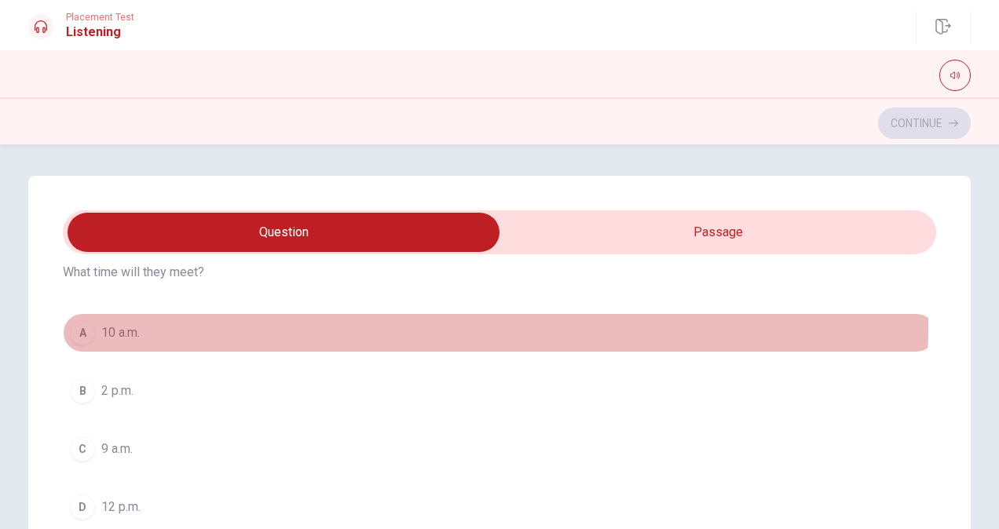
click at [270, 321] on button "A 10 a.m." at bounding box center [499, 332] width 873 height 39
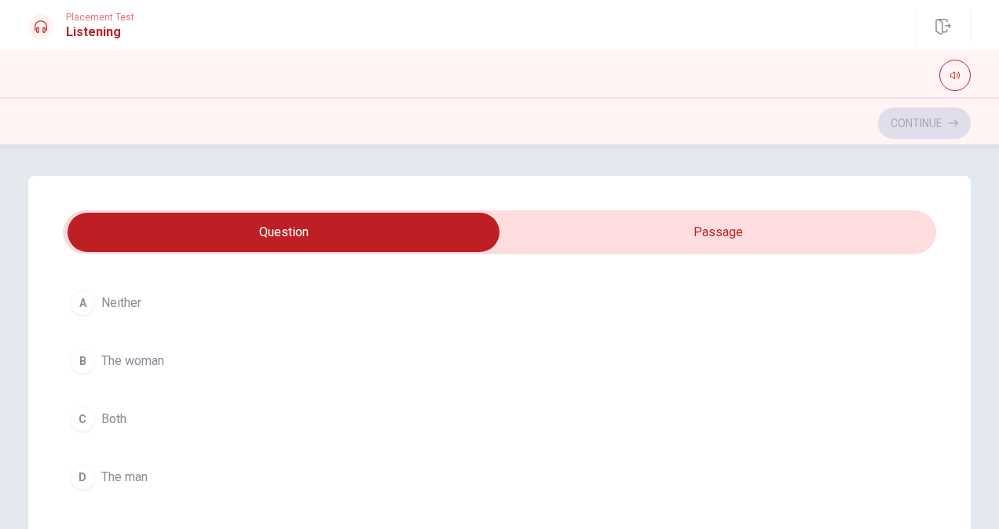
scroll to position [1165, 0]
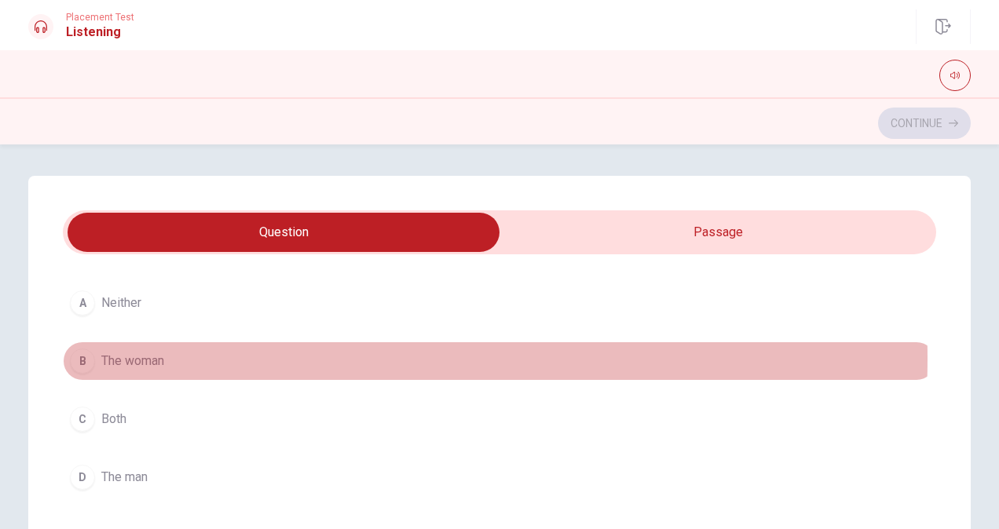
click at [214, 352] on button "B The woman" at bounding box center [499, 361] width 873 height 39
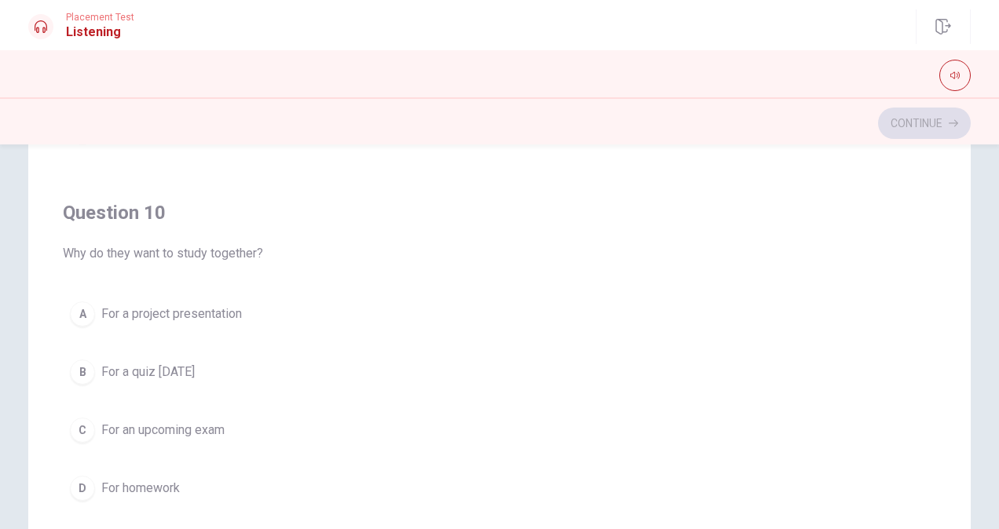
scroll to position [251, 0]
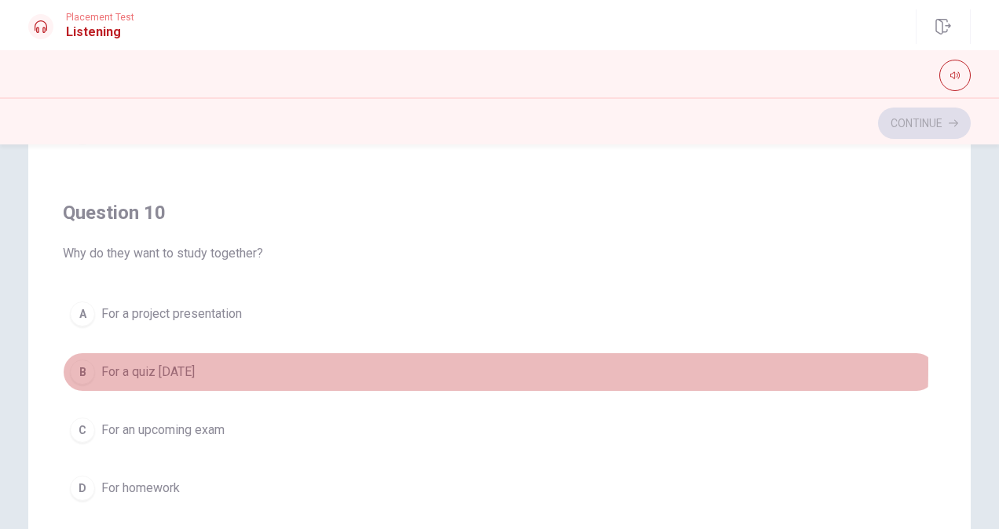
click at [216, 357] on button "B For a quiz [DATE]" at bounding box center [499, 372] width 873 height 39
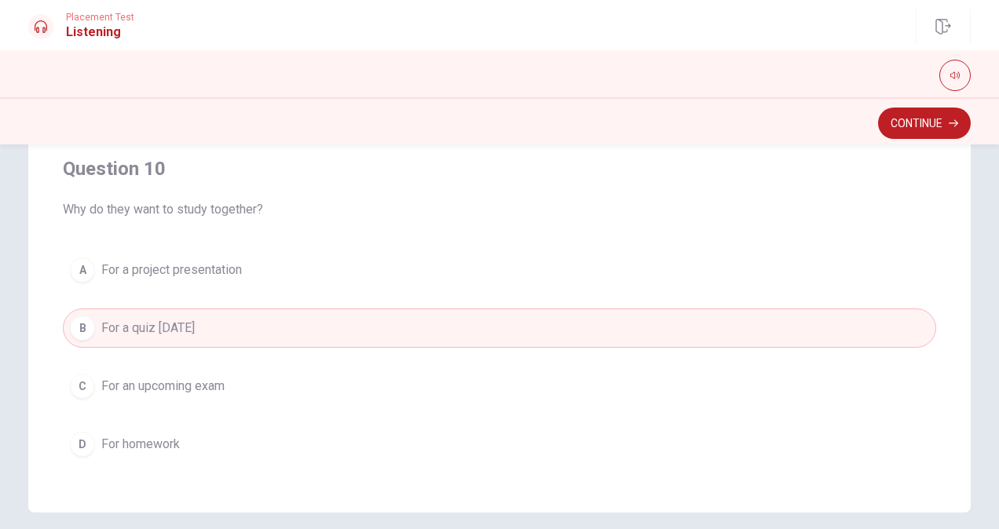
scroll to position [309, 0]
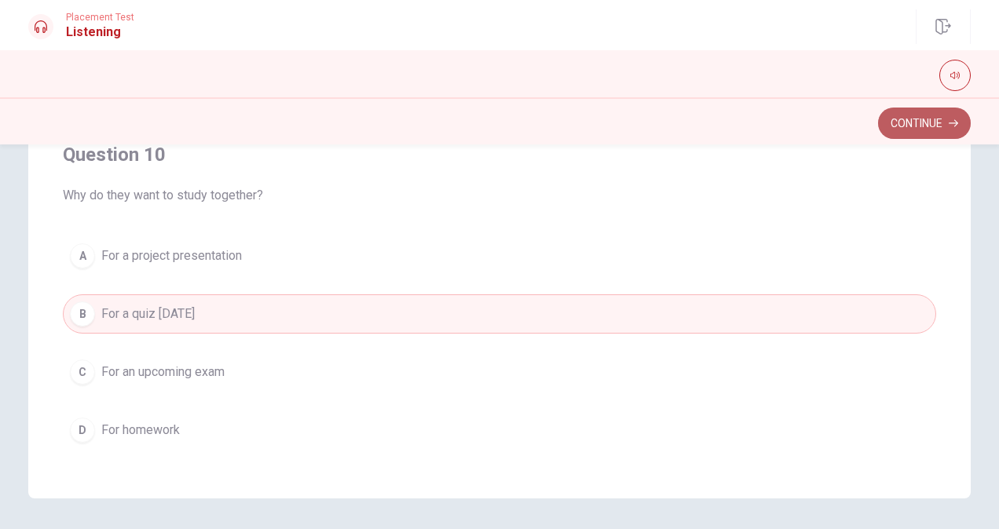
click at [935, 132] on button "Continue" at bounding box center [924, 123] width 93 height 31
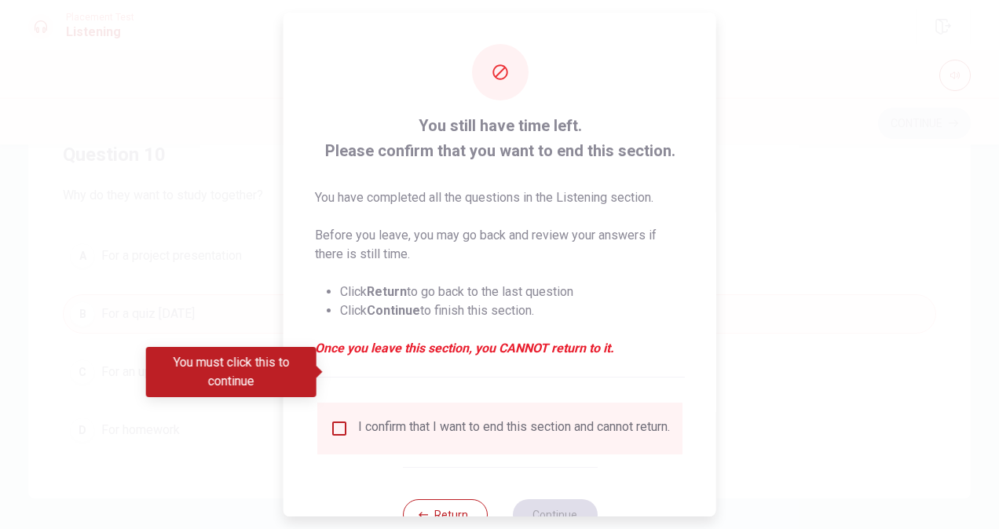
scroll to position [57, 0]
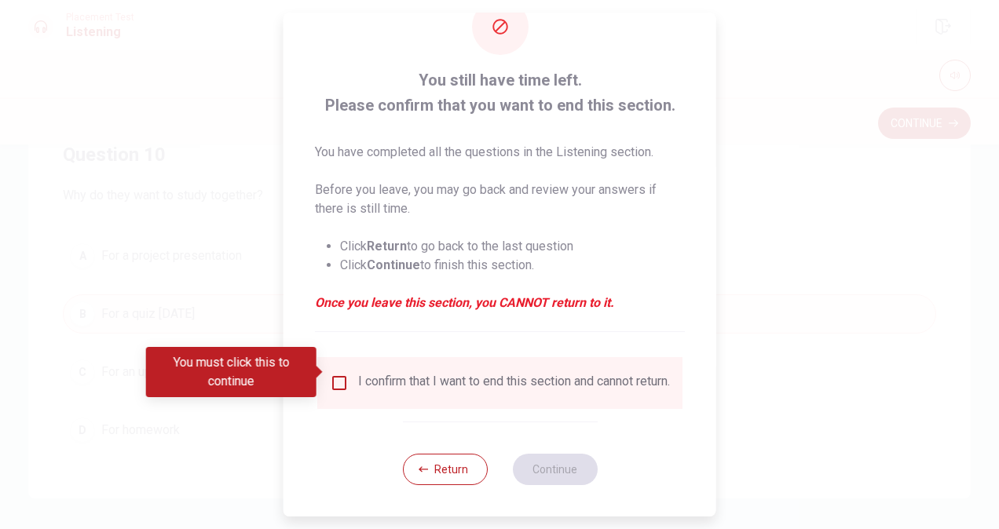
click at [332, 377] on input "You must click this to continue" at bounding box center [339, 383] width 19 height 19
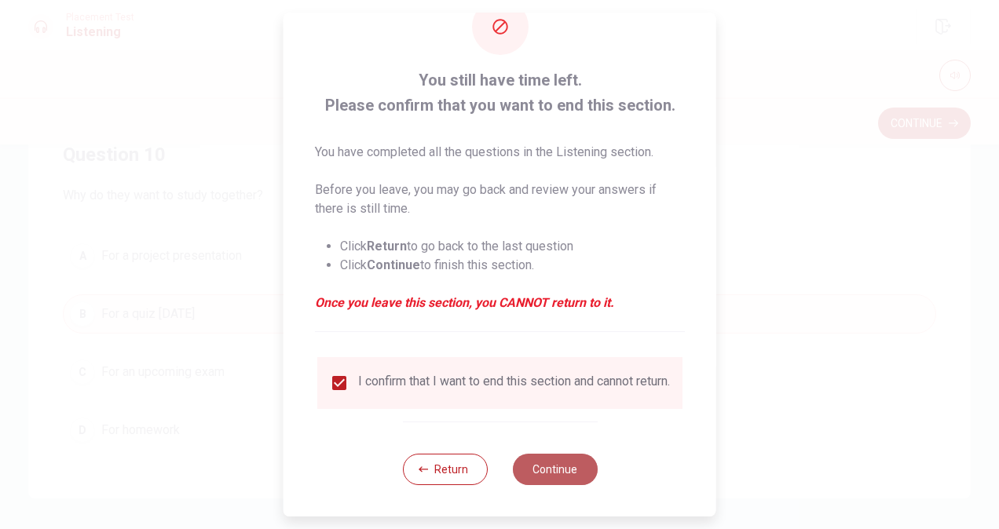
click at [548, 467] on button "Continue" at bounding box center [554, 469] width 85 height 31
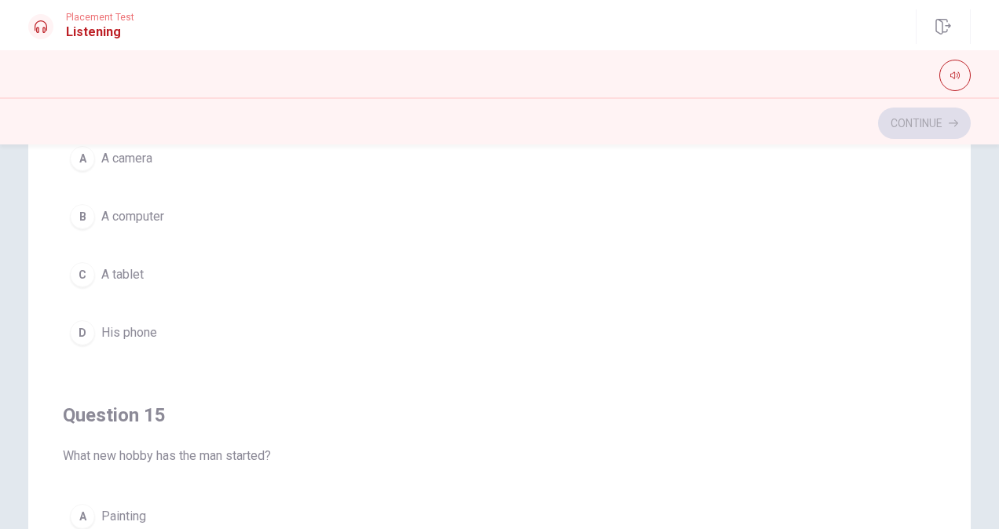
scroll to position [1262, 0]
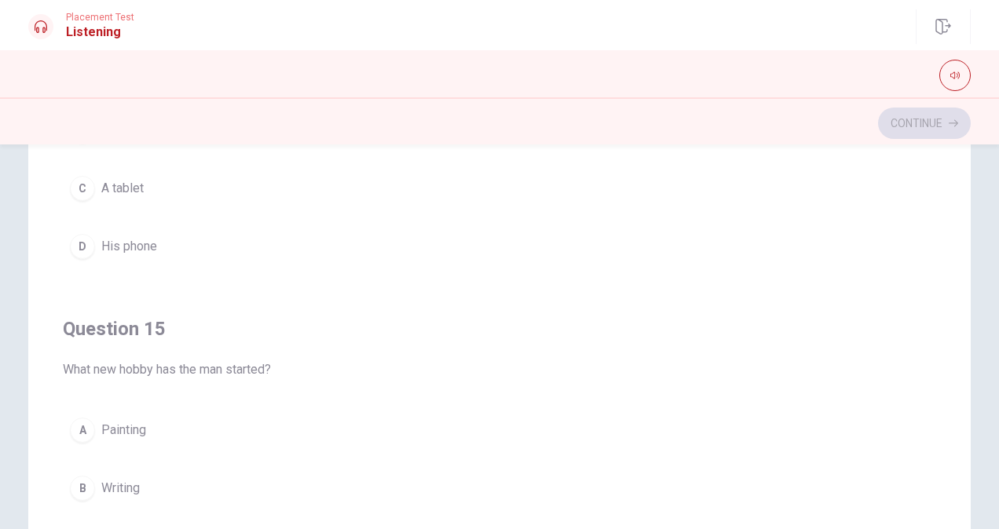
click at [123, 425] on span "Painting" at bounding box center [123, 430] width 45 height 19
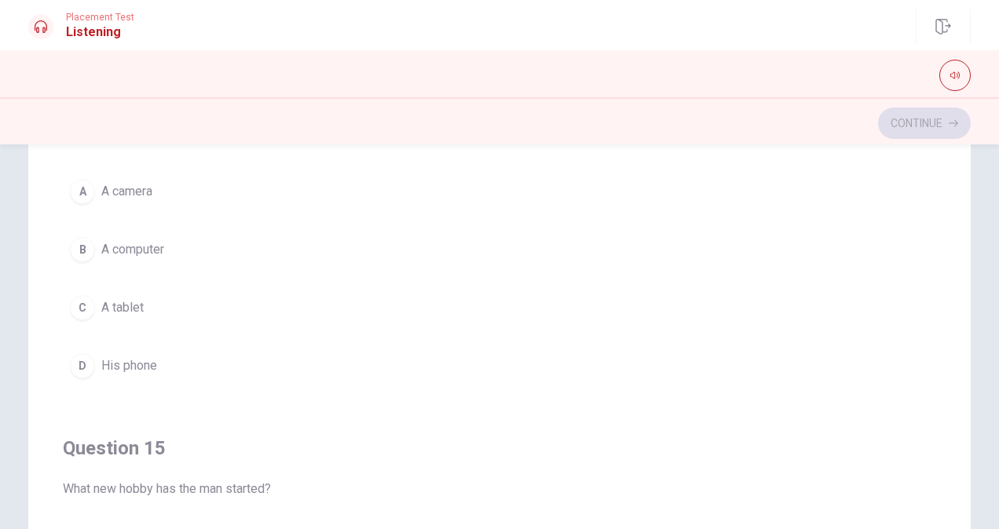
scroll to position [1062, 0]
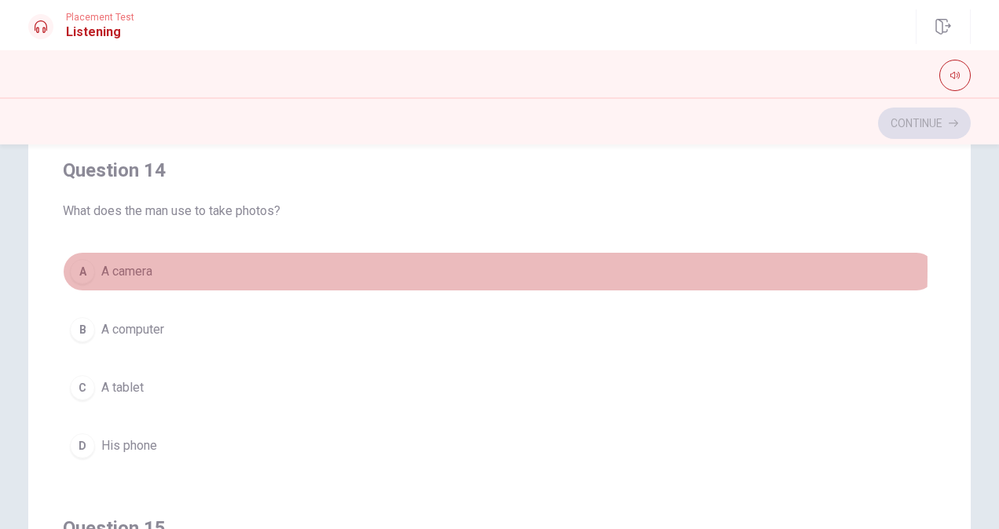
click at [165, 262] on button "A A camera" at bounding box center [499, 271] width 873 height 39
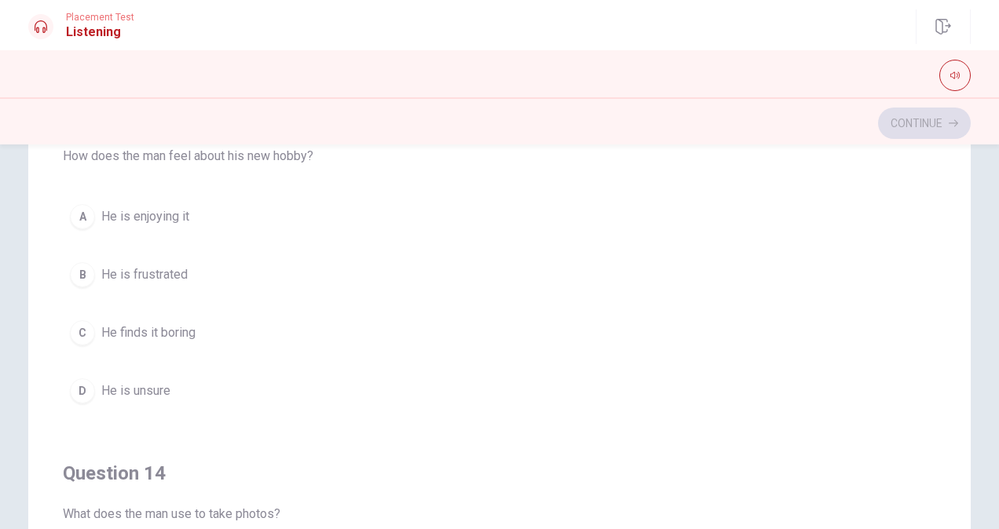
scroll to position [757, 0]
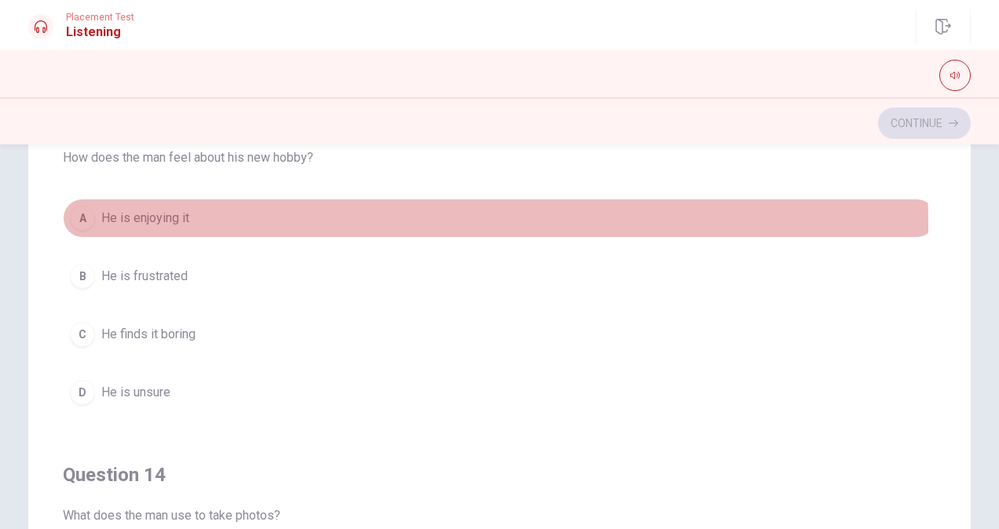
click at [102, 219] on span "He is enjoying it" at bounding box center [145, 218] width 88 height 19
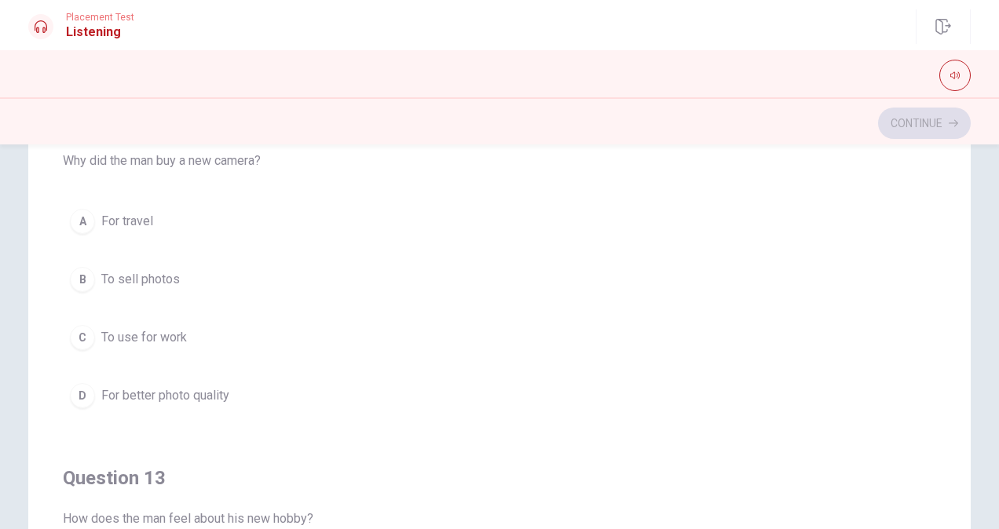
scroll to position [394, 0]
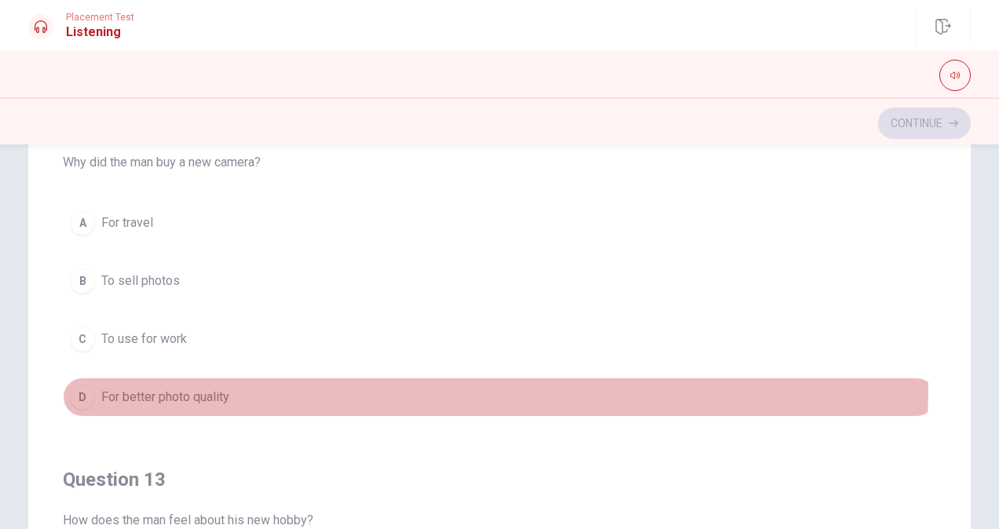
click at [231, 380] on button "D For better photo quality" at bounding box center [499, 397] width 873 height 39
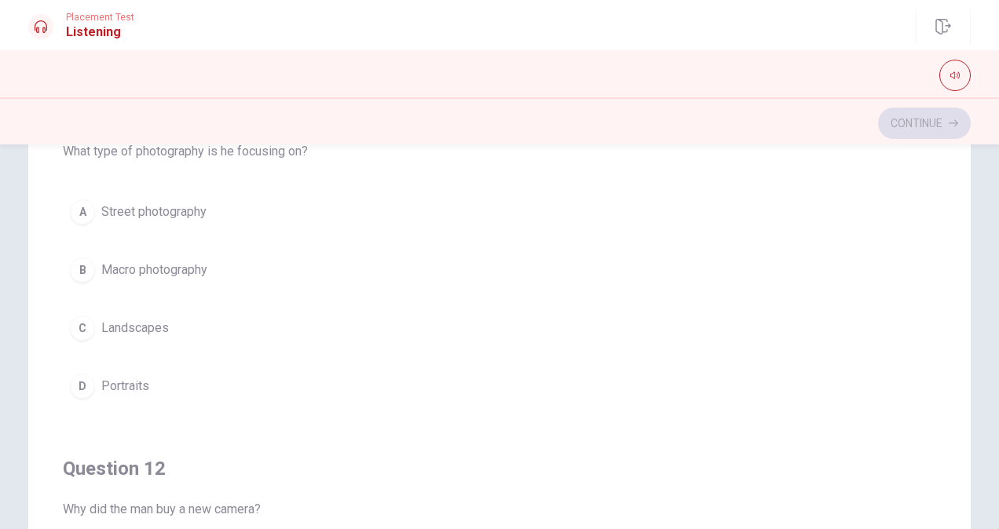
scroll to position [36, 0]
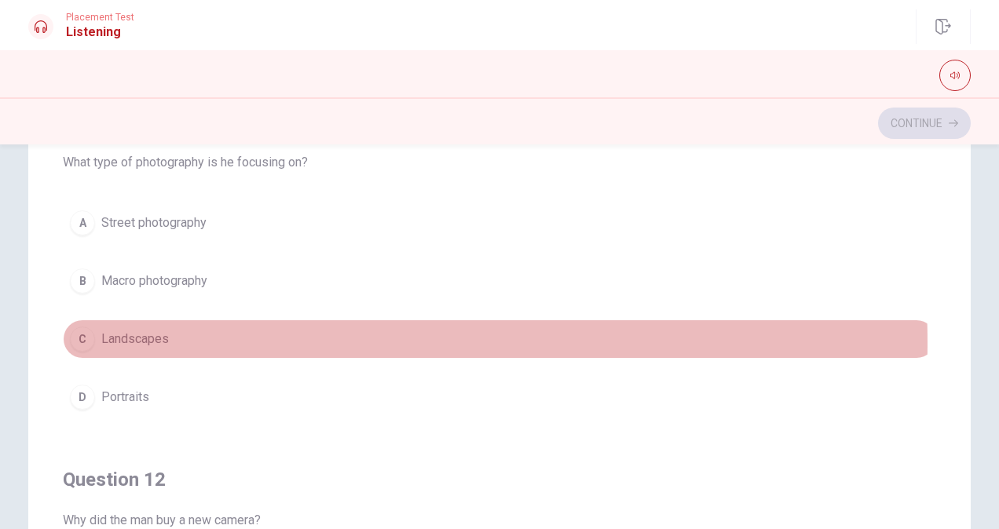
click at [129, 341] on span "Landscapes" at bounding box center [135, 339] width 68 height 19
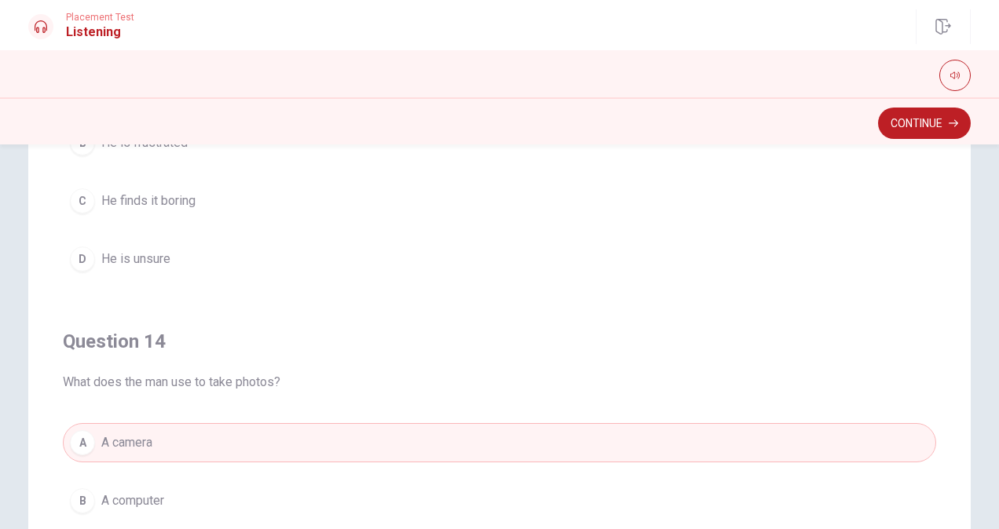
scroll to position [1262, 0]
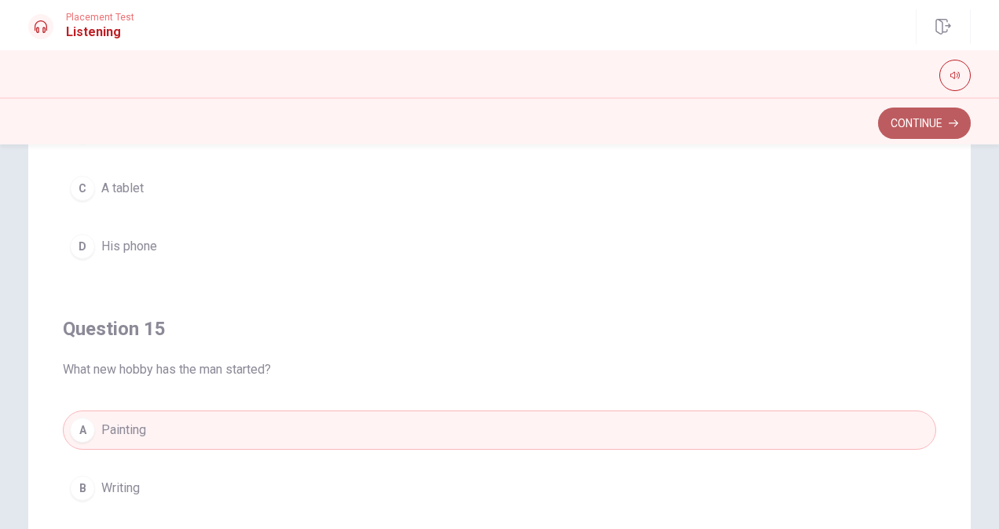
click at [929, 118] on button "Continue" at bounding box center [924, 123] width 93 height 31
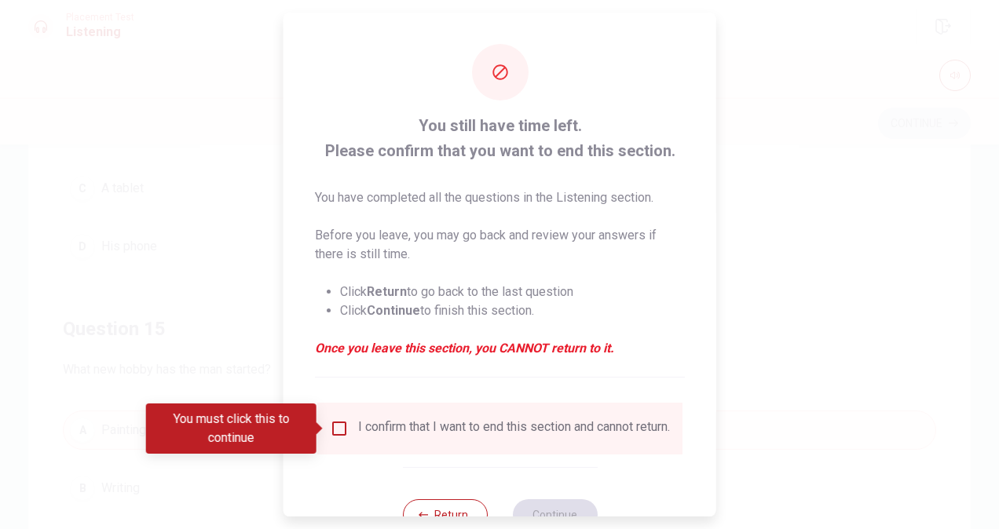
scroll to position [57, 0]
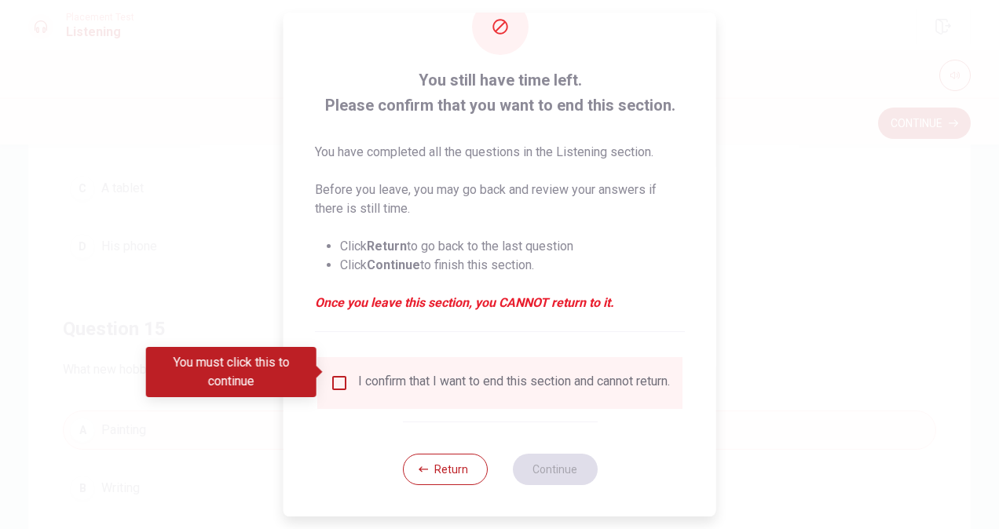
click at [334, 380] on input "You must click this to continue" at bounding box center [339, 383] width 19 height 19
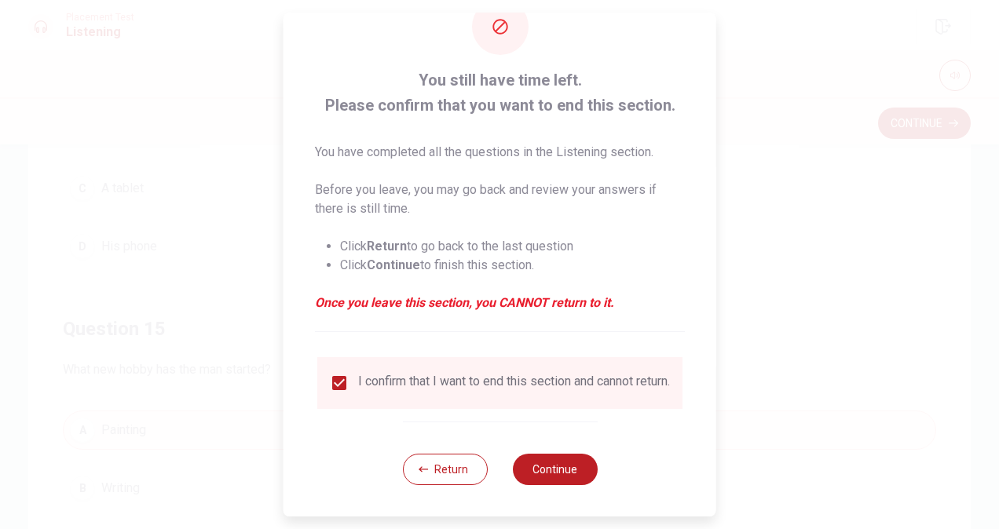
click at [538, 451] on div "Return Continue" at bounding box center [499, 469] width 195 height 95
click at [539, 462] on button "Continue" at bounding box center [554, 469] width 85 height 31
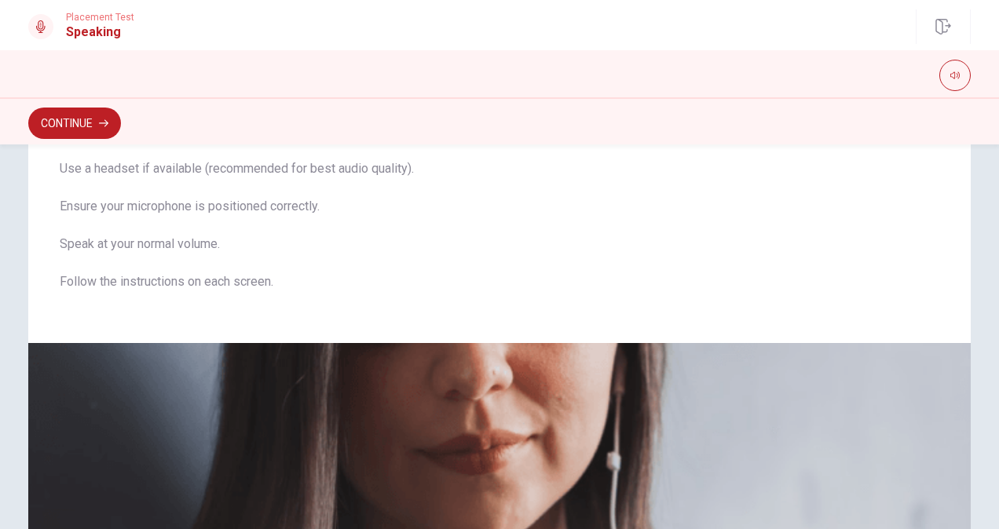
scroll to position [0, 0]
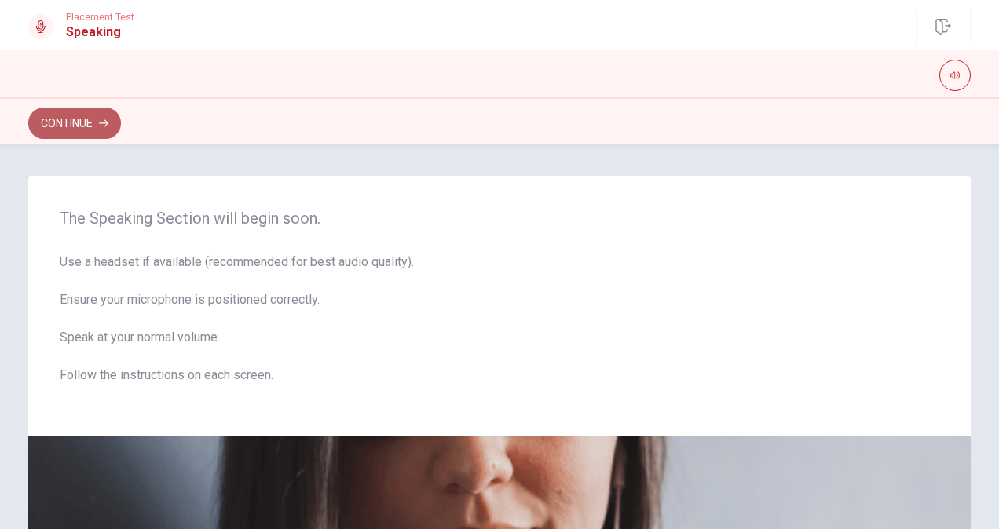
click at [104, 112] on button "Continue" at bounding box center [74, 123] width 93 height 31
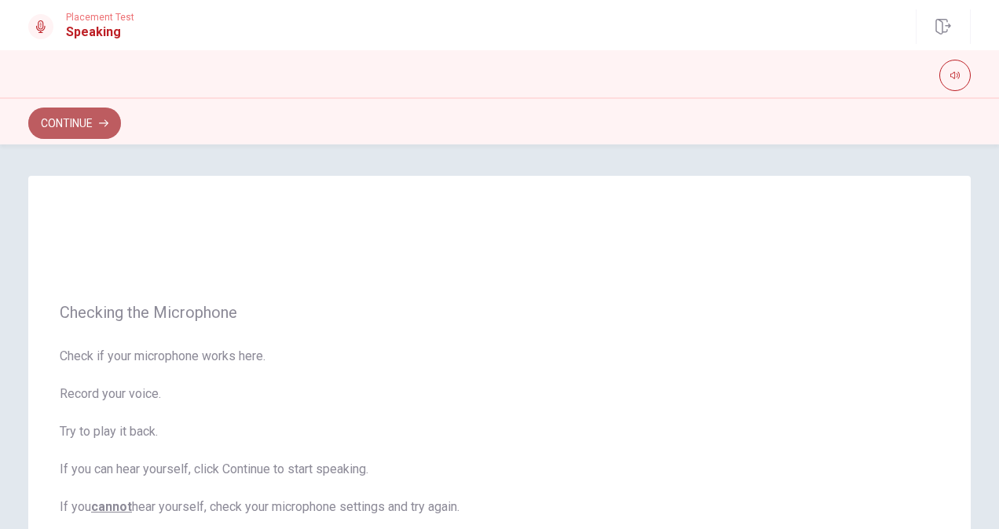
click at [86, 128] on button "Continue" at bounding box center [74, 123] width 93 height 31
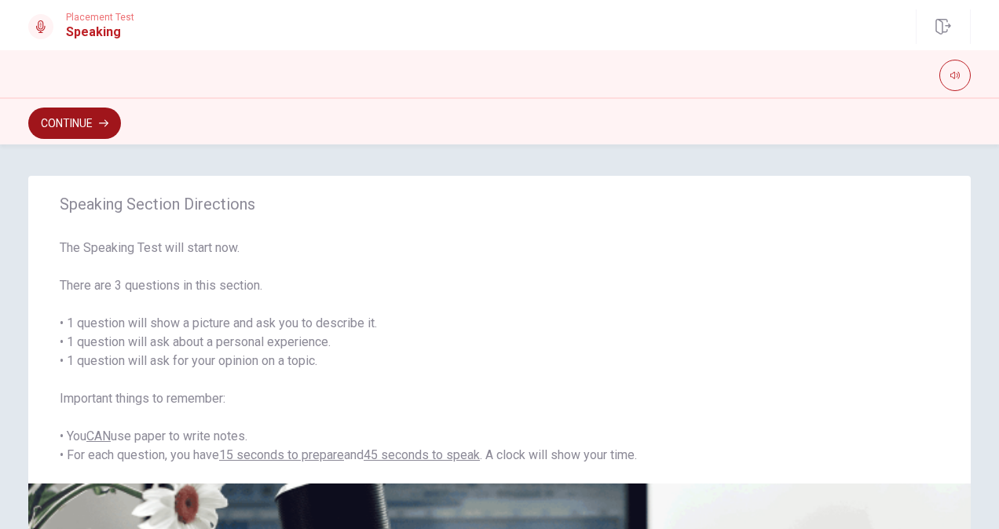
click at [69, 122] on button "Continue" at bounding box center [74, 123] width 93 height 31
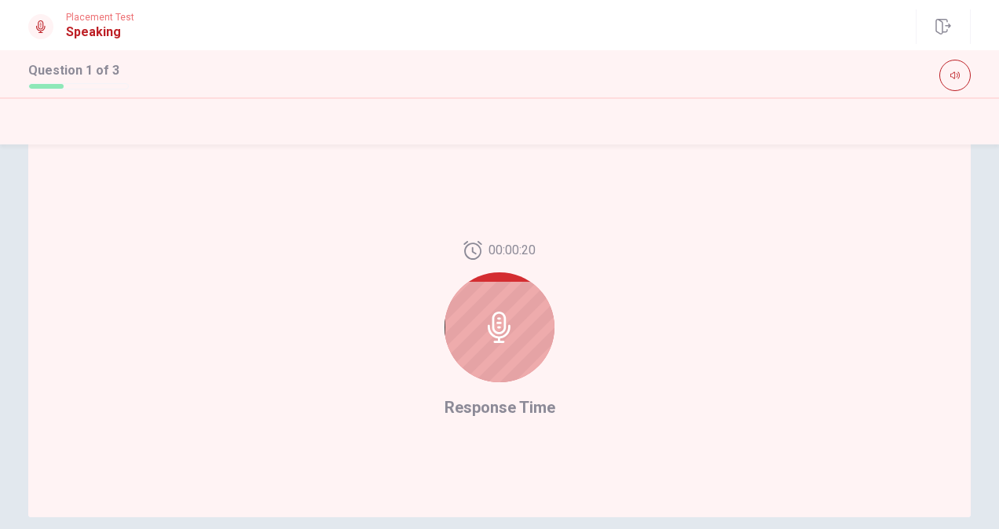
scroll to position [345, 0]
click at [487, 356] on div at bounding box center [500, 326] width 110 height 110
click at [517, 317] on div at bounding box center [500, 326] width 110 height 110
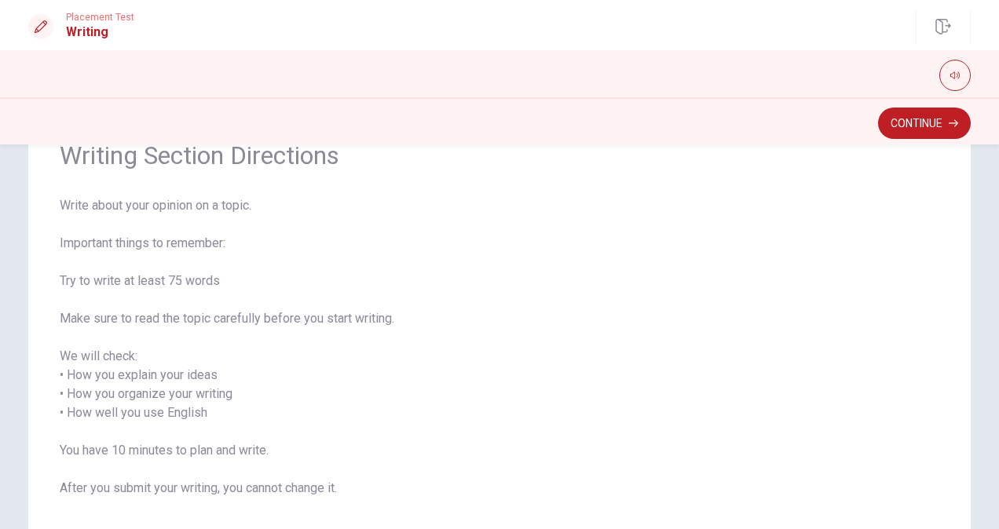
scroll to position [193, 0]
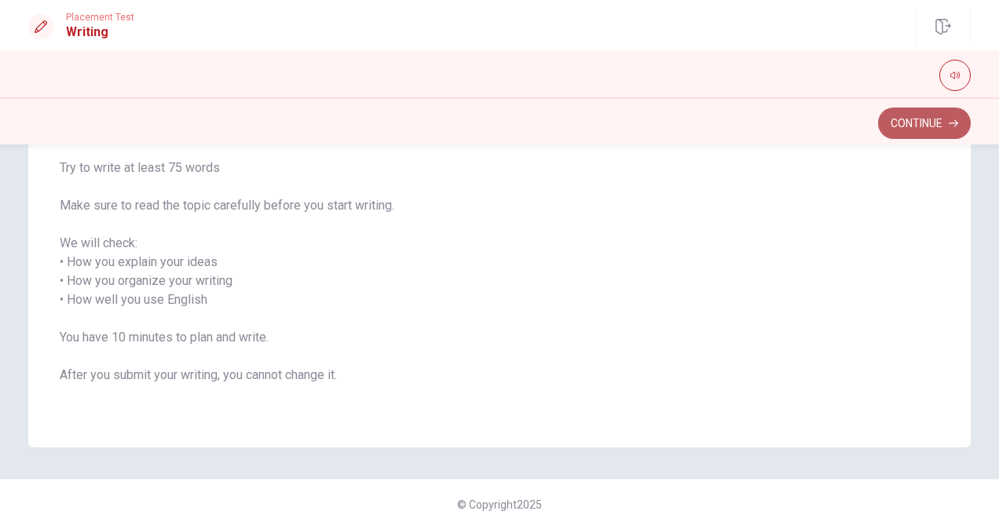
click at [946, 128] on button "Continue" at bounding box center [924, 123] width 93 height 31
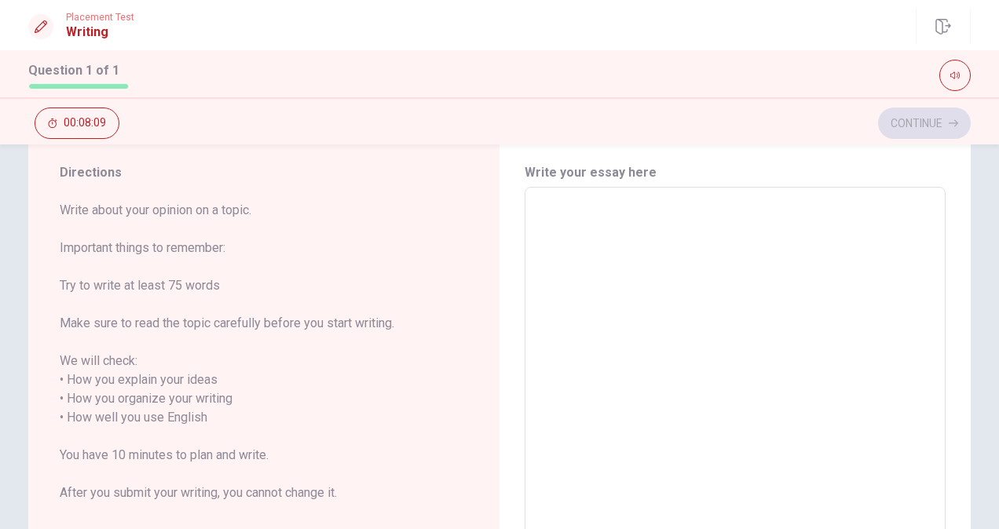
scroll to position [41, 0]
click at [540, 211] on textarea at bounding box center [735, 411] width 399 height 417
type textarea "L"
type textarea "x"
type textarea "La"
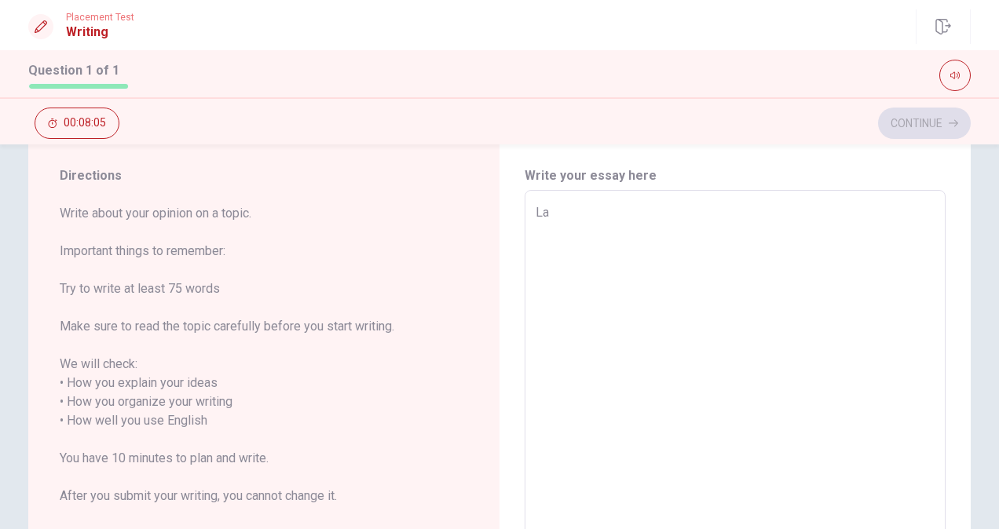
type textarea "x"
type textarea "Las"
type textarea "x"
type textarea "Last"
type textarea "x"
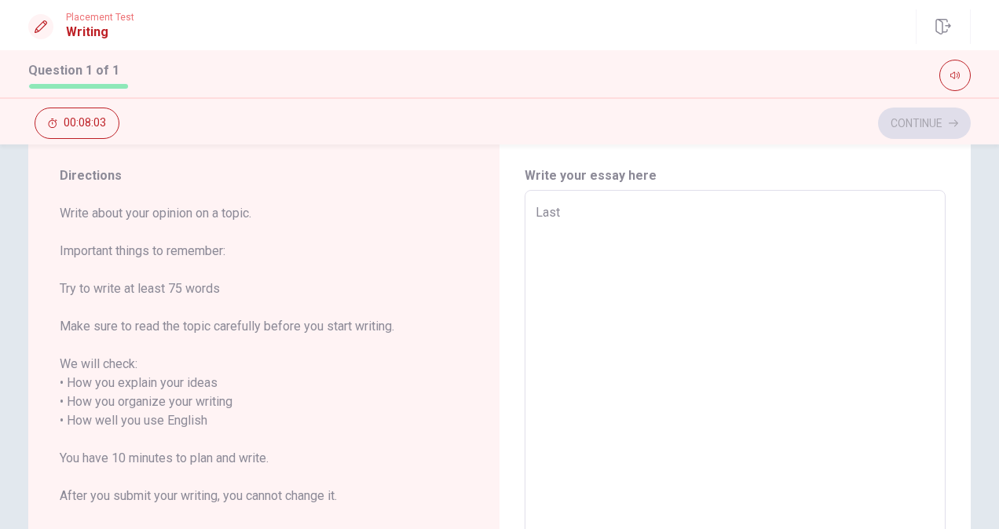
type textarea "Last"
type textarea "x"
type textarea "Last y"
type textarea "x"
type textarea "Last ye"
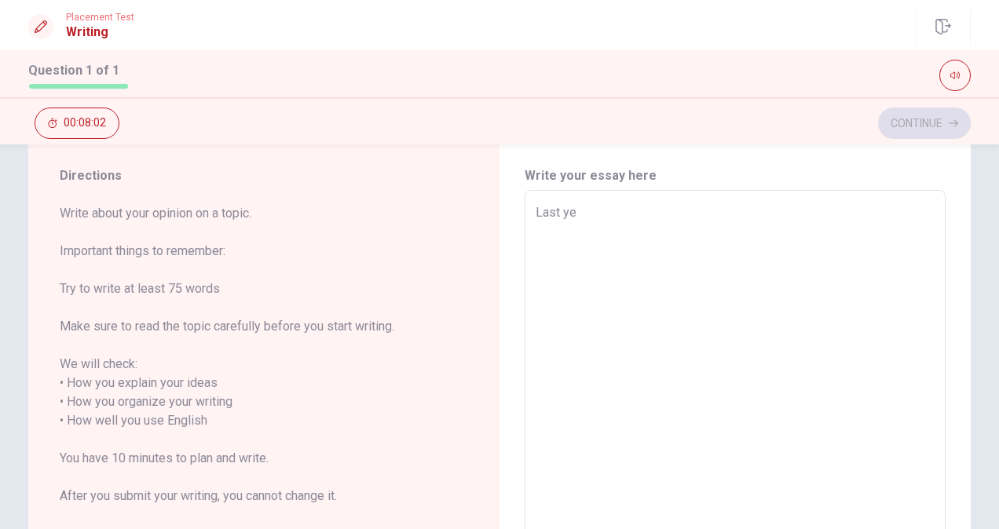
type textarea "x"
type textarea "Last yea"
type textarea "x"
type textarea "Last year"
type textarea "x"
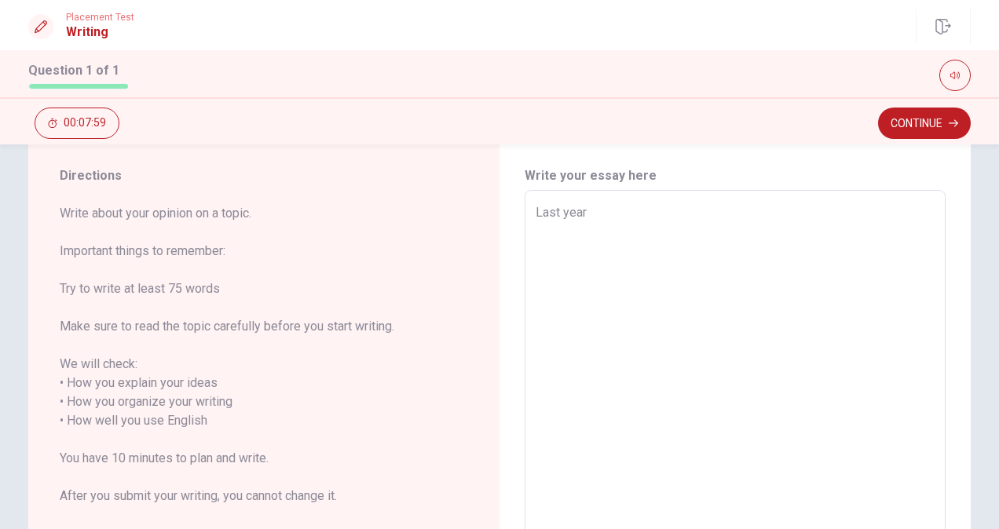
type textarea "Last year,"
type textarea "x"
type textarea "Last year,i"
type textarea "x"
type textarea "Last year,"
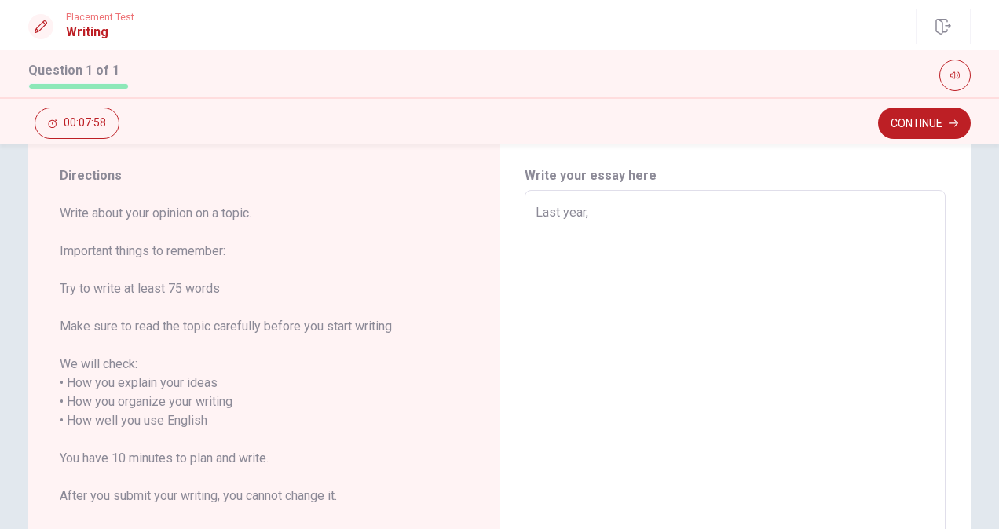
type textarea "x"
type textarea "Last year,I"
type textarea "x"
type textarea "Last year,I"
type textarea "x"
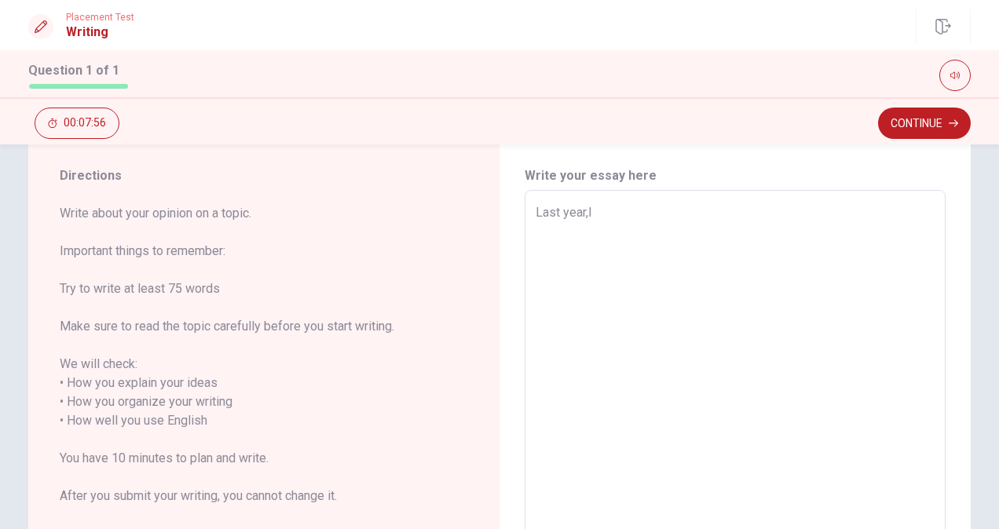
type textarea "Last year,I"
type textarea "x"
type textarea "Last year,"
type textarea "x"
type textarea "Last year,"
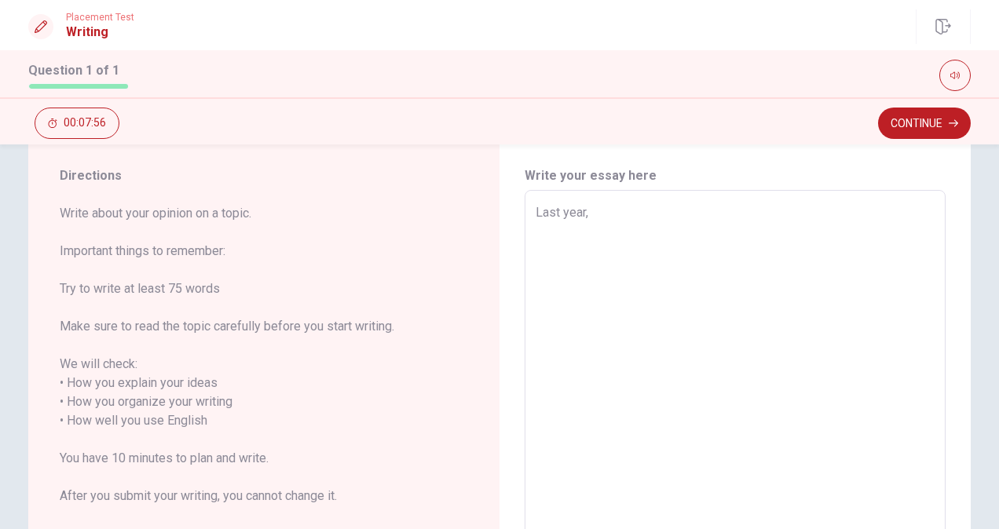
type textarea "x"
type textarea "Last year, I"
type textarea "x"
type textarea "Last year, I"
type textarea "x"
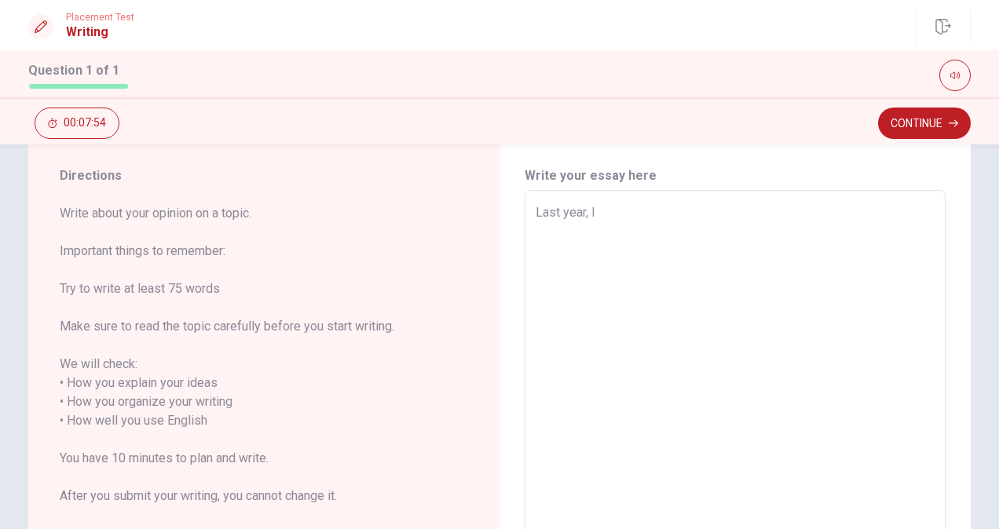
type textarea "Last year, I w"
type textarea "x"
type textarea "Last year, I [GEOGRAPHIC_DATA]"
type textarea "x"
type textarea "Last year, I was"
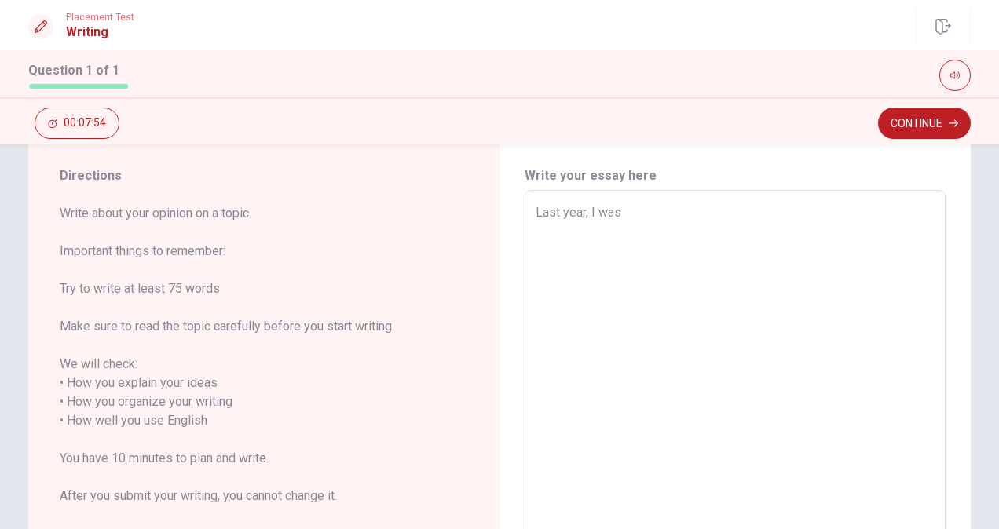
type textarea "x"
type textarea "Last year, I was"
type textarea "x"
type textarea "Last year, I was a"
type textarea "x"
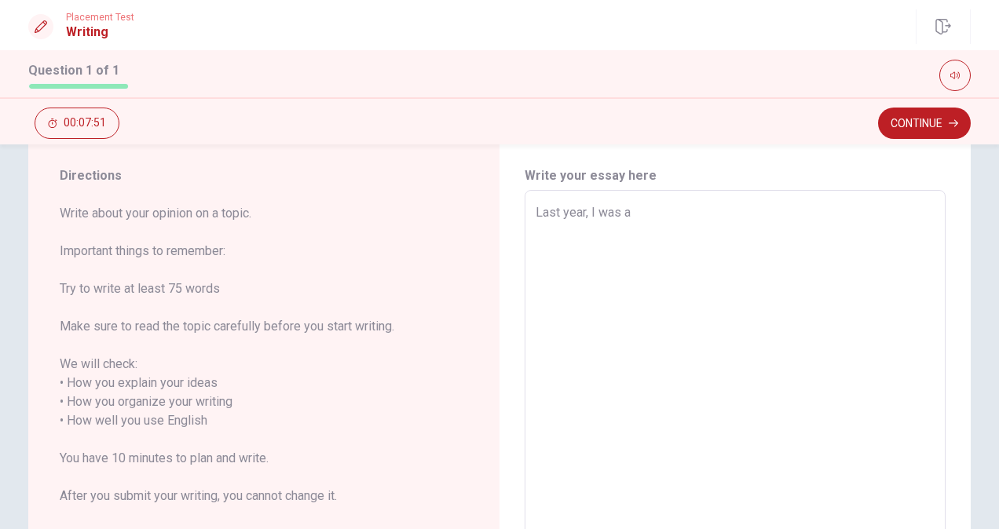
type textarea "Last year, I was a"
type textarea "x"
type textarea "Last year, I was a m"
type textarea "x"
type textarea "Last year, I was a me"
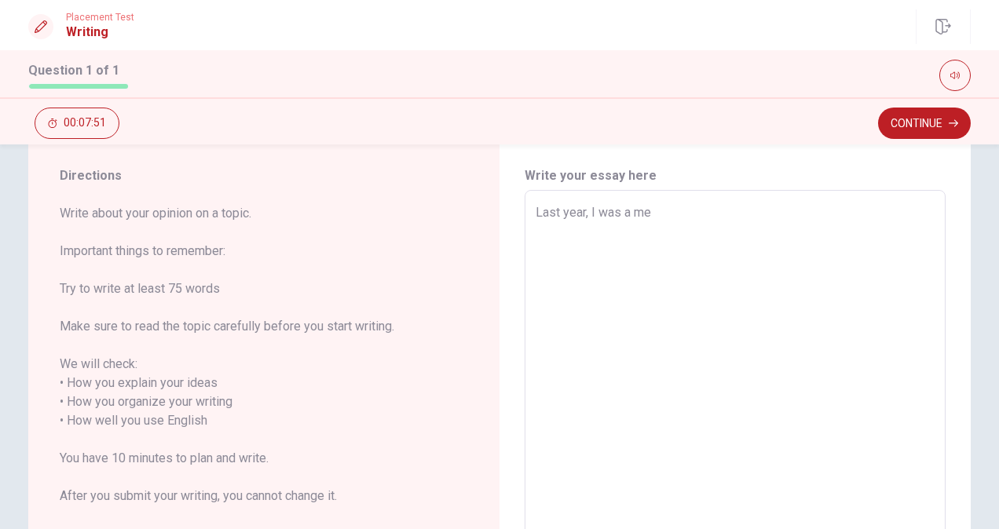
type textarea "x"
type textarea "Last year, I was a mem"
type textarea "x"
type textarea "Last year, I was a memb"
type textarea "x"
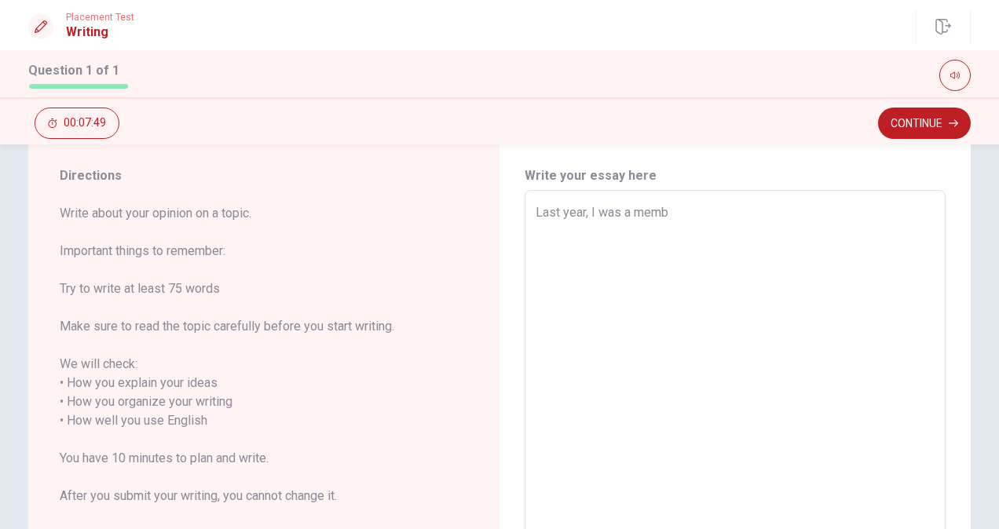
type textarea "Last year, I was a membe"
type textarea "x"
type textarea "Last year, I was a member"
type textarea "x"
type textarea "Last year, I was a member"
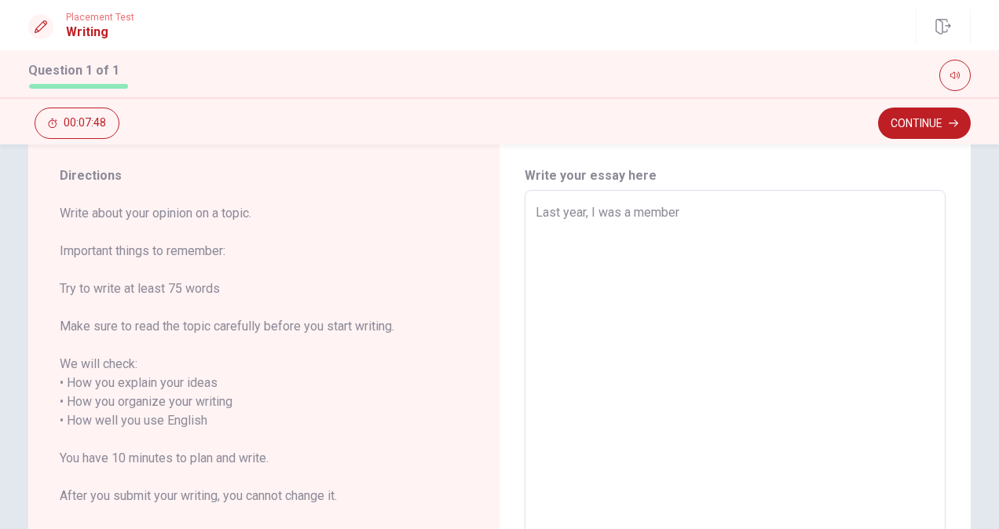
type textarea "x"
type textarea "Last year, I was a member o"
type textarea "x"
type textarea "Last year, I was a member of"
type textarea "x"
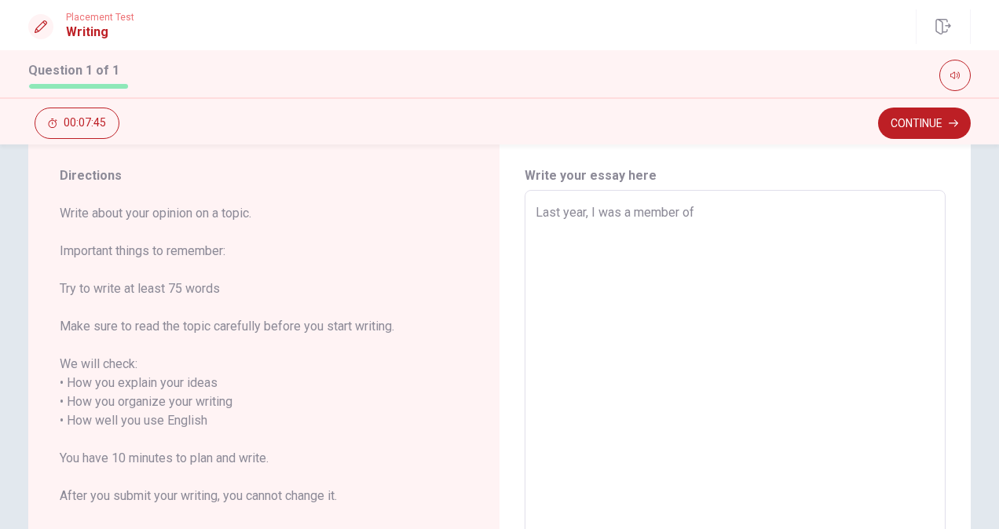
type textarea "Last year, I was a member of"
type textarea "x"
type textarea "Last year, I was a member of m"
type textarea "x"
type textarea "Last year, I was a member of my"
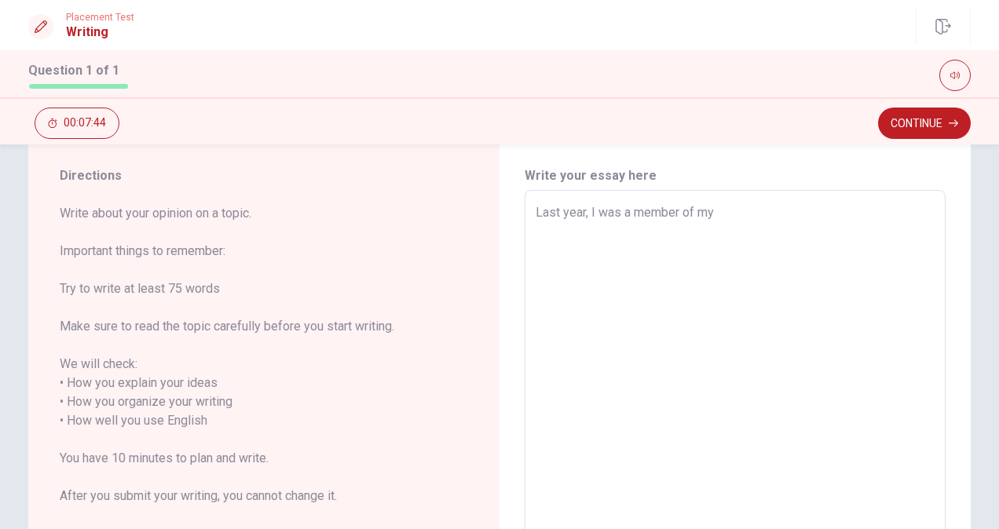
type textarea "x"
type textarea "Last year, I was a member of my"
type textarea "x"
type textarea "Last year, I was a member of my h"
type textarea "x"
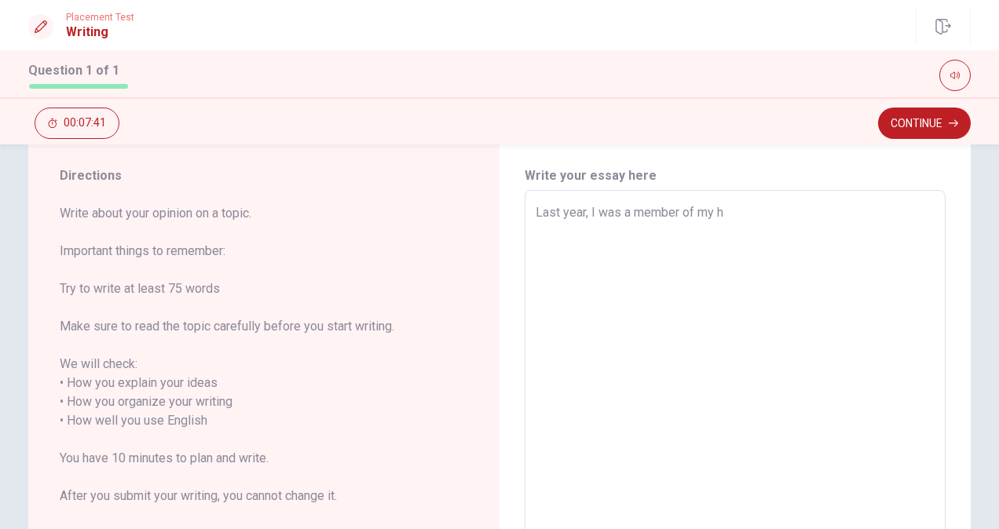
type textarea "Last year, I was a member of my hi"
type textarea "x"
type textarea "Last year, I was a member of my hig"
type textarea "x"
type textarea "Last year, I was a member of my high"
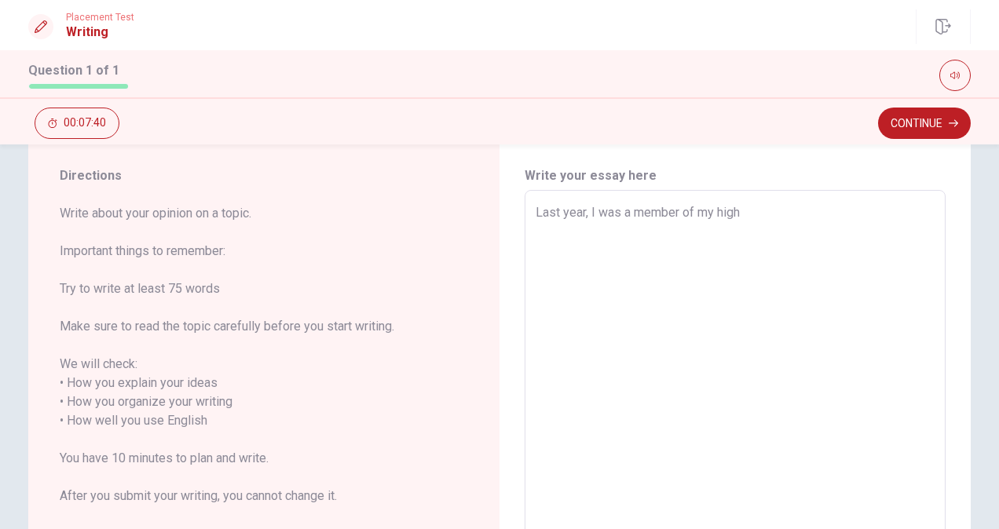
type textarea "x"
type textarea "Last year, I was a member of my high"
type textarea "x"
type textarea "Last year, I was a member of my high s"
type textarea "x"
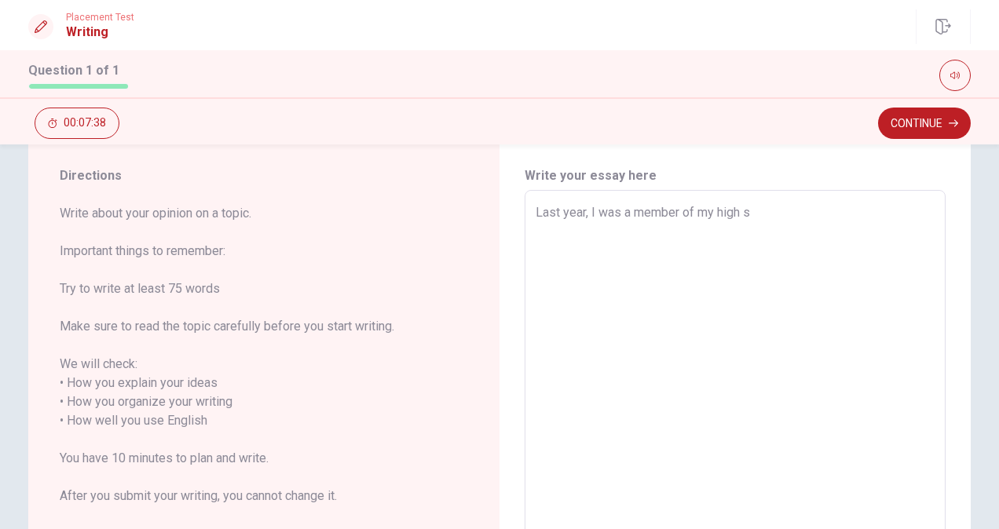
type textarea "Last year, I was a member of my high sc"
type textarea "x"
type textarea "Last year, I was a member of my high sch"
type textarea "x"
type textarea "Last year, I was a member of my high scho"
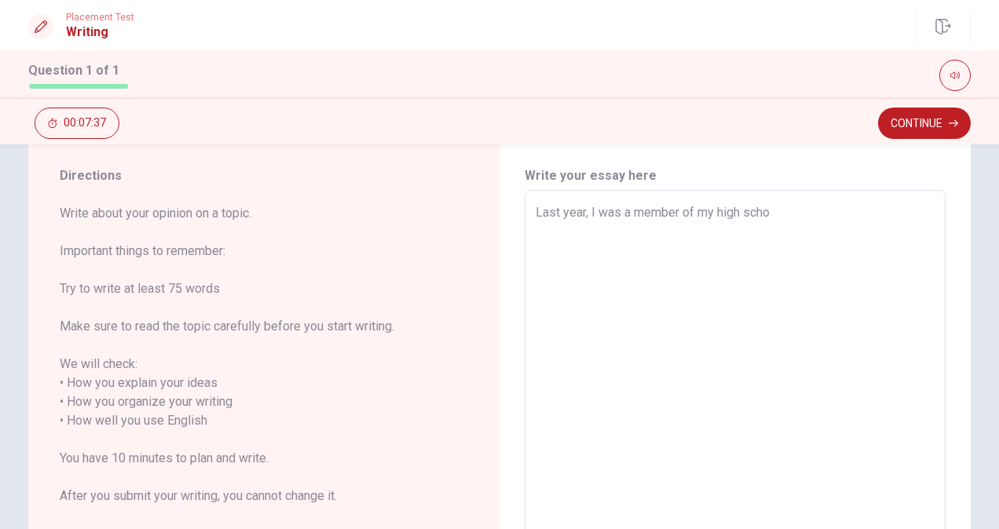
type textarea "x"
type textarea "Last year, I was a member of my high schoo"
type textarea "x"
type textarea "Last year, I was a member of my high school"
type textarea "x"
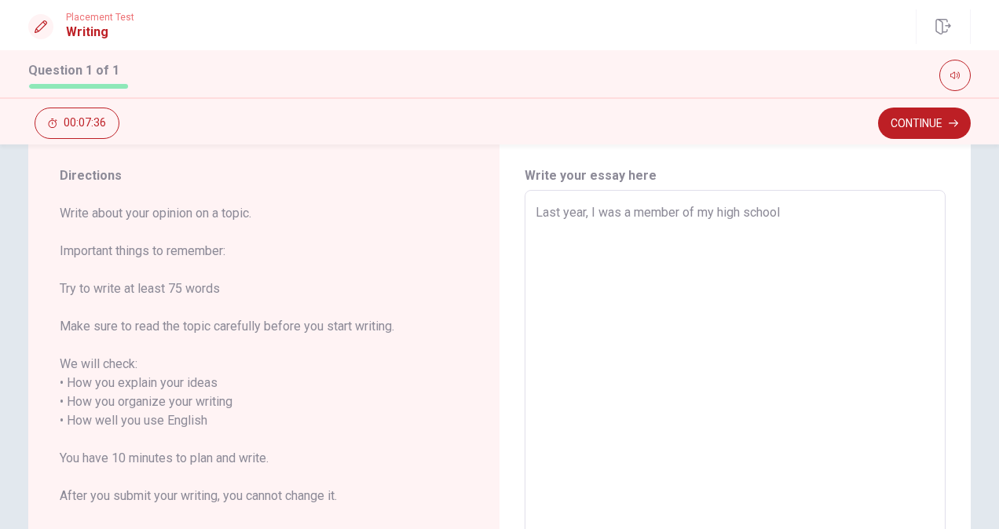
type textarea "Last year, I was a member of my high school"
type textarea "x"
type textarea "Last year, I was a member of my high school s"
type textarea "x"
type textarea "Last year, I was a member of my high school sy"
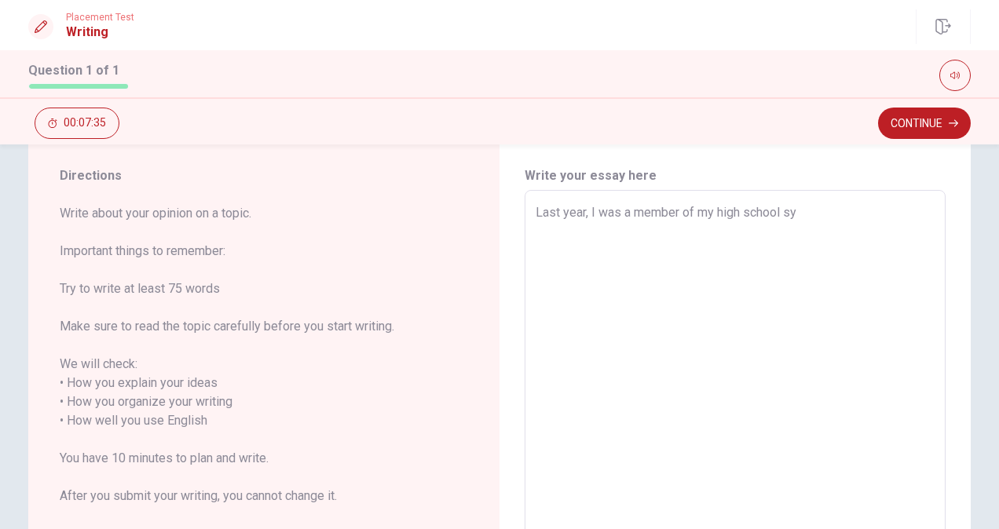
type textarea "x"
type textarea "Last year, I was a member of my high school s"
type textarea "x"
type textarea "Last year, I was a member of my high school st"
type textarea "x"
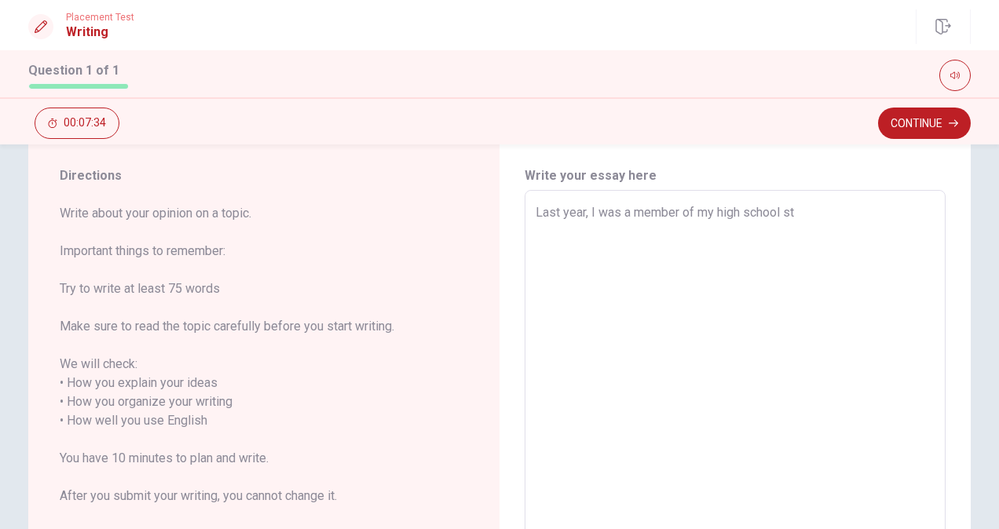
type textarea "Last year, I was a member of my high school sty"
type textarea "x"
type textarea "Last year, I was a member of my high school st"
type textarea "x"
type textarea "Last year, I was a member of my high school stu"
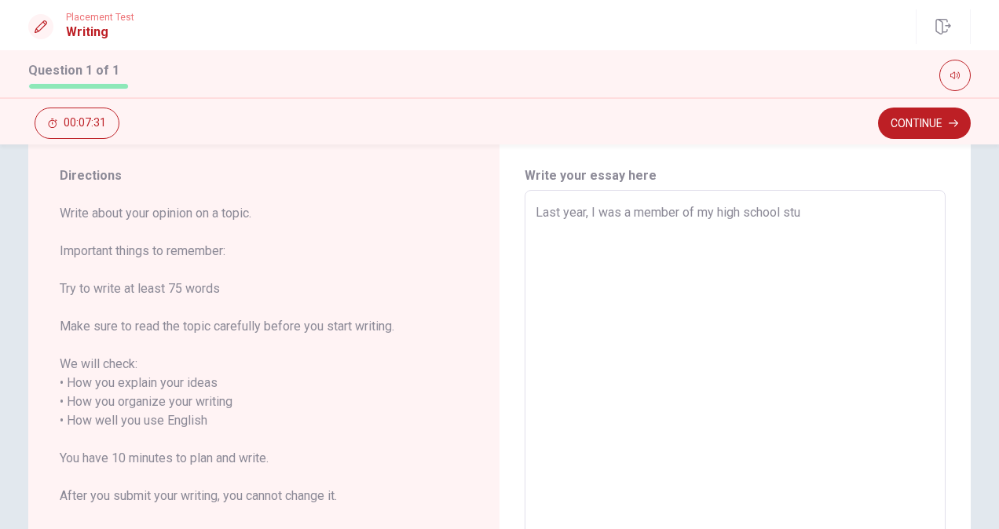
type textarea "x"
type textarea "Last year, I was a member of my high school st"
type textarea "x"
type textarea "Last year, I was a member of my high school s"
type textarea "x"
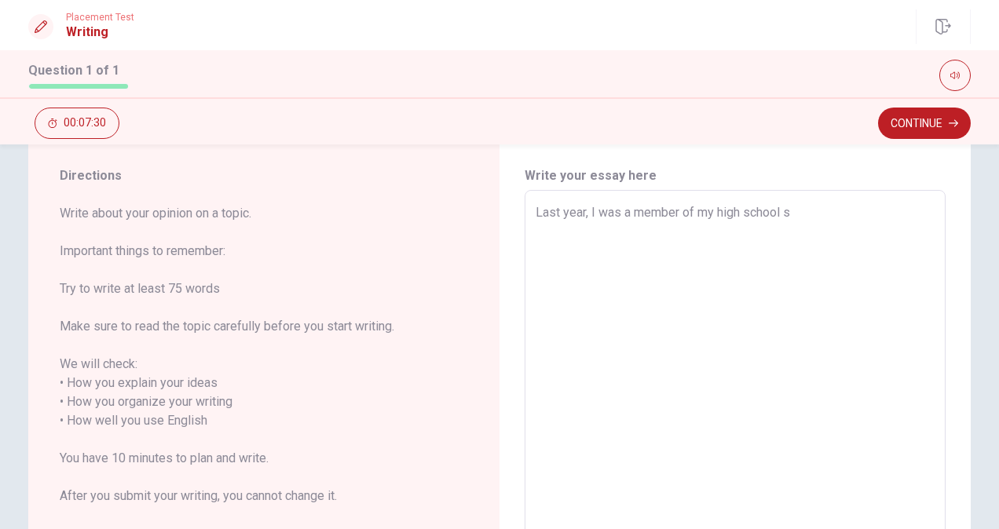
type textarea "Last year, I was a member of my high school"
type textarea "x"
type textarea "Last year, I was a member of my high school b"
type textarea "x"
type textarea "Last year, I was a member of my high school ba"
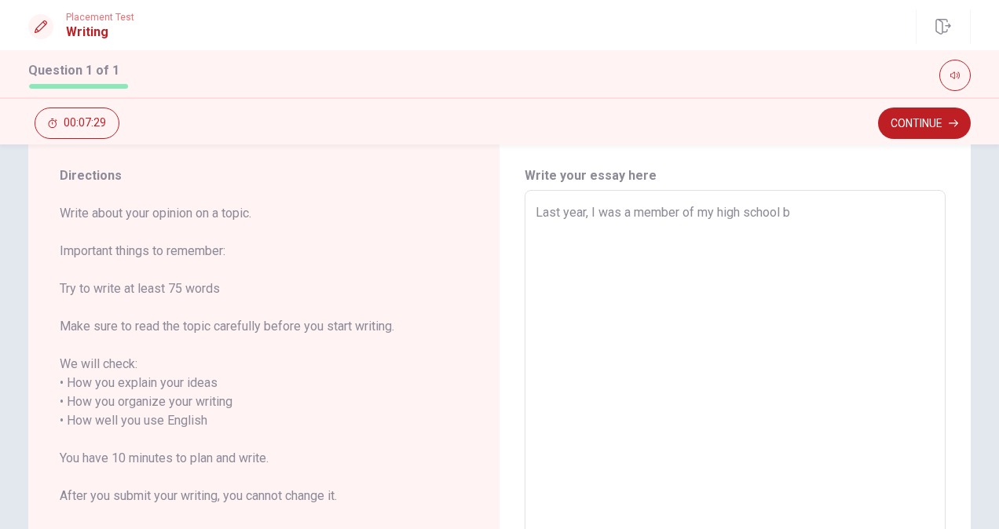
type textarea "x"
type textarea "Last year, I was a member of my high school bas"
type textarea "x"
type textarea "Last year, I was a member of my high school bask"
type textarea "x"
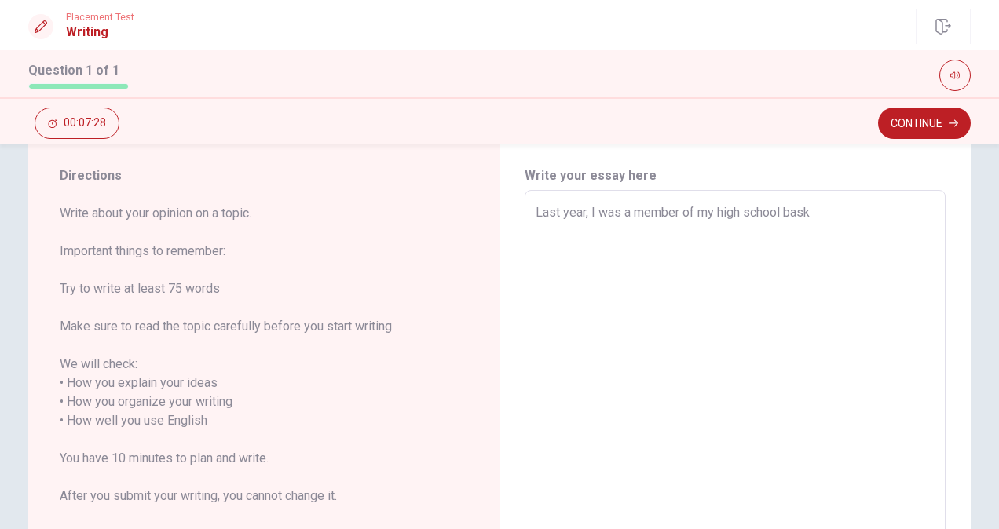
type textarea "Last year, I was a member of my high school baske"
type textarea "x"
type textarea "Last year, I was a member of my high school basket"
type textarea "x"
type textarea "Last year, I was a member of my high school basketb"
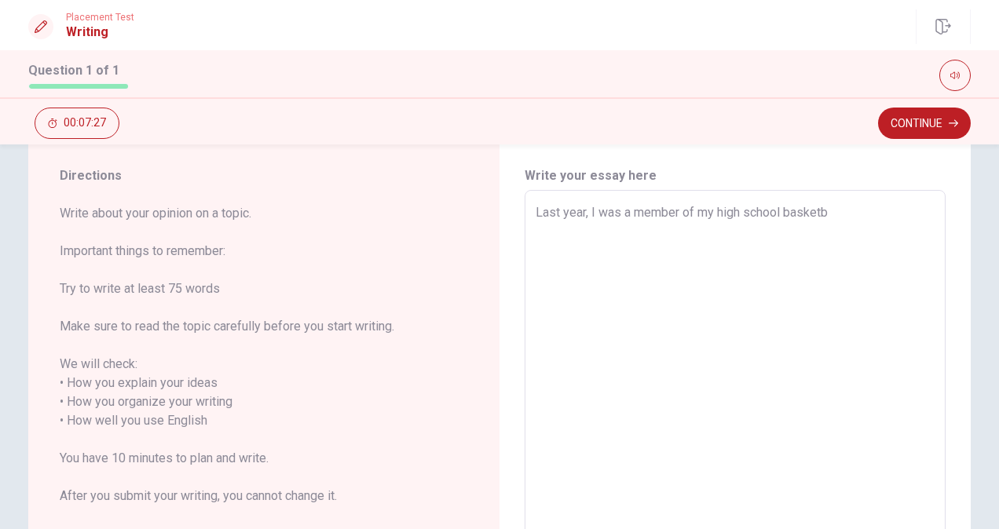
type textarea "x"
type textarea "Last year, I was a member of my high school basketba"
type textarea "x"
type textarea "Last year, I was a member of my high school basketbal"
type textarea "x"
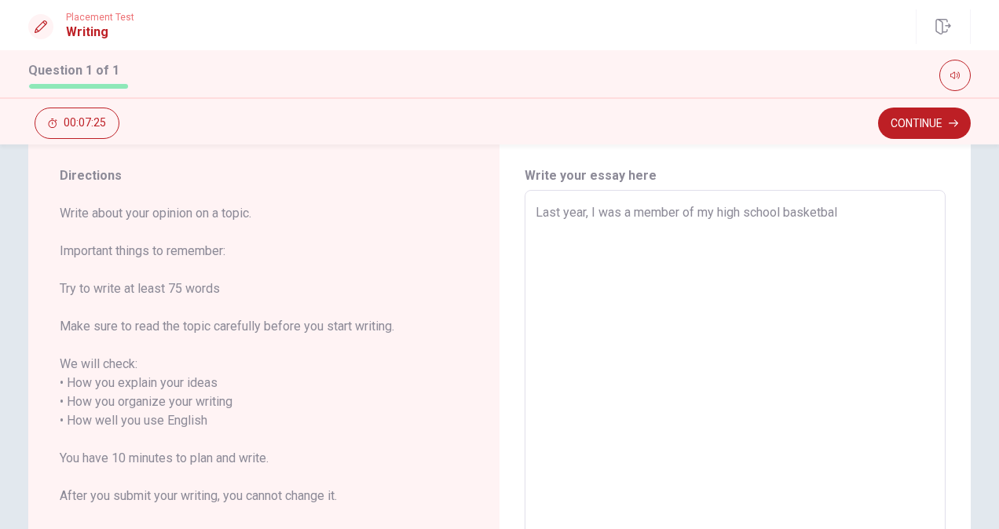
type textarea "Last year, I was a member of my high school basketball"
type textarea "x"
type textarea "Last year, I was a member of my high school basketball"
type textarea "x"
type textarea "Last year, I was a member of my high school basketball t"
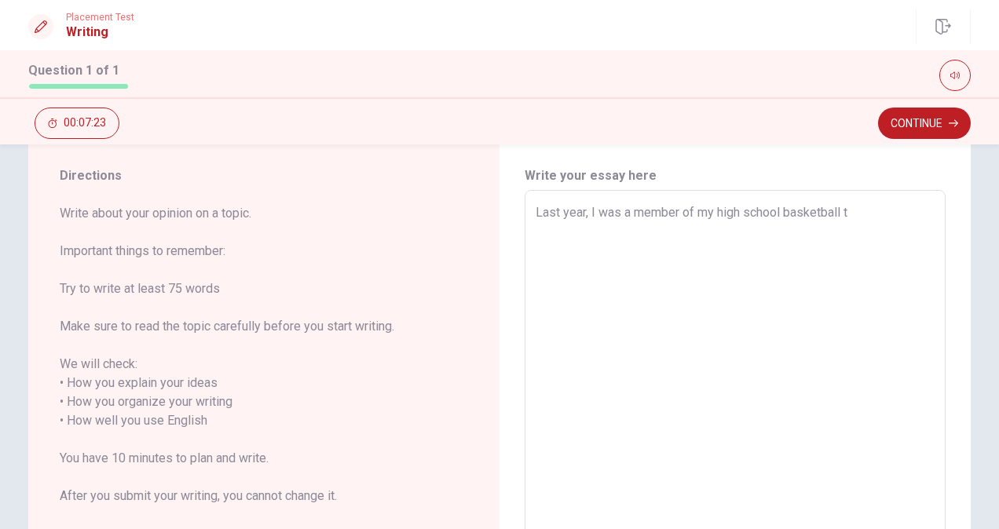
type textarea "x"
type textarea "Last year, I was a member of my high school basketball te"
type textarea "x"
type textarea "Last year, I was a member of my high school basketball tea"
type textarea "x"
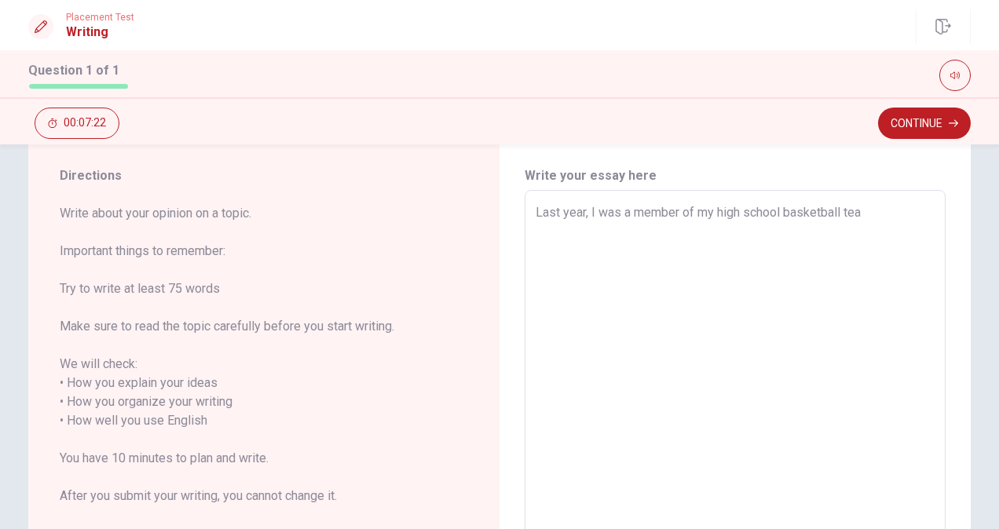
type textarea "Last year, I was a member of my high school basketball team"
type textarea "x"
type textarea "Last year, I was a member of my high school basketball team,"
type textarea "x"
type textarea "Last year, I was a member of my high school basketball team,a"
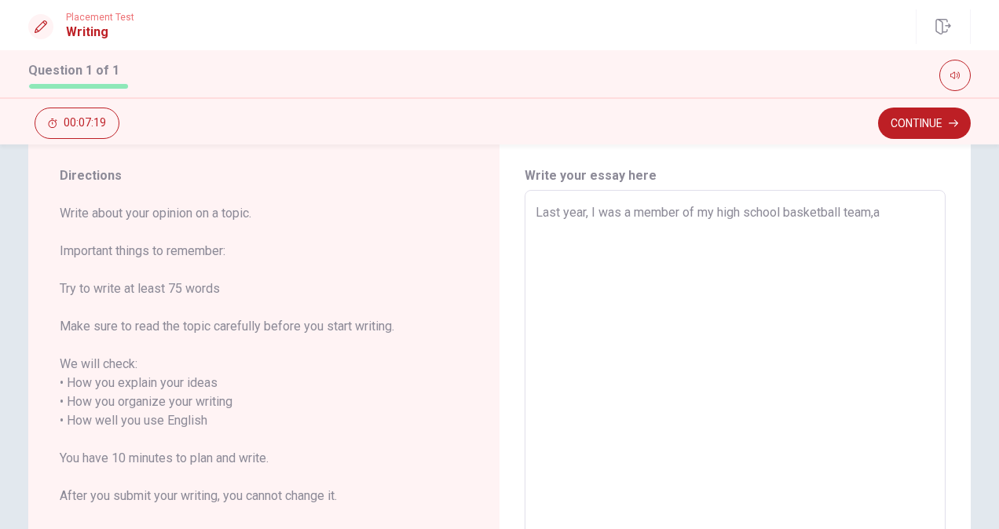
type textarea "x"
type textarea "Last year, I was a member of my high school basketball team,an"
type textarea "x"
type textarea "Last year, I was a member of my high school basketball team,and"
type textarea "x"
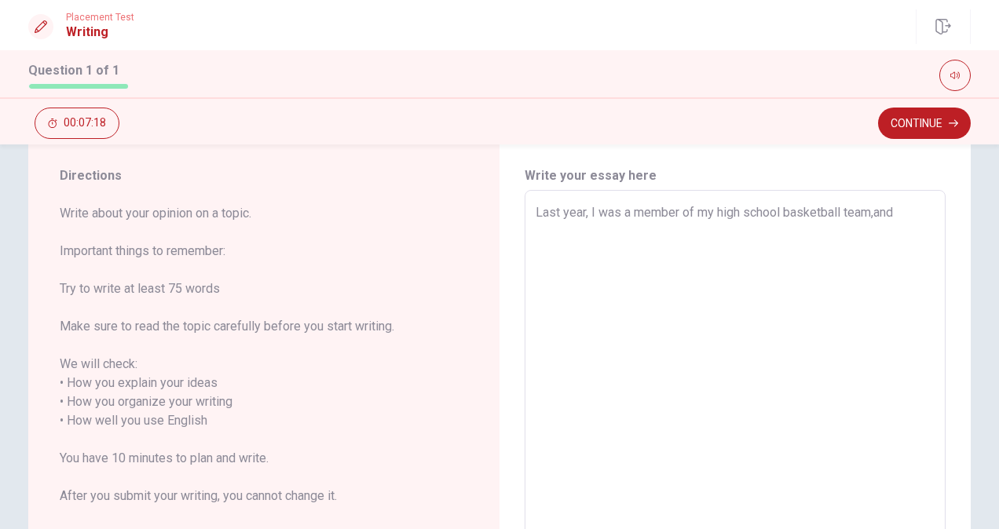
type textarea "Last year, I was a member of my high school basketball team,and"
type textarea "x"
type textarea "Last year, I was a member of my high school basketball team,and g"
type textarea "x"
type textarea "Last year, I was a member of my high school basketball team,and go"
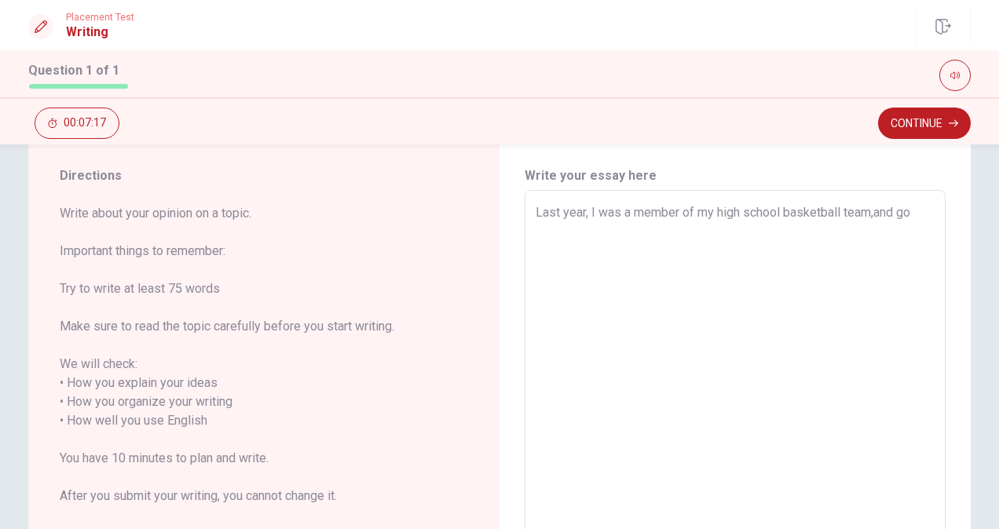
type textarea "x"
type textarea "Last year, I was a member of my high school basketball team,and gol"
type textarea "x"
type textarea "Last year, I was a member of my high school basketball team,and gole"
type textarea "x"
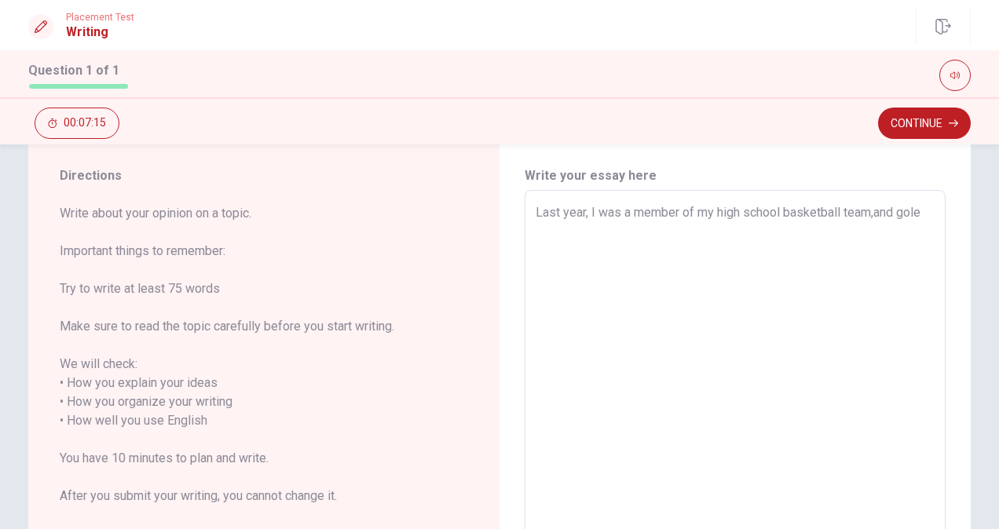
type textarea "Last year, I was a member of my high school basketball team,and gole"
type textarea "x"
type textarea "Last year, I was a member of my high school basketball team,and gole"
type textarea "x"
type textarea "Last year, I was a member of my high school basketball team,and gol"
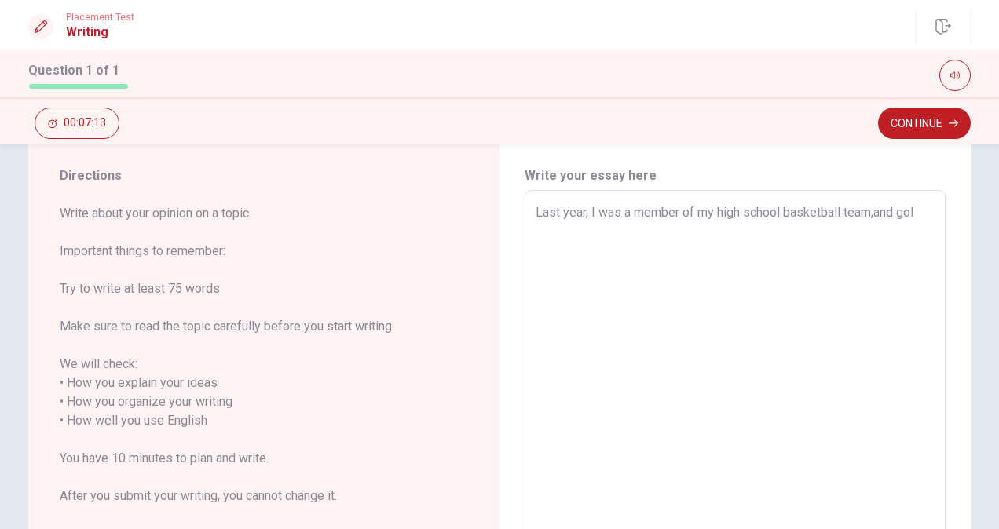
type textarea "x"
type textarea "Last year, I was a member of my high school basketball team,and go"
type textarea "x"
type textarea "Last year, I was a member of my high school basketball team,and [GEOGRAPHIC_DAT…"
type textarea "x"
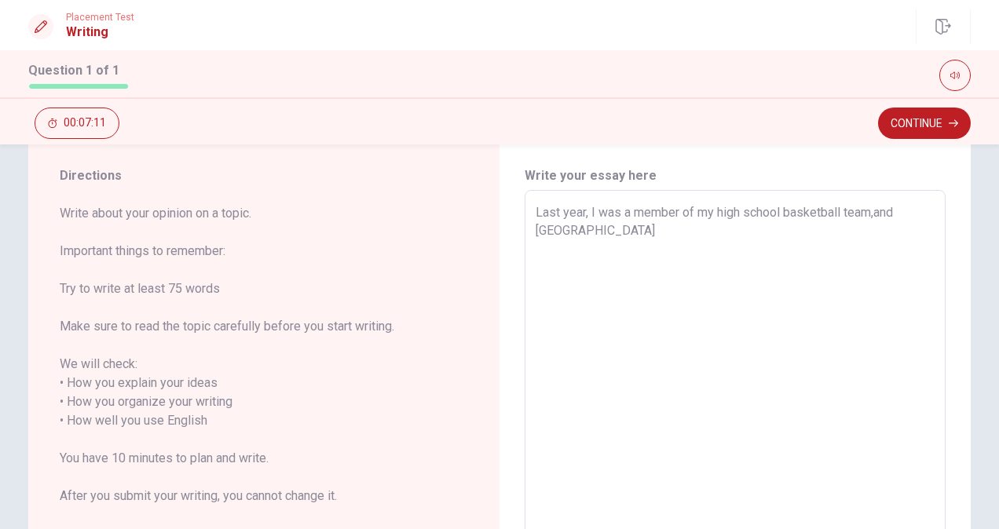
type textarea "Last year, I was a member of my high school basketball team,and goal"
type textarea "x"
type textarea "Last year, I was a member of my high school basketball team,and goal"
type textarea "x"
click at [895, 211] on textarea "Last year, I was a member of my high school basketball team,and goal" at bounding box center [735, 411] width 399 height 417
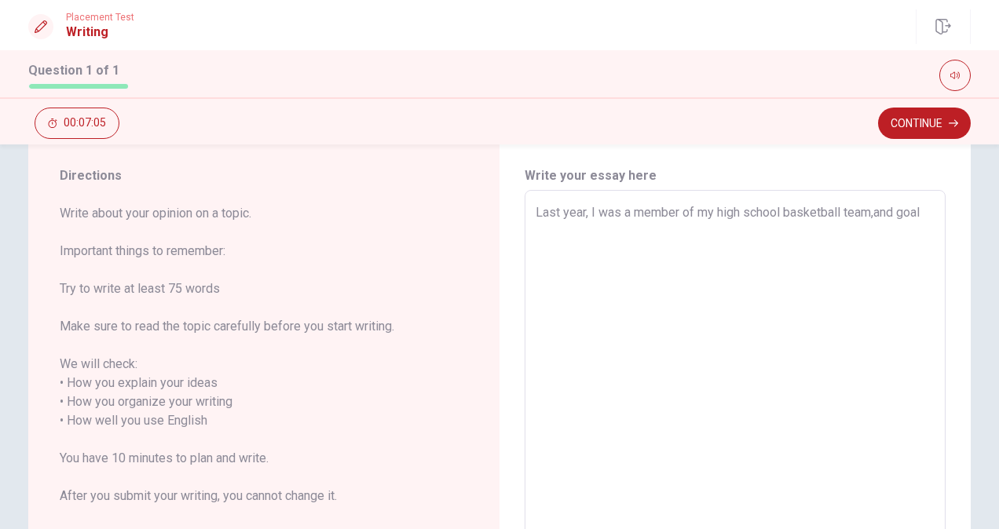
type textarea "Last year, I was a member of my high school basketball team,and goal"
type textarea "x"
type textarea "Last year, I was a member of my high school basketball team,and o goal"
type textarea "x"
type textarea "Last year, I was a member of my high school basketball team,and ou goal"
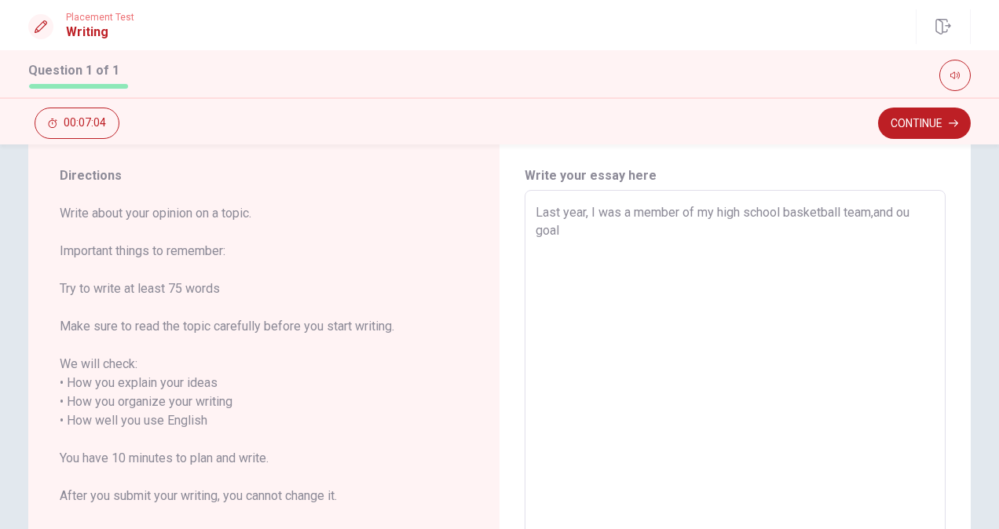
type textarea "x"
type textarea "Last year, I was a member of my high school basketball team,and our goal"
type textarea "x"
type textarea "Last year, I was a member of my high school basketball team,and our goal"
click at [744, 248] on textarea "Last year, I was a member of my high school basketball team,and our goal" at bounding box center [735, 411] width 399 height 417
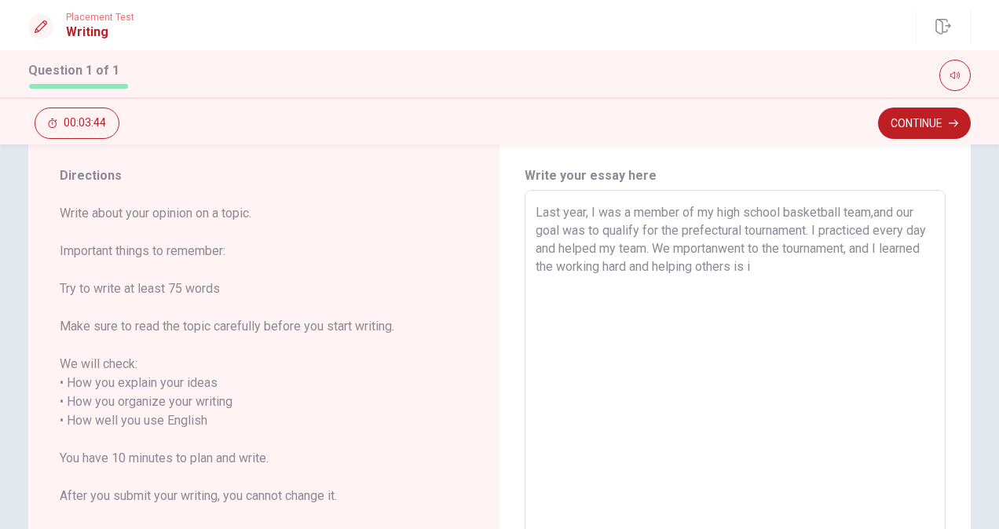
click at [806, 261] on textarea "Last year, I was a member of my high school basketball team,and our goal was to…" at bounding box center [735, 411] width 399 height 417
click at [742, 248] on textarea "Last year, I was a member of my high school basketball team,and our goal was to…" at bounding box center [735, 411] width 399 height 417
click at [550, 261] on textarea "Last year, I was a member of my high school basketball team,and our goal was to…" at bounding box center [735, 411] width 399 height 417
click at [828, 260] on textarea "Last year, I was a member of my high school basketball team,and our goal was to…" at bounding box center [735, 411] width 399 height 417
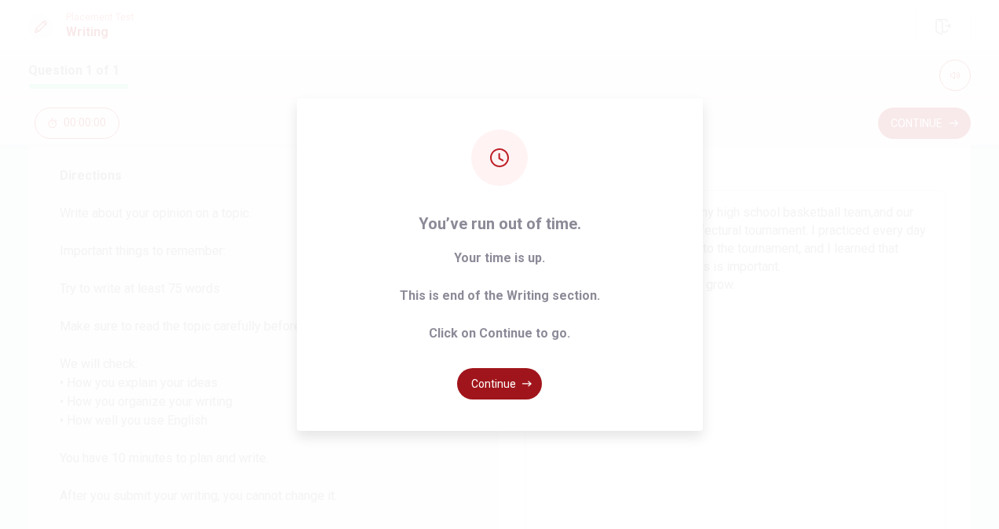
click at [501, 392] on button "Continue" at bounding box center [499, 383] width 85 height 31
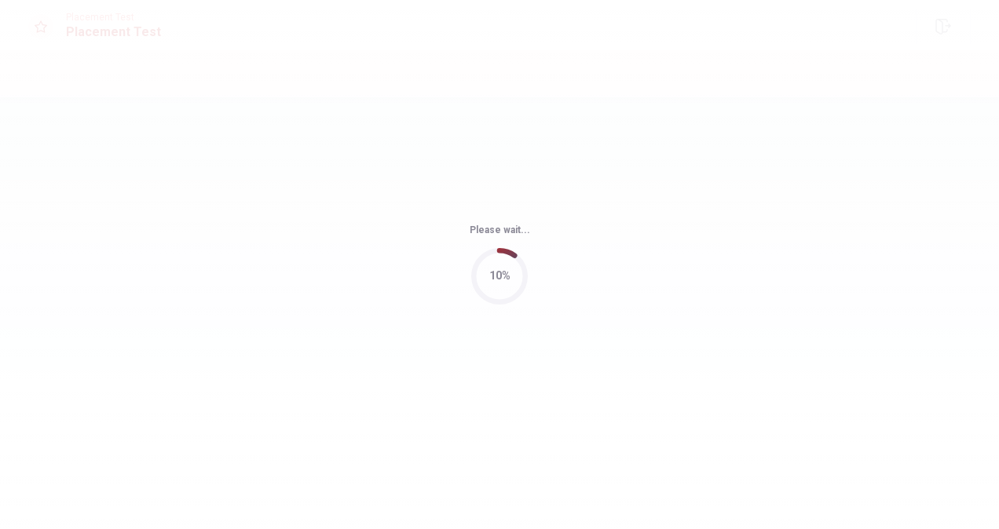
scroll to position [0, 0]
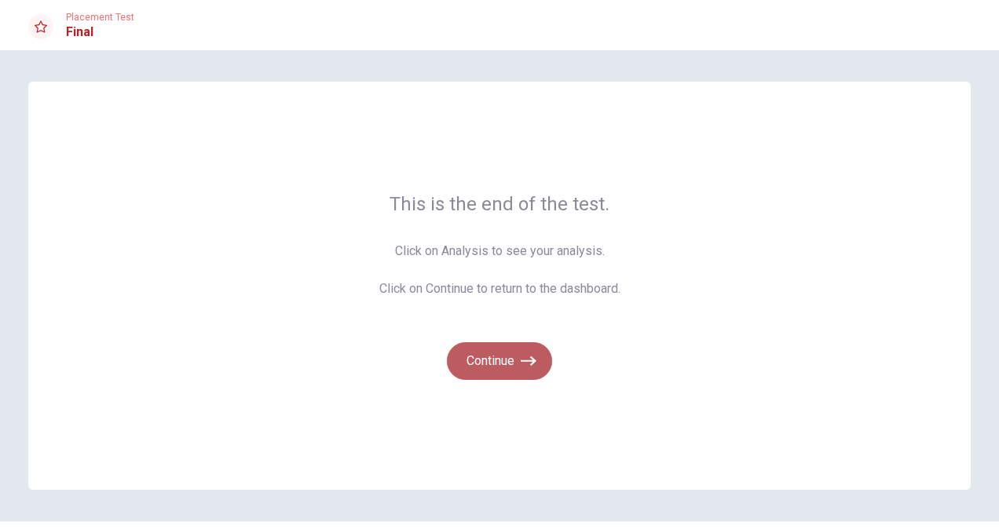
click at [495, 366] on button "Continue" at bounding box center [499, 361] width 105 height 38
